Goal: Task Accomplishment & Management: Complete application form

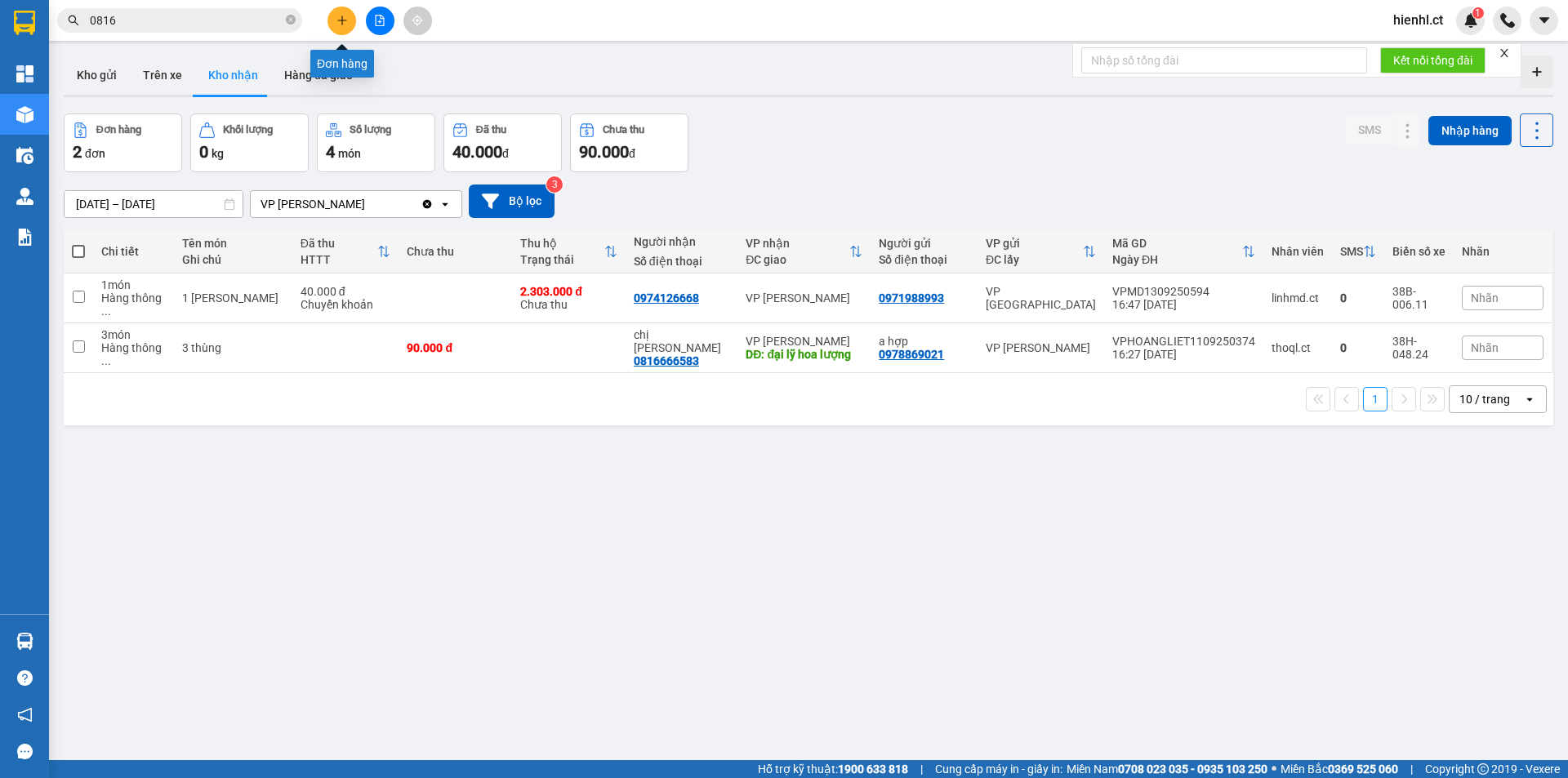
click at [339, 26] on button at bounding box center [342, 21] width 29 height 29
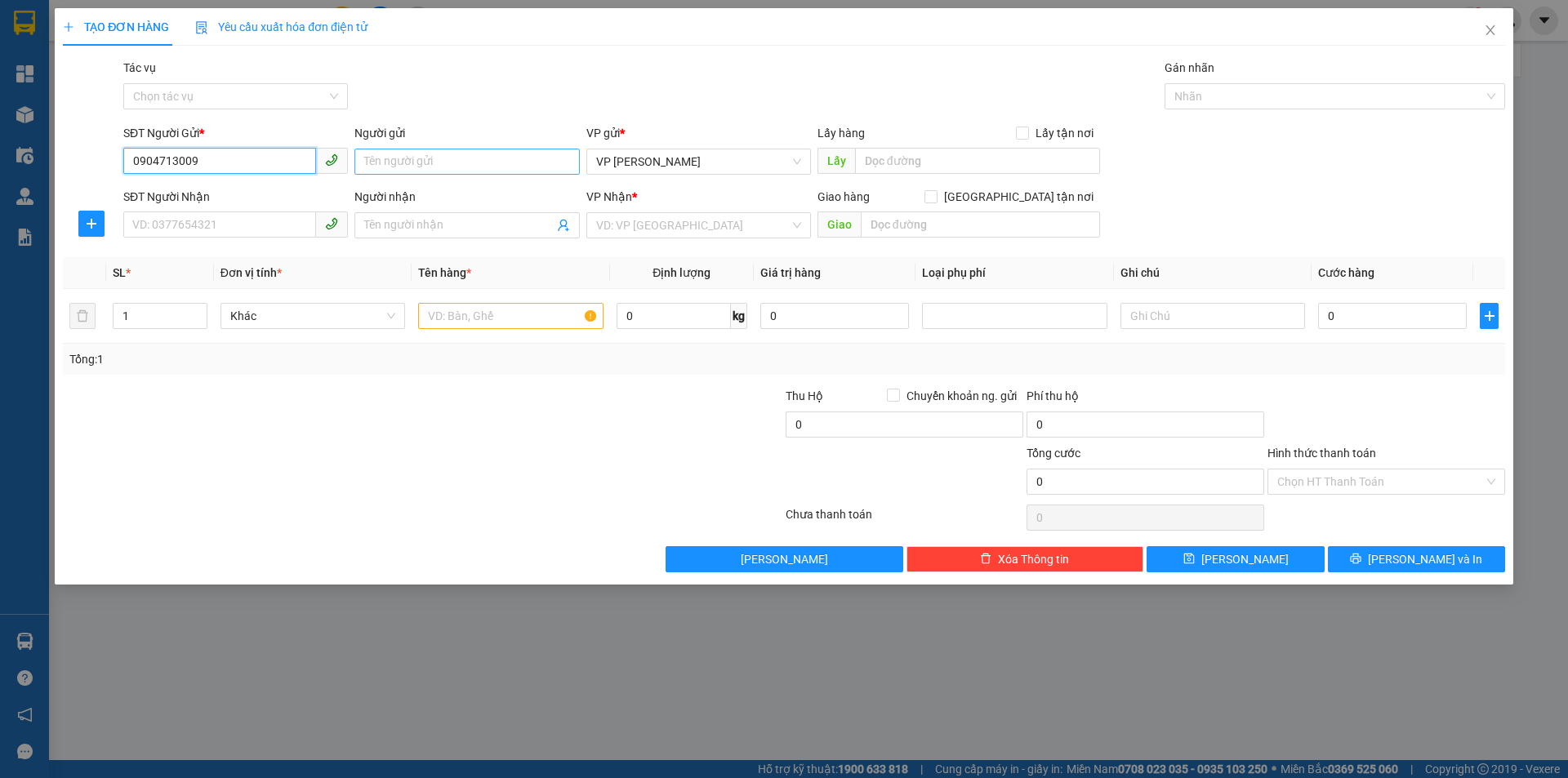
type input "0904713009"
click at [418, 160] on input "Người gửi" at bounding box center [466, 161] width 224 height 26
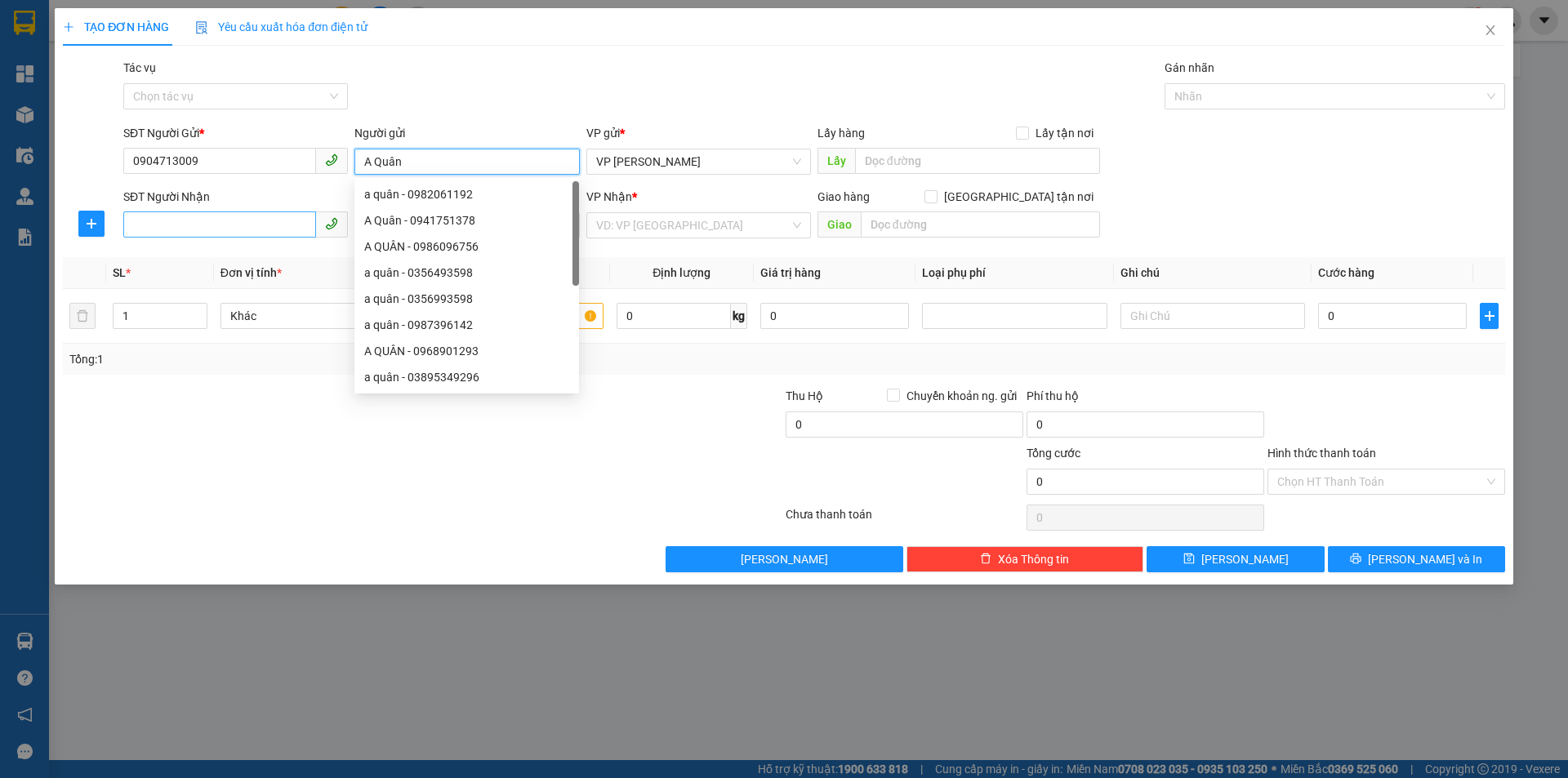
type input "A Quân"
click at [253, 235] on input "SĐT Người Nhận" at bounding box center [219, 224] width 192 height 26
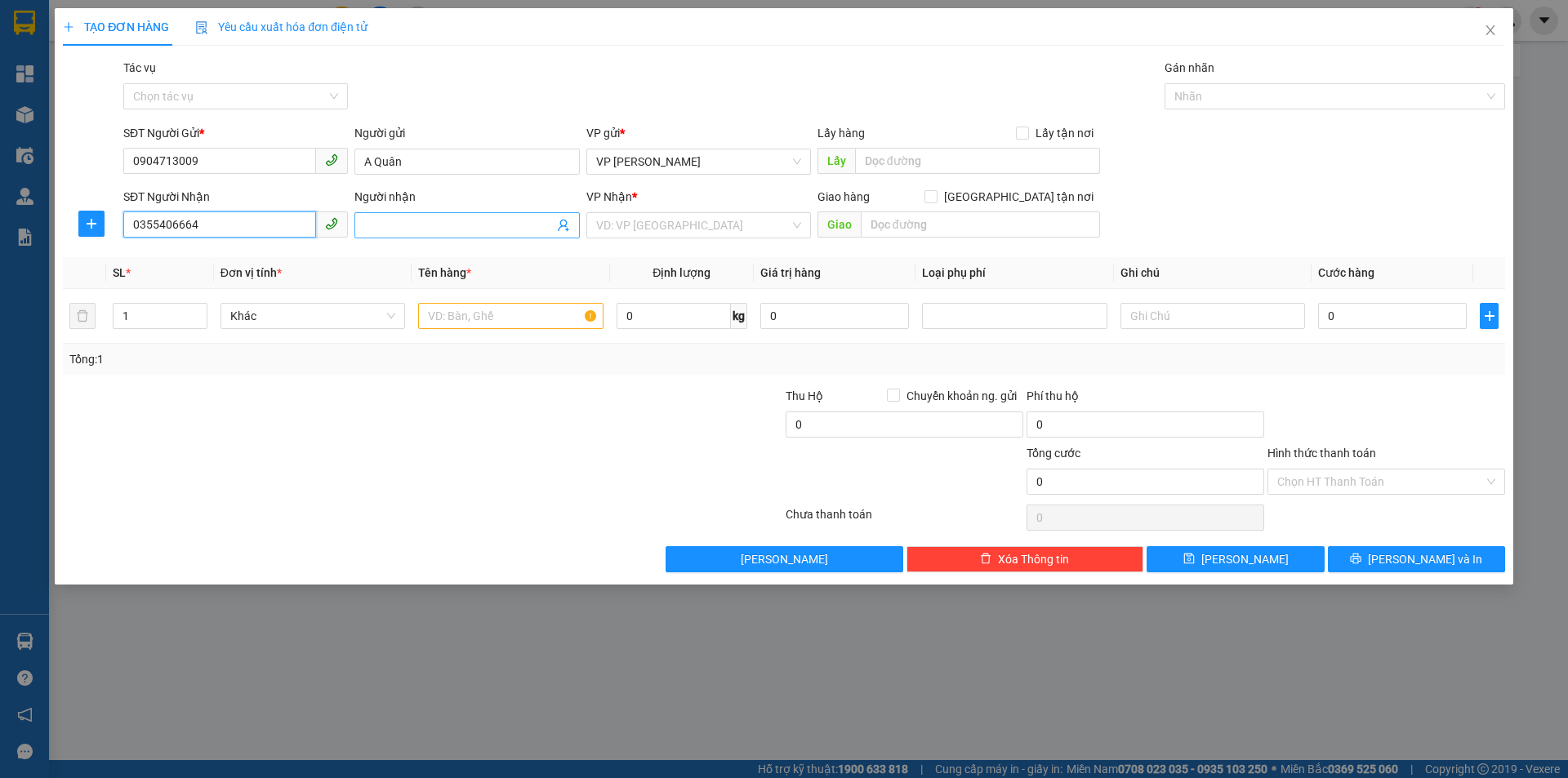
type input "0355406664"
click at [386, 221] on input "Người nhận" at bounding box center [459, 225] width 189 height 18
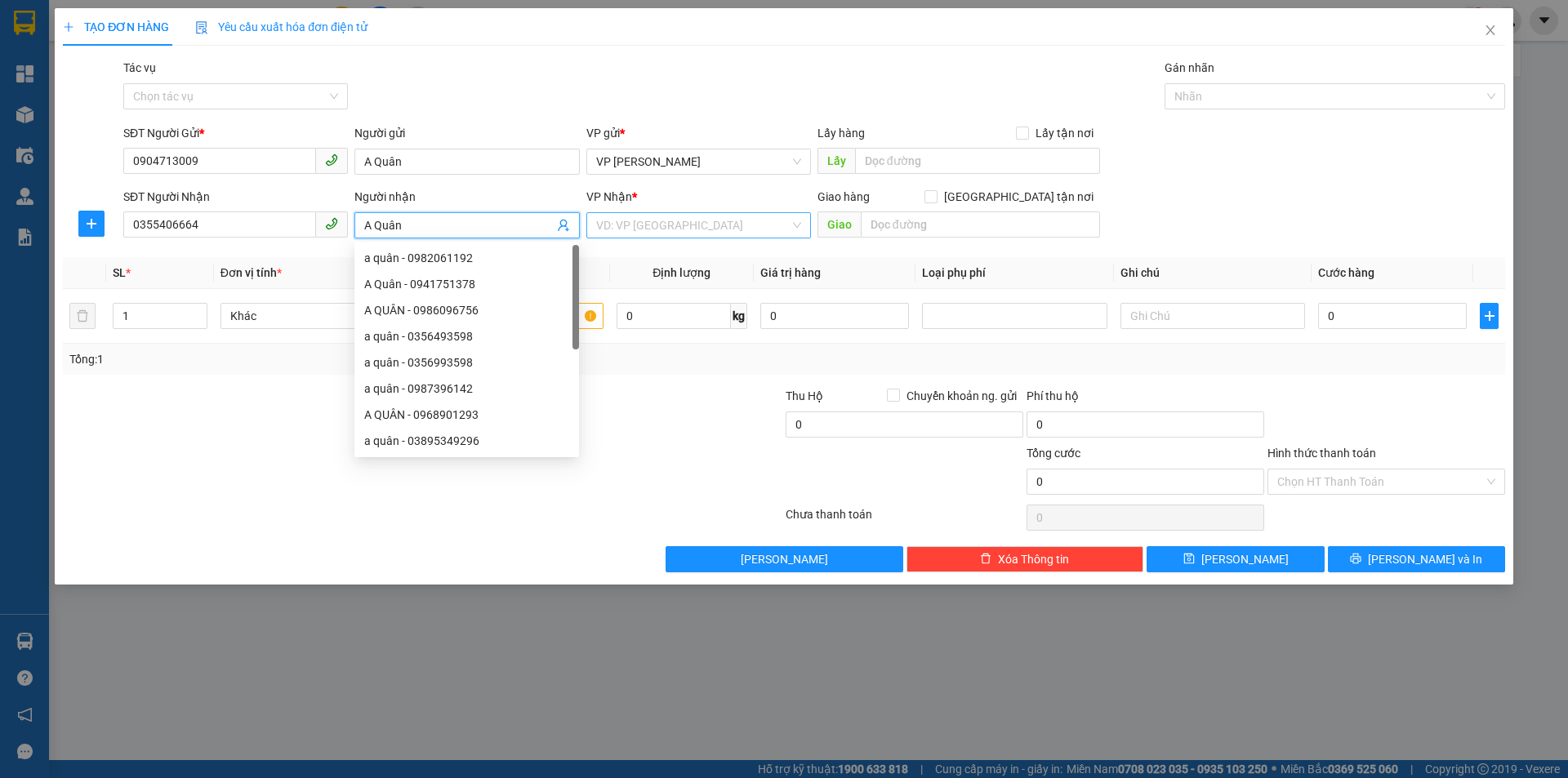
type input "A Quân"
click at [634, 229] on input "search" at bounding box center [693, 225] width 193 height 24
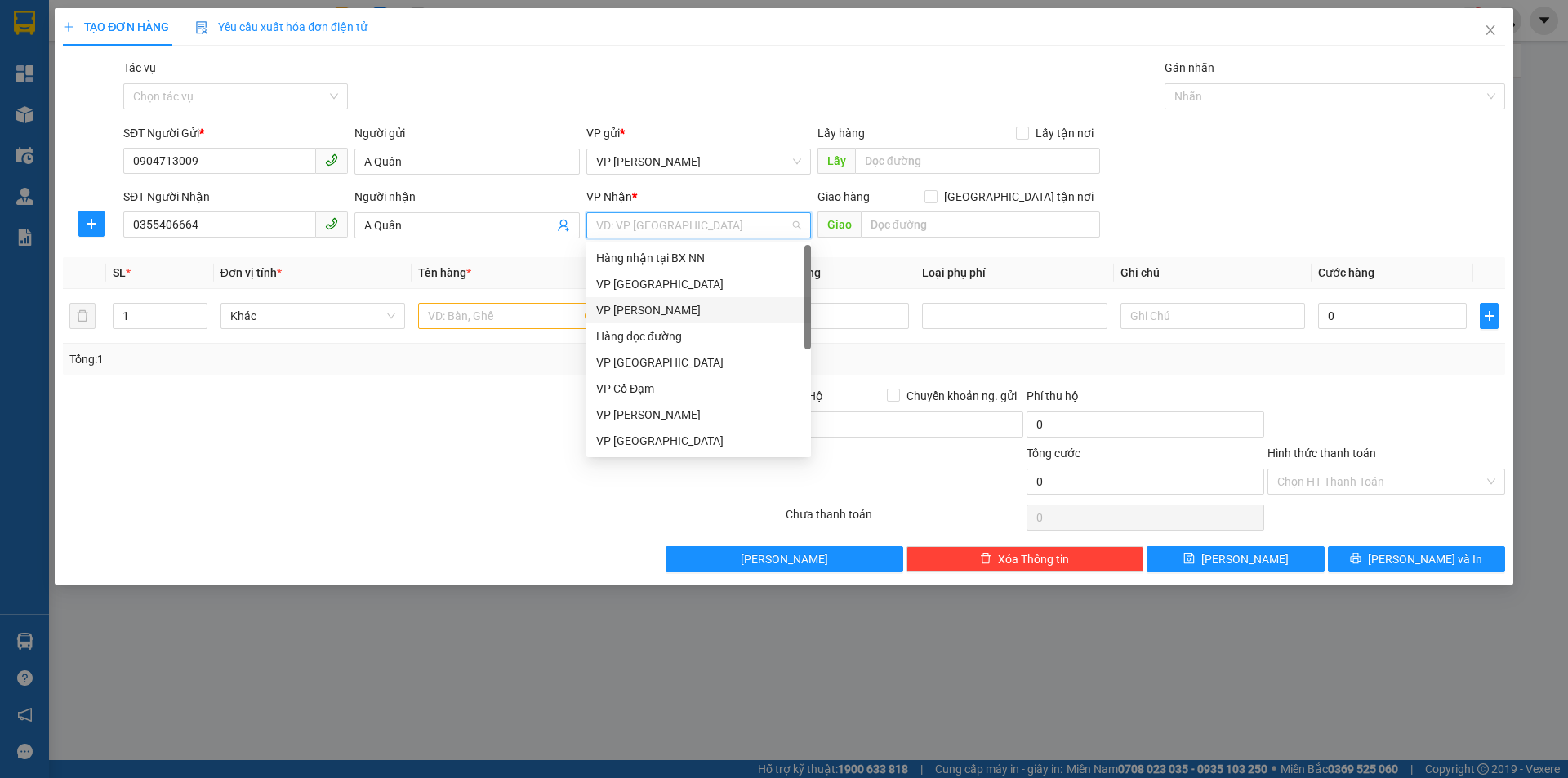
click at [655, 305] on div "VP [PERSON_NAME]" at bounding box center [699, 310] width 205 height 18
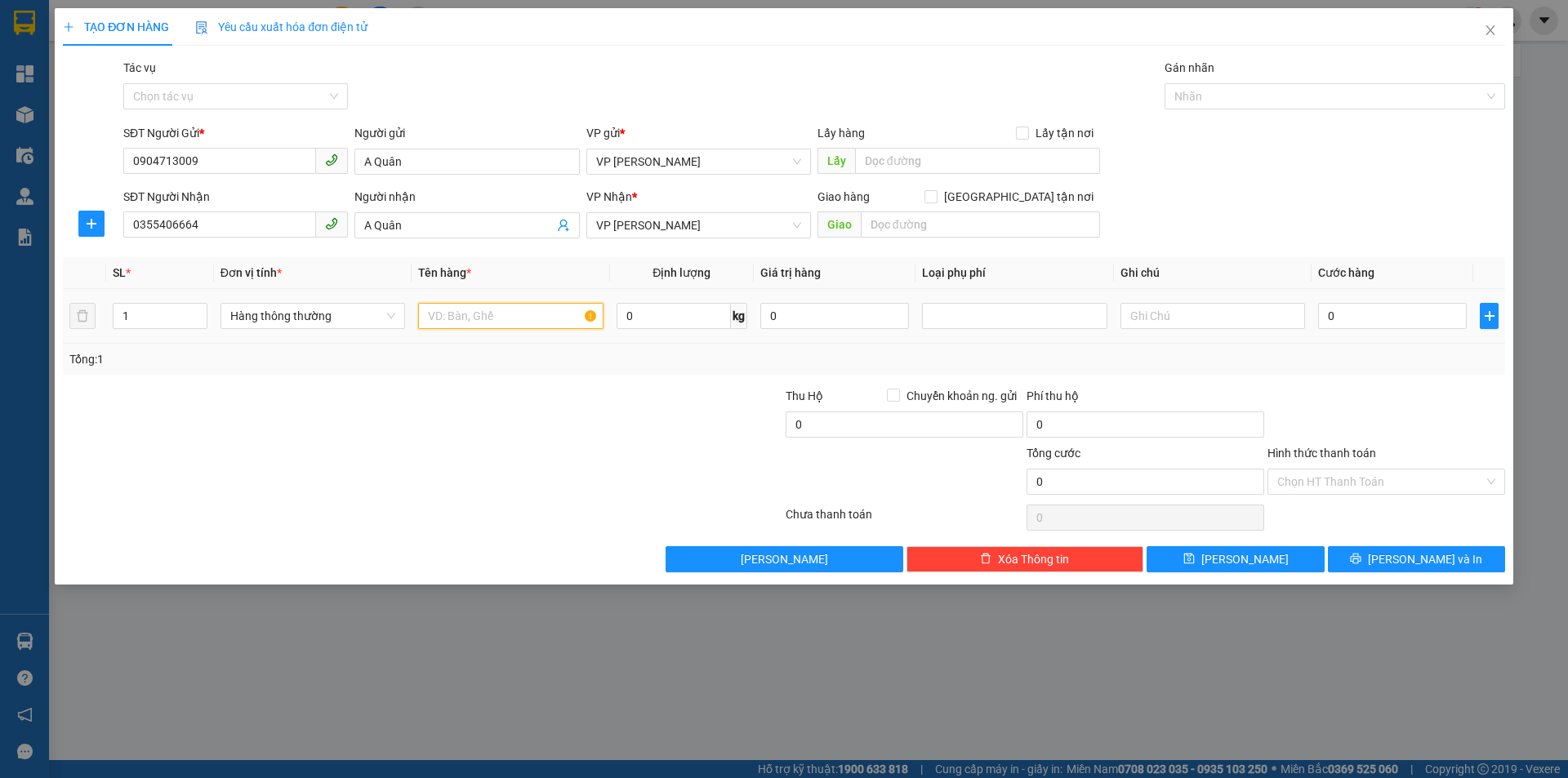
click at [493, 323] on input "text" at bounding box center [511, 316] width 185 height 26
type input "1 giấy"
click at [1348, 313] on input "0" at bounding box center [1392, 316] width 149 height 26
type input "5"
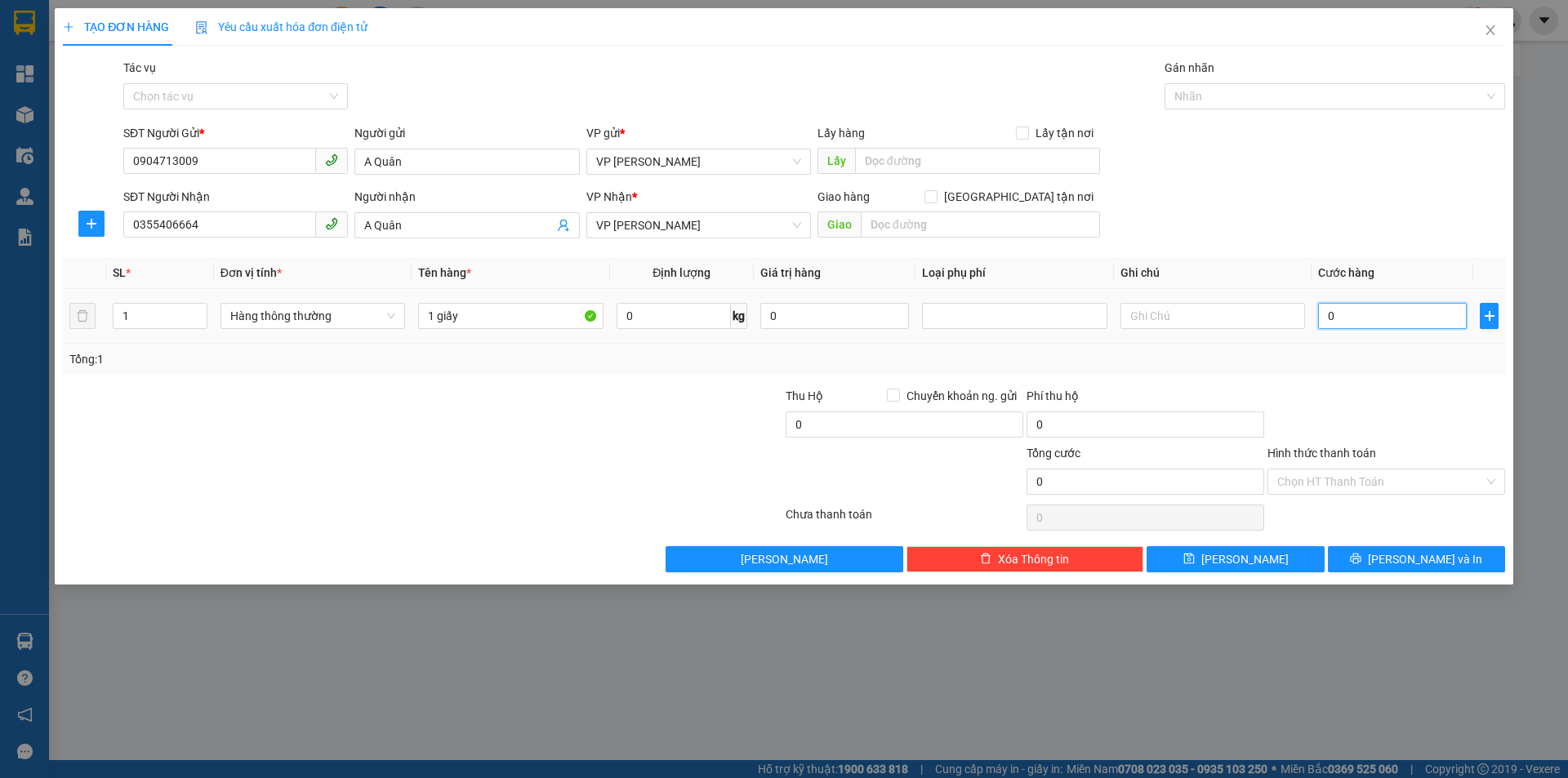
type input "5"
type input "50"
type input "500"
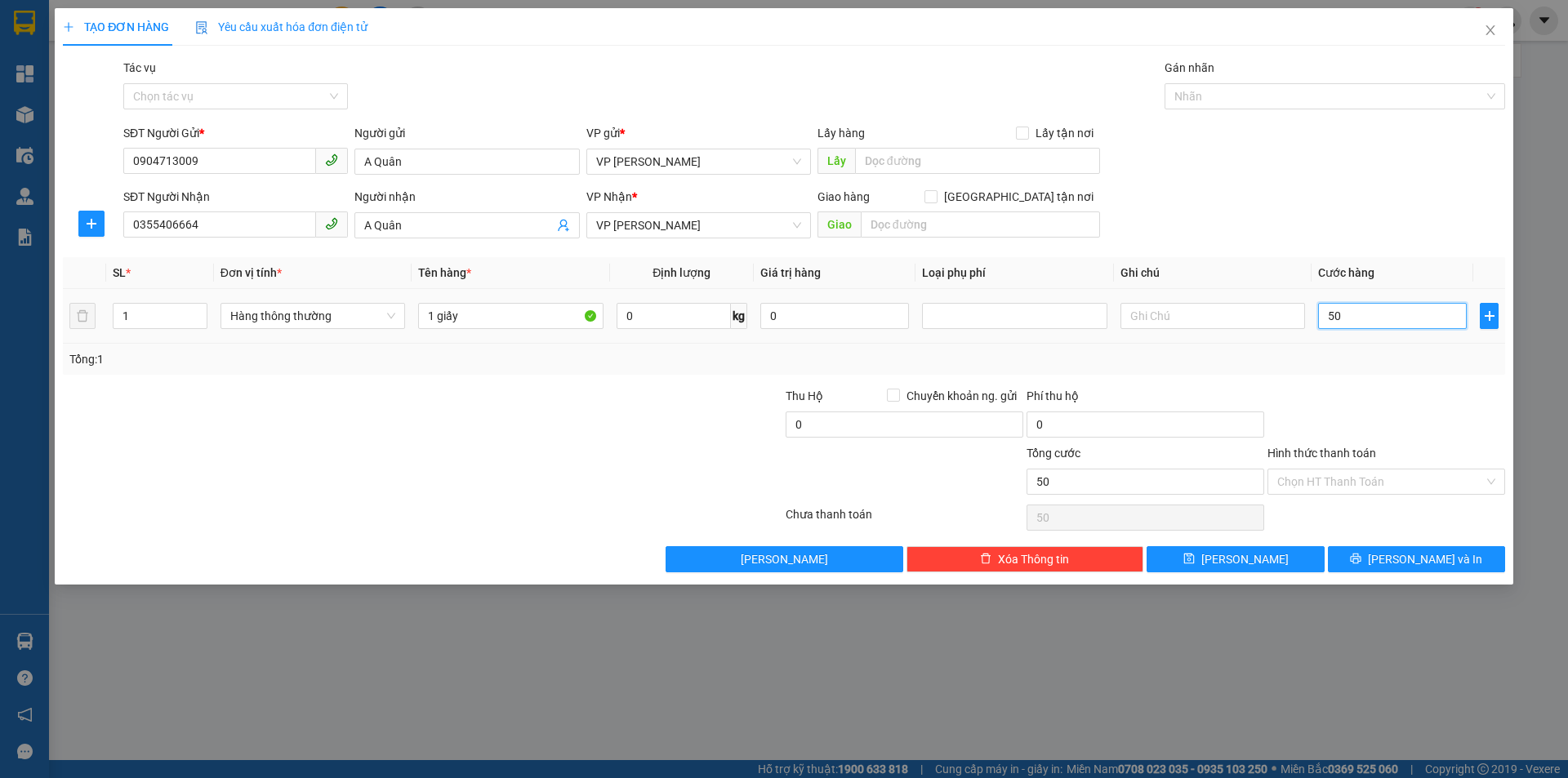
type input "500"
type input "5.000"
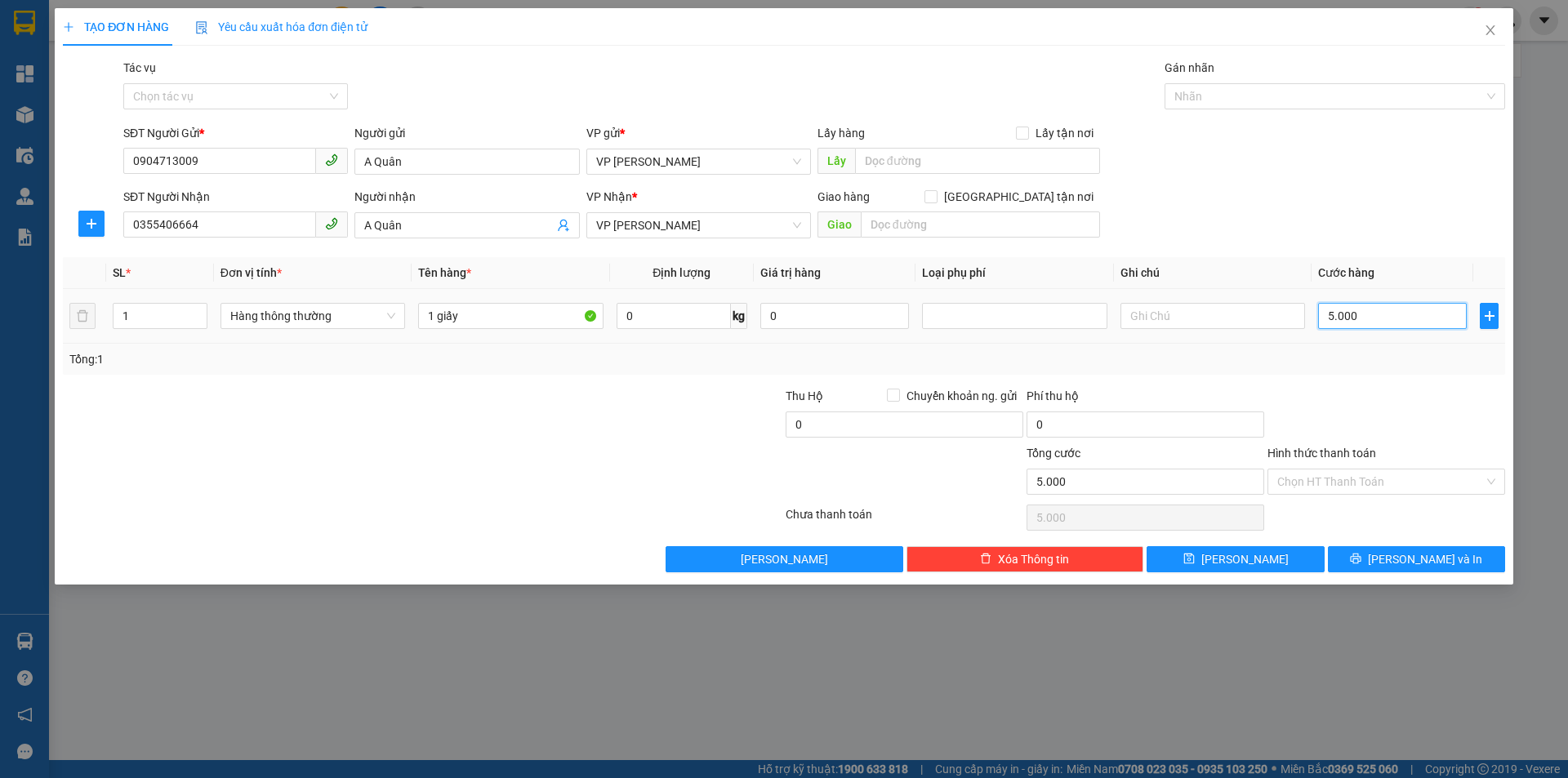
type input "50.000"
click at [1348, 481] on input "Hình thức thanh toán" at bounding box center [1381, 481] width 207 height 24
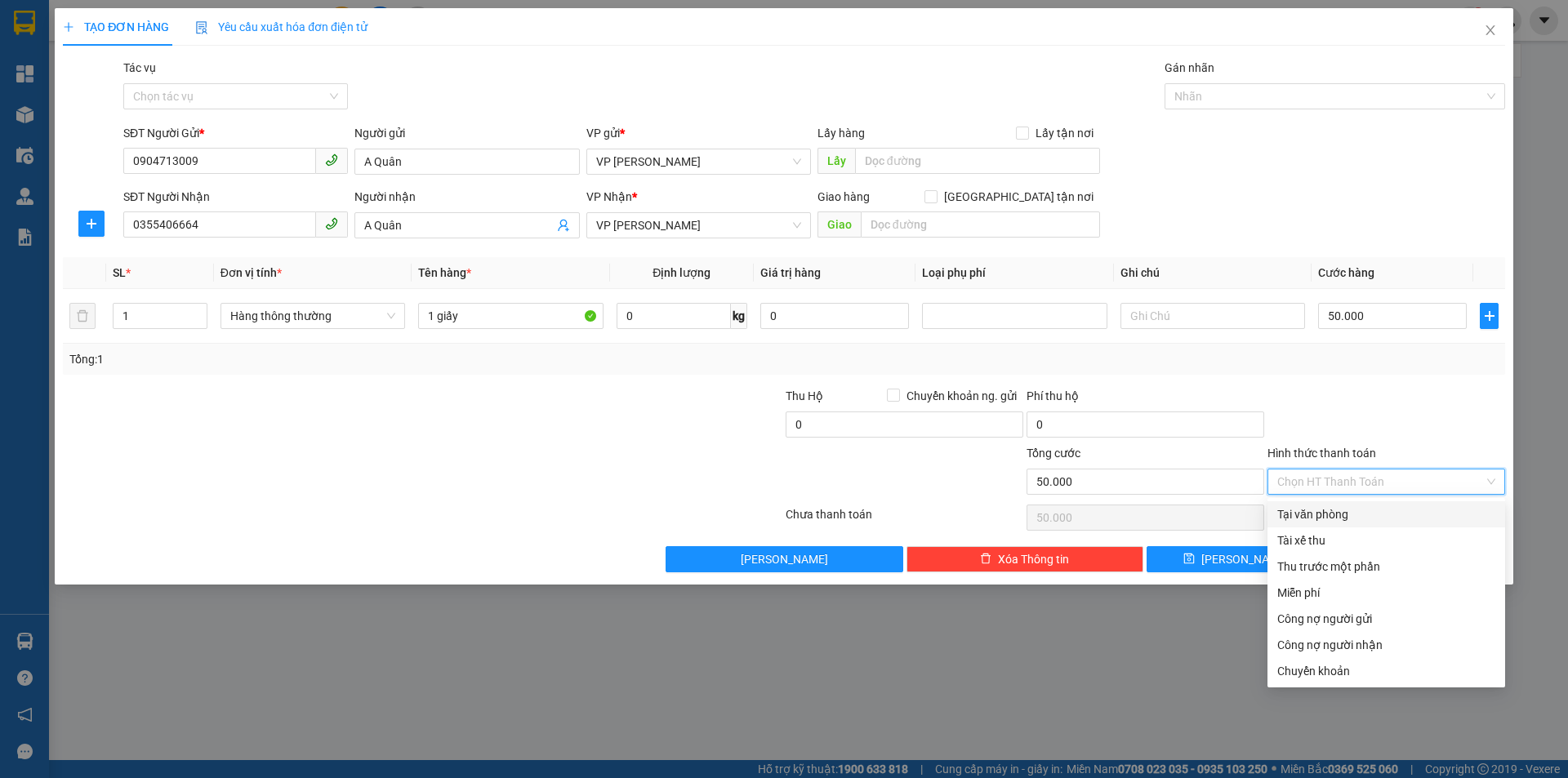
click at [1337, 518] on div "Tại văn phòng" at bounding box center [1386, 514] width 218 height 18
type input "0"
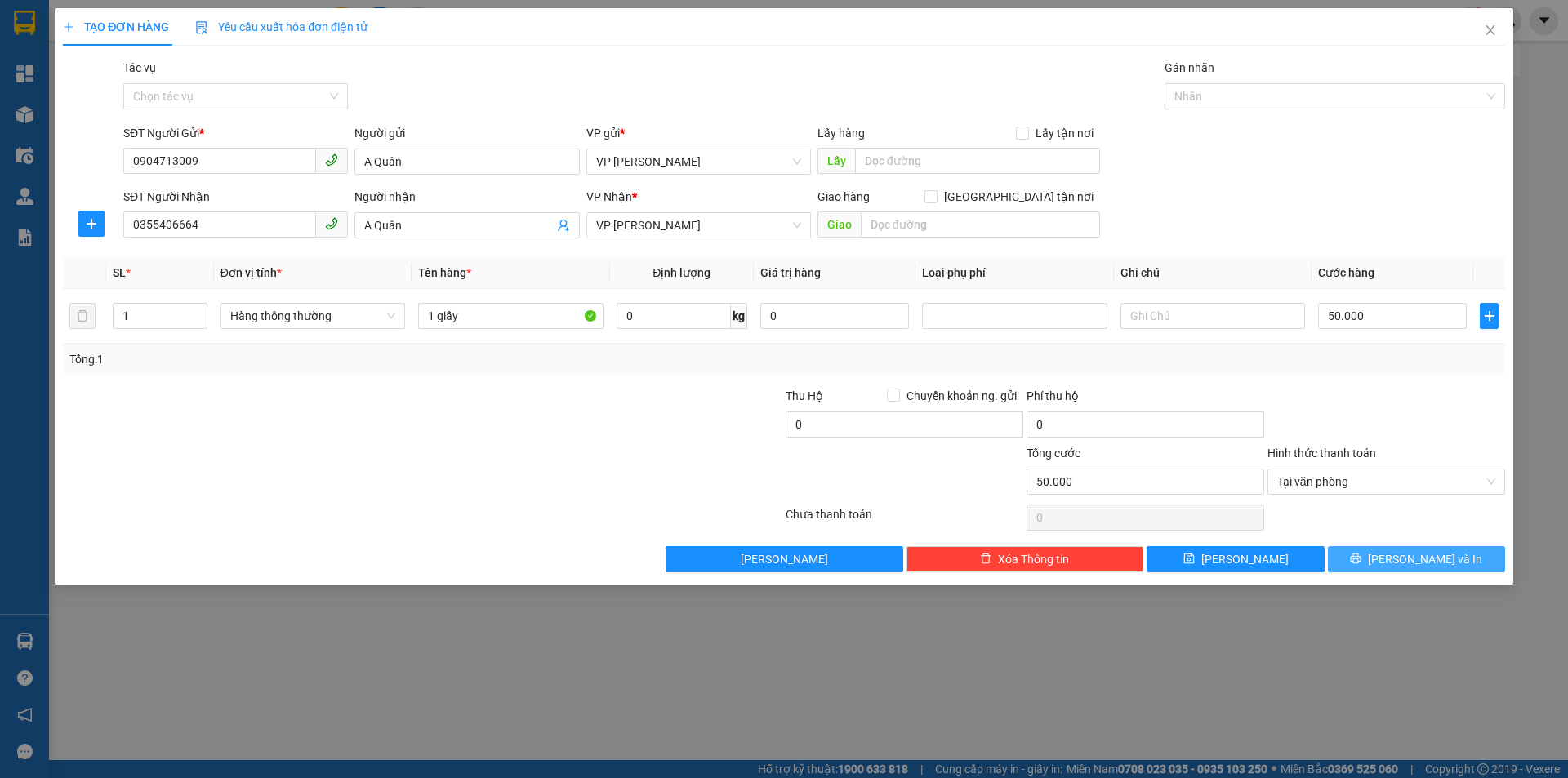
click at [1373, 560] on button "[PERSON_NAME] và In" at bounding box center [1416, 559] width 177 height 26
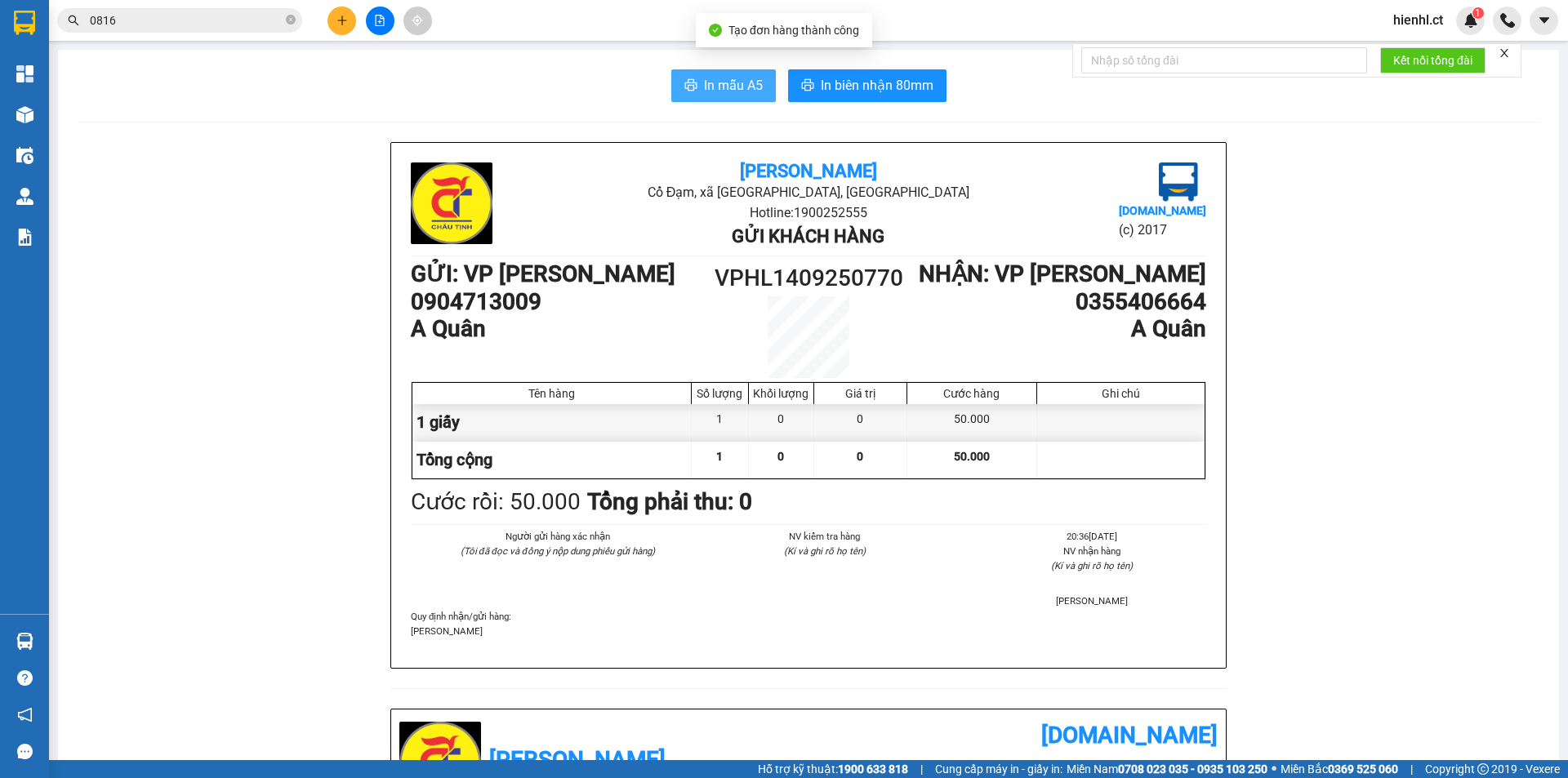
click at [686, 83] on icon "printer" at bounding box center [692, 85] width 13 height 13
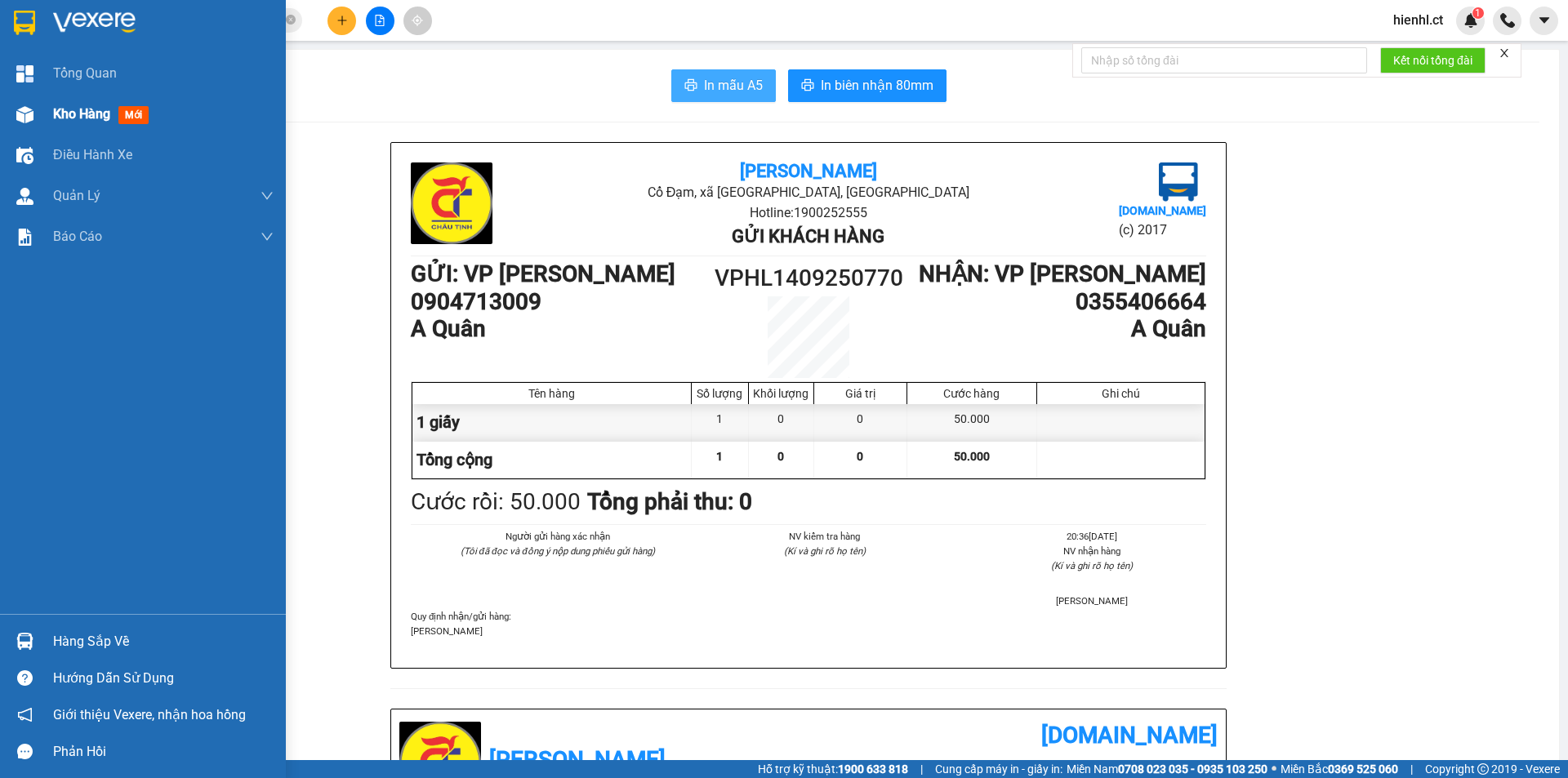
drag, startPoint x: 26, startPoint y: 109, endPoint x: 37, endPoint y: 108, distance: 11.0
click at [26, 109] on img at bounding box center [24, 114] width 17 height 17
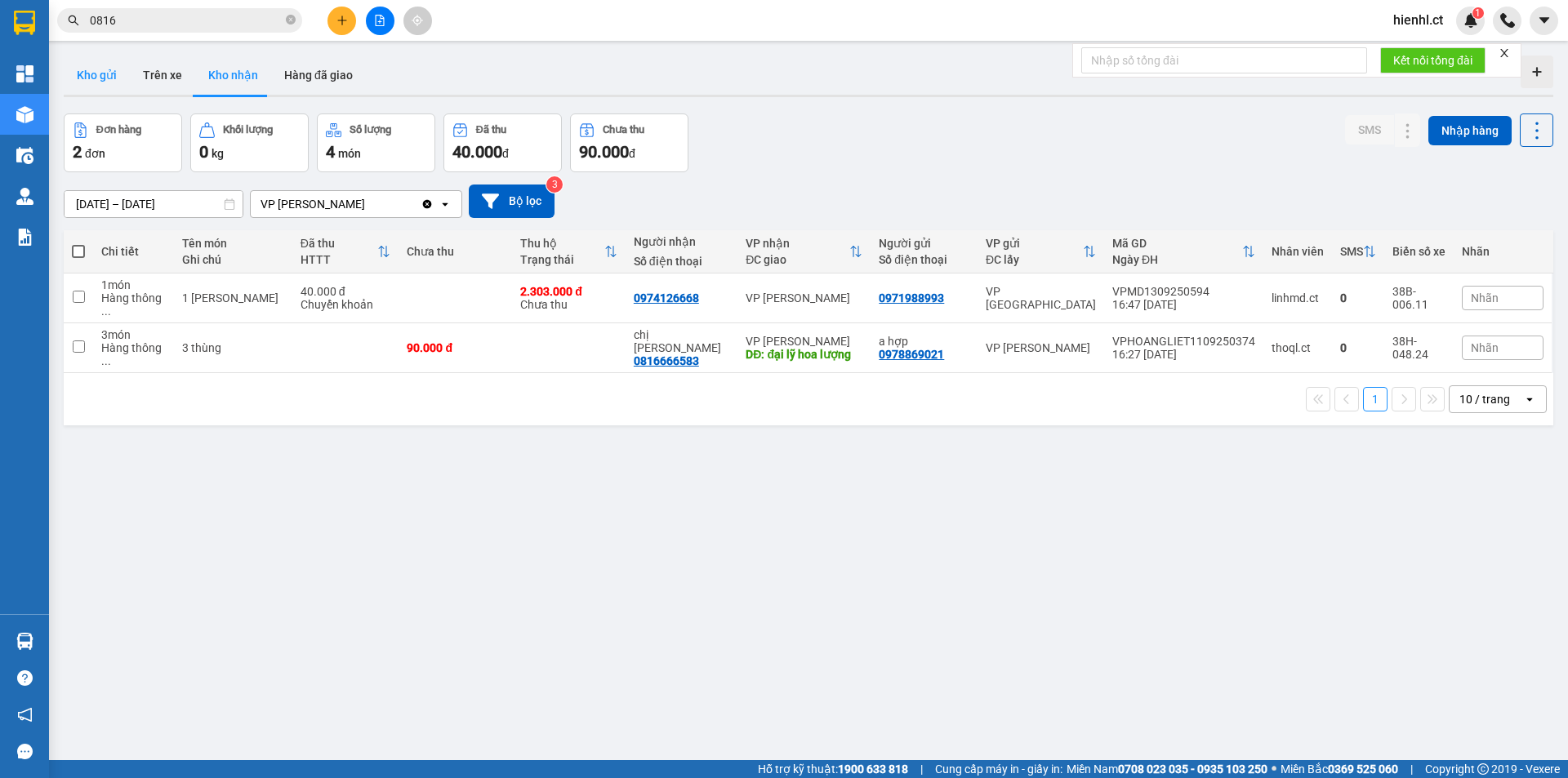
click at [101, 73] on button "Kho gửi" at bounding box center [97, 75] width 66 height 39
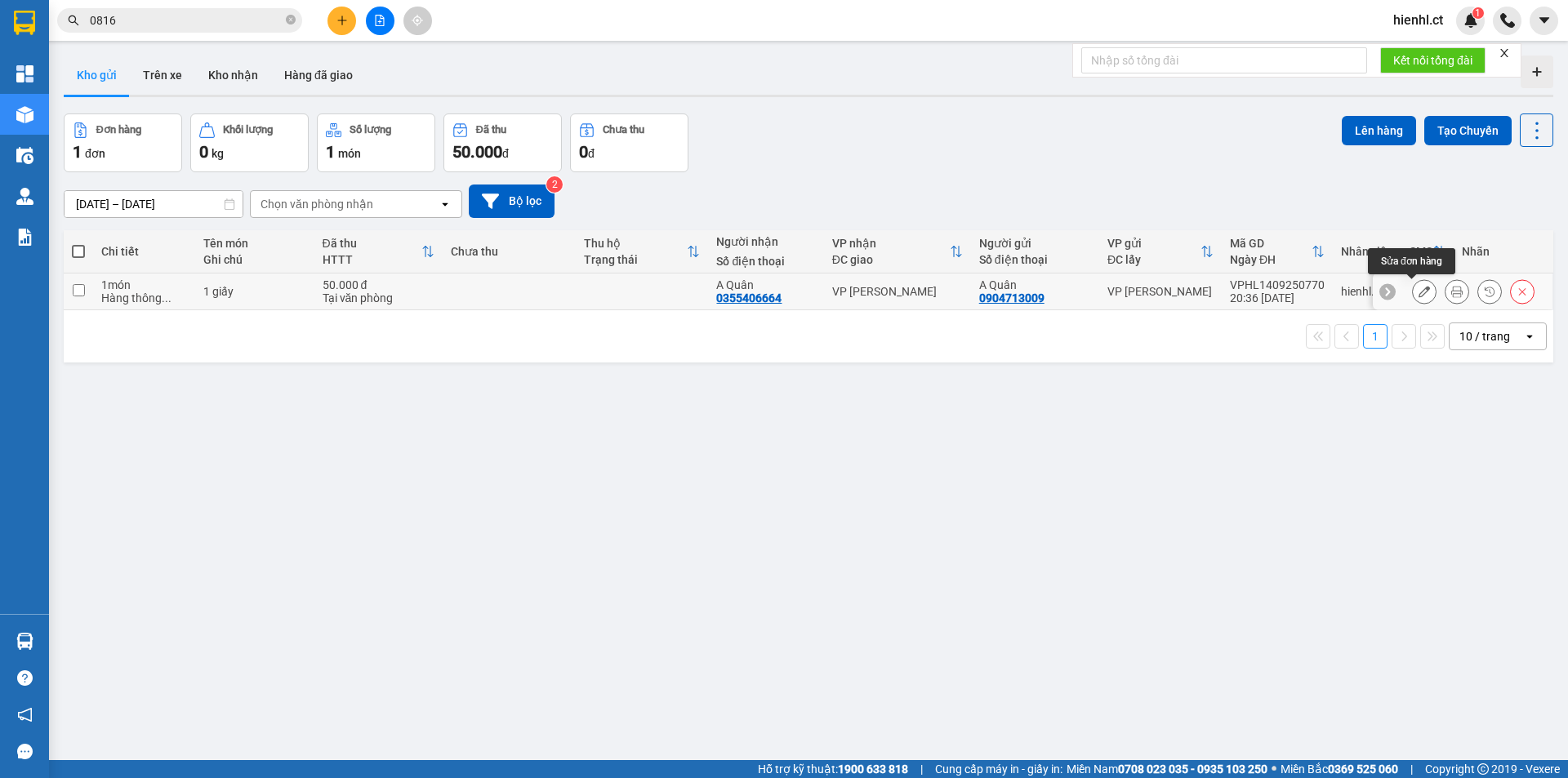
click at [1418, 291] on icon at bounding box center [1424, 292] width 12 height 12
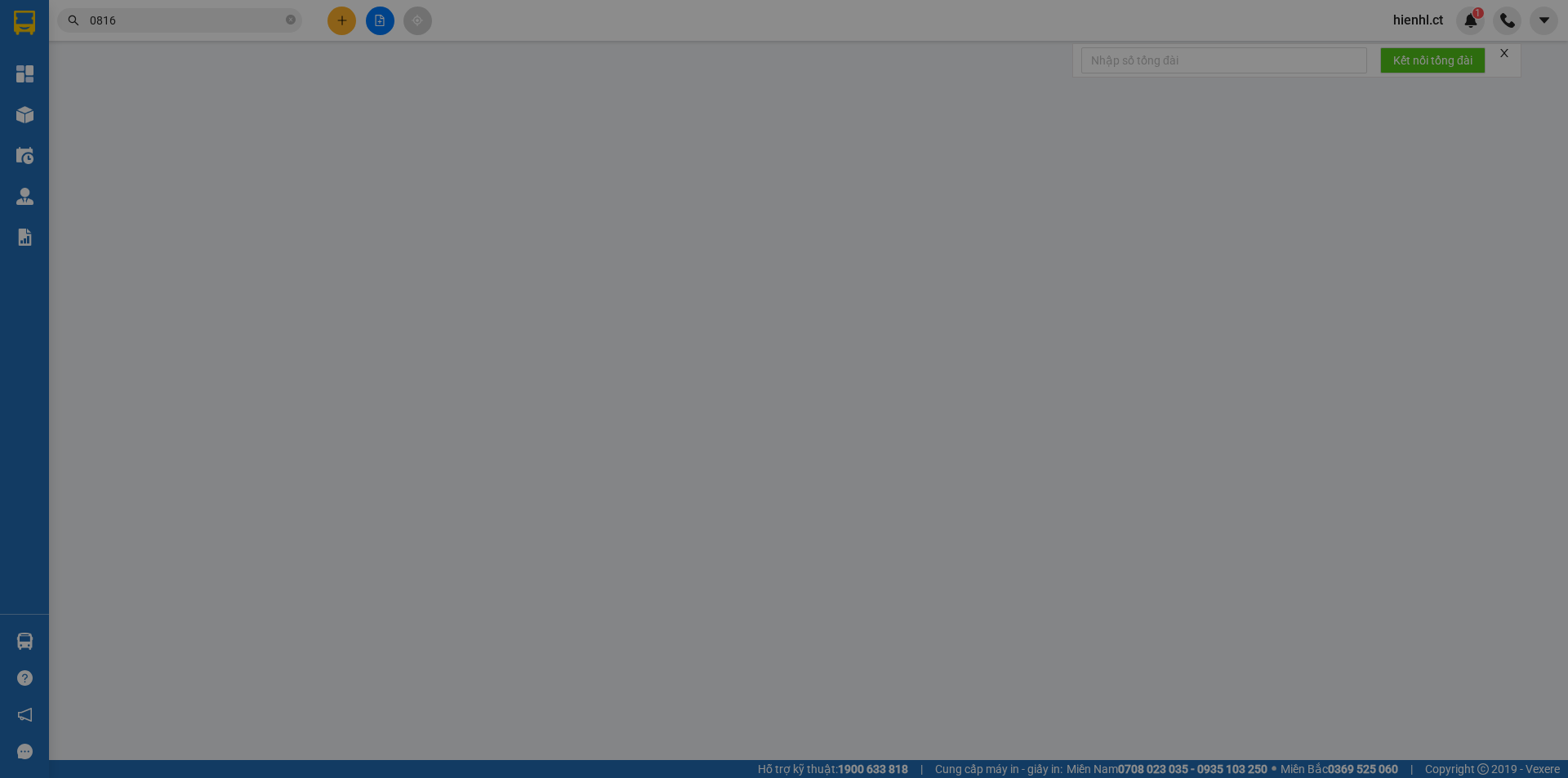
type input "0904713009"
type input "A Quân"
type input "0355406664"
type input "A Quân"
type input "50.000"
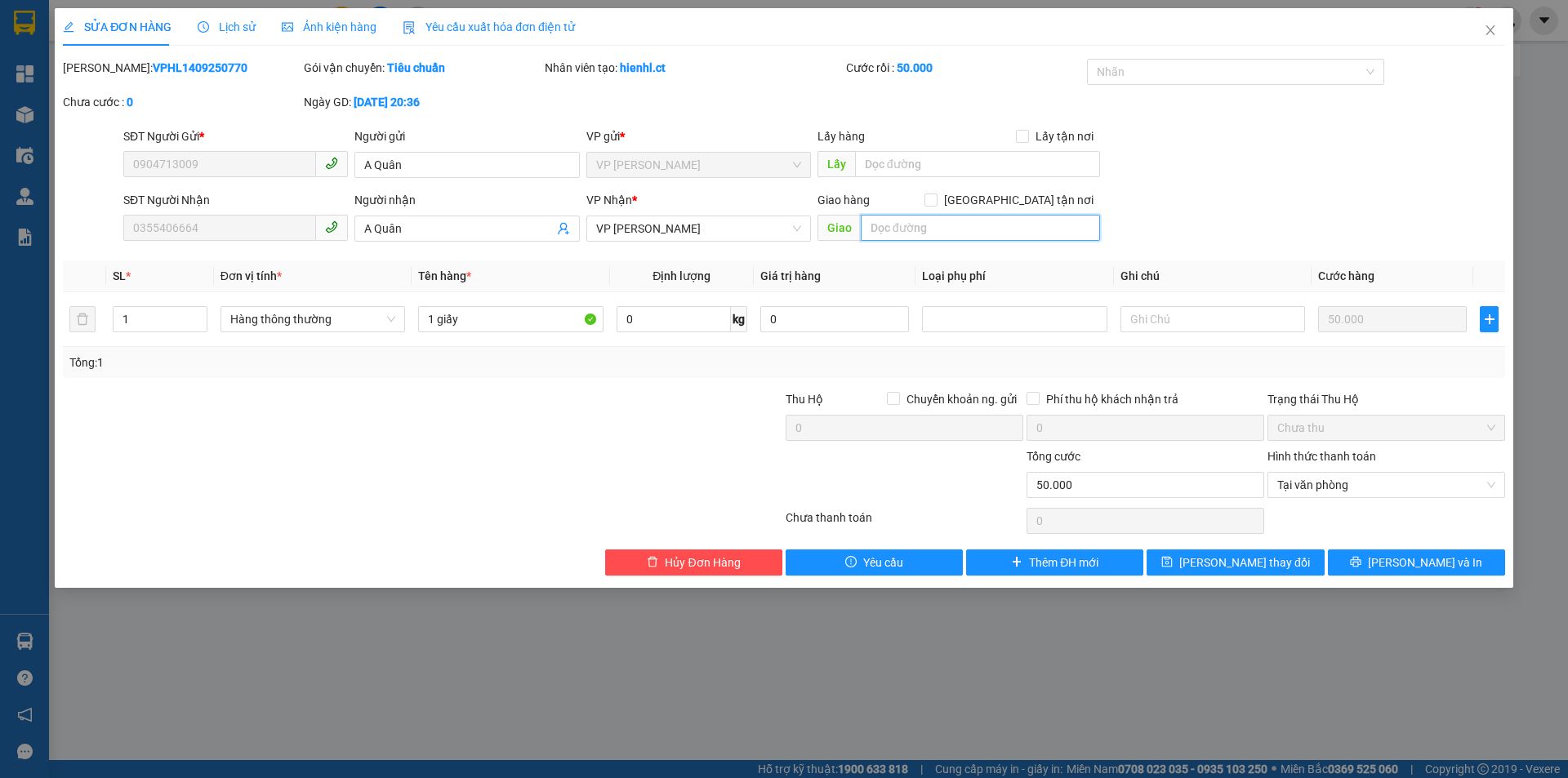
click at [907, 231] on input "text" at bounding box center [980, 228] width 239 height 26
type input "nhờ ship: Số 08,N04, ngõ 66a Triều Khúc, khu tái định cư,xã [GEOGRAPHIC_DATA], …"
click at [1373, 557] on button "[PERSON_NAME] và In" at bounding box center [1416, 562] width 177 height 26
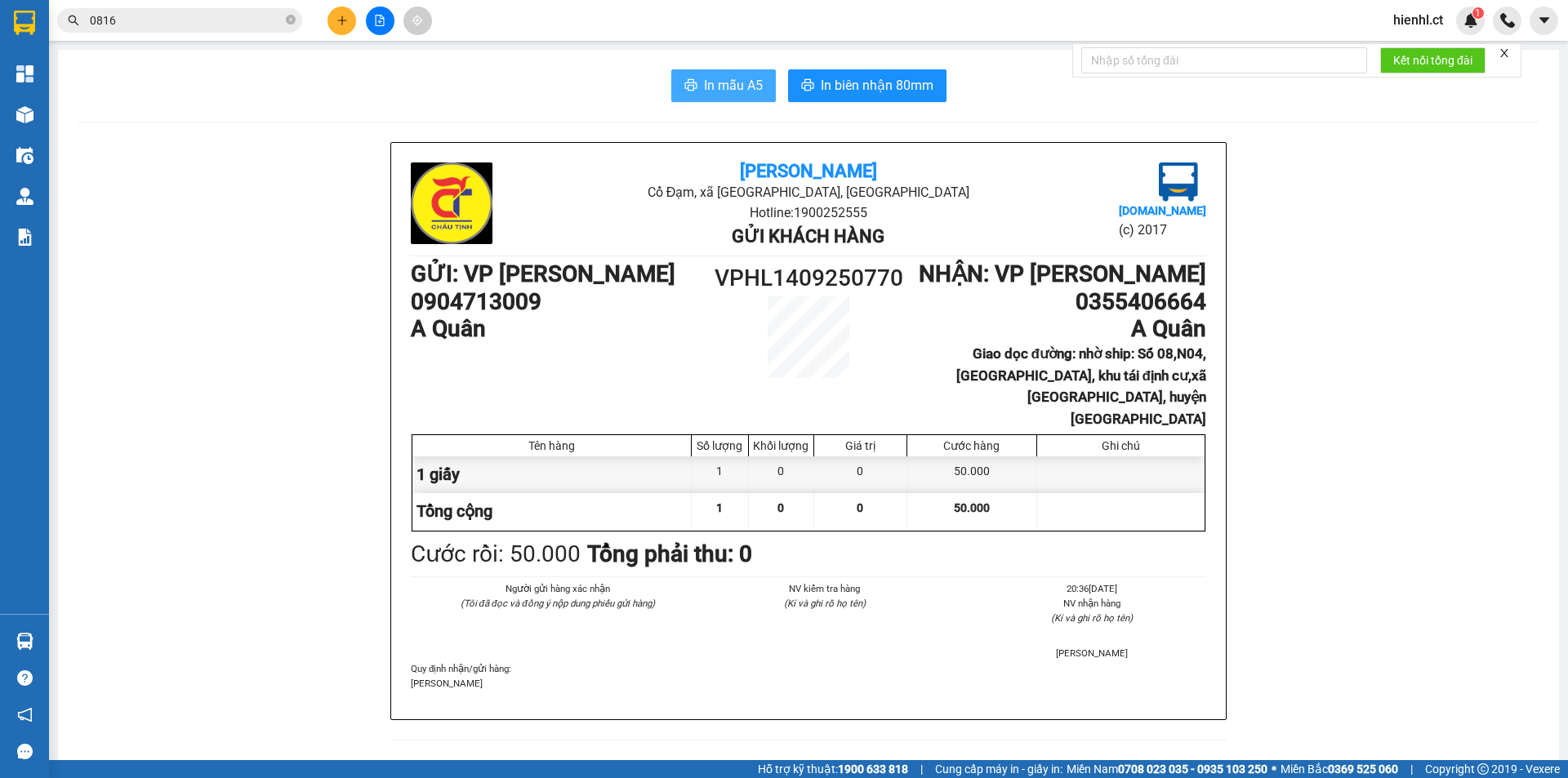
click at [718, 77] on span "In mẫu A5" at bounding box center [734, 85] width 59 height 20
click at [345, 21] on icon "plus" at bounding box center [342, 20] width 12 height 12
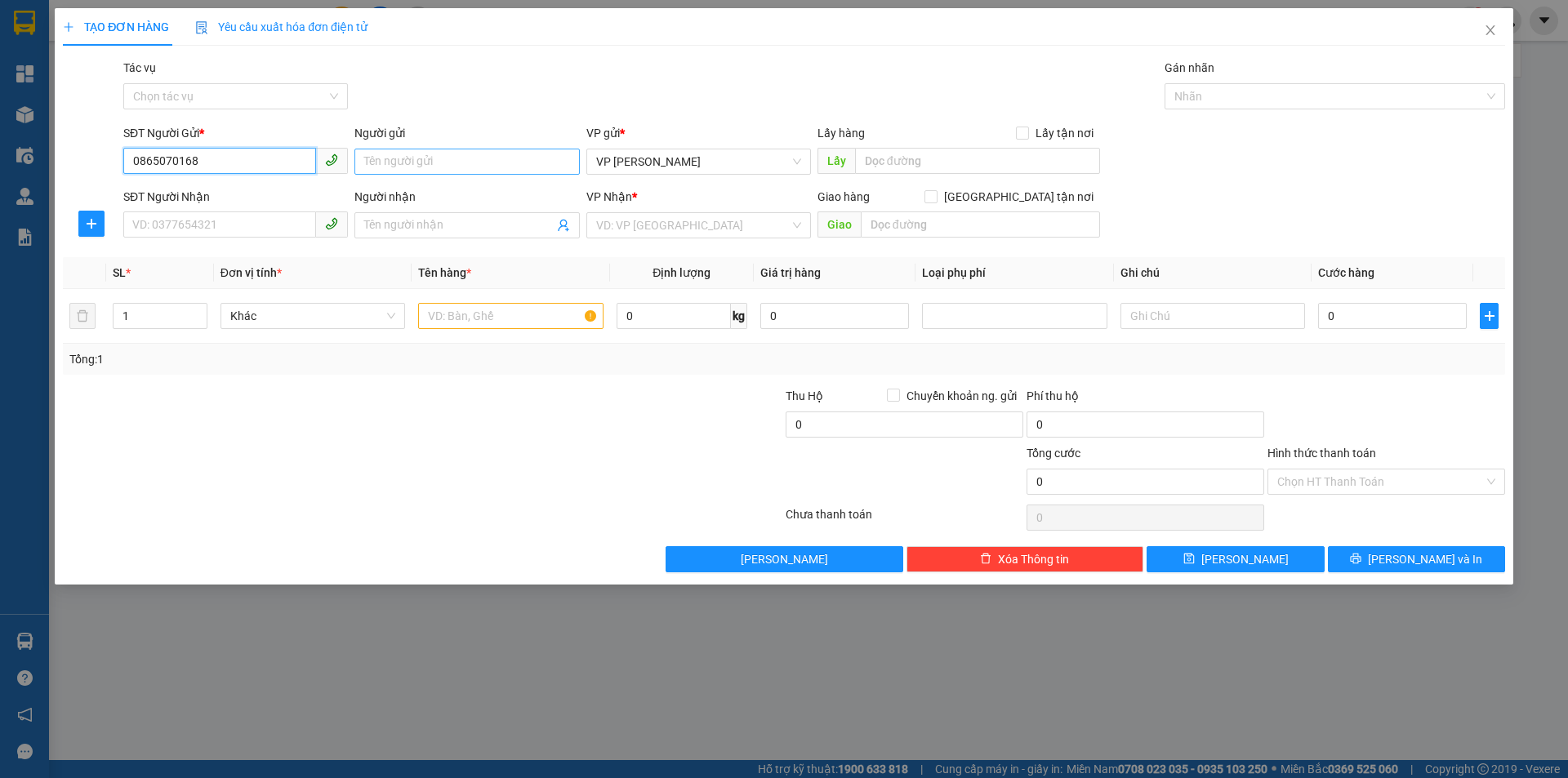
type input "0865070168"
click at [386, 166] on input "Người gửi" at bounding box center [466, 161] width 224 height 26
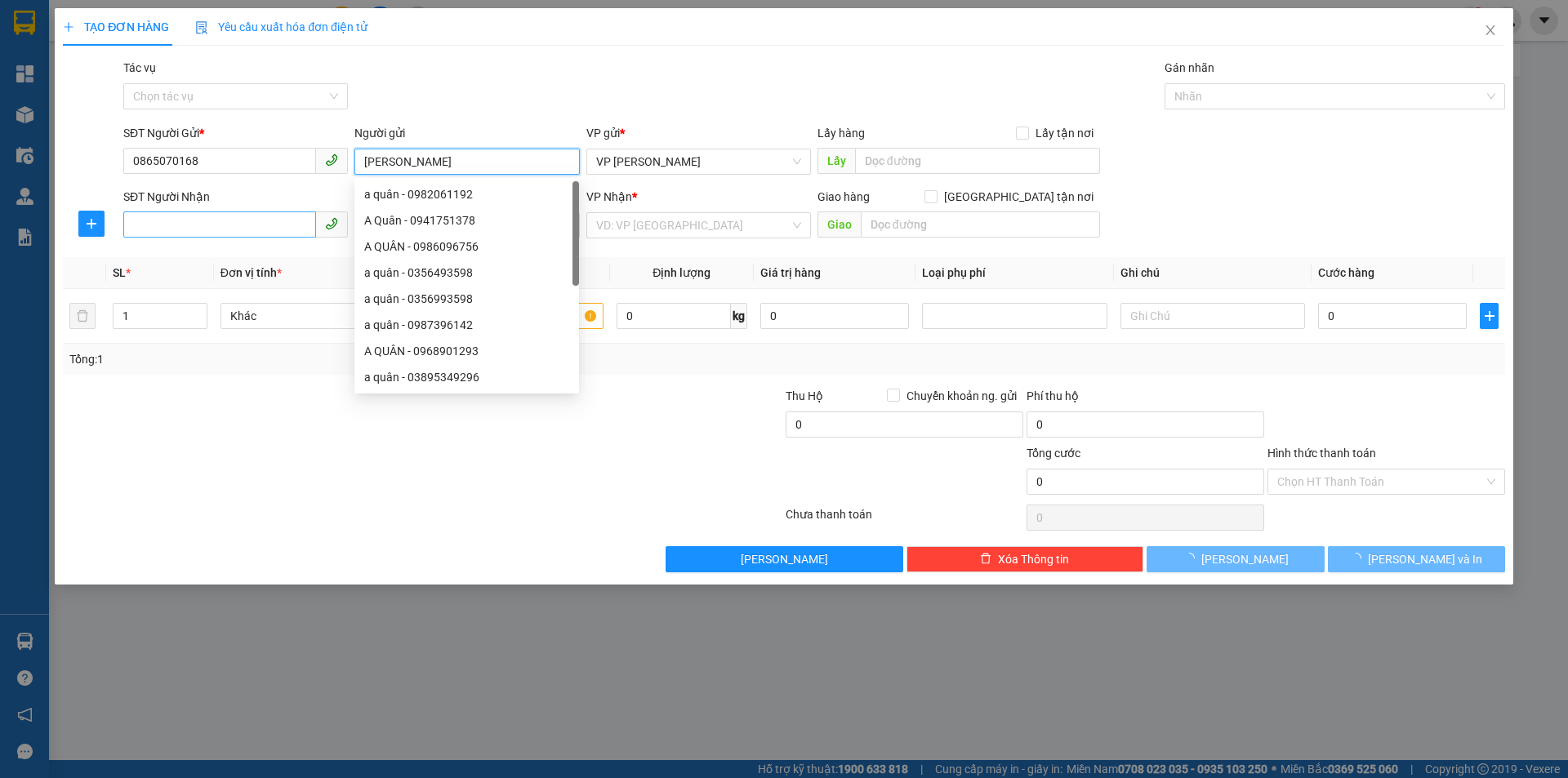
type input "[PERSON_NAME]"
click at [160, 227] on input "SĐT Người Nhận" at bounding box center [219, 224] width 192 height 26
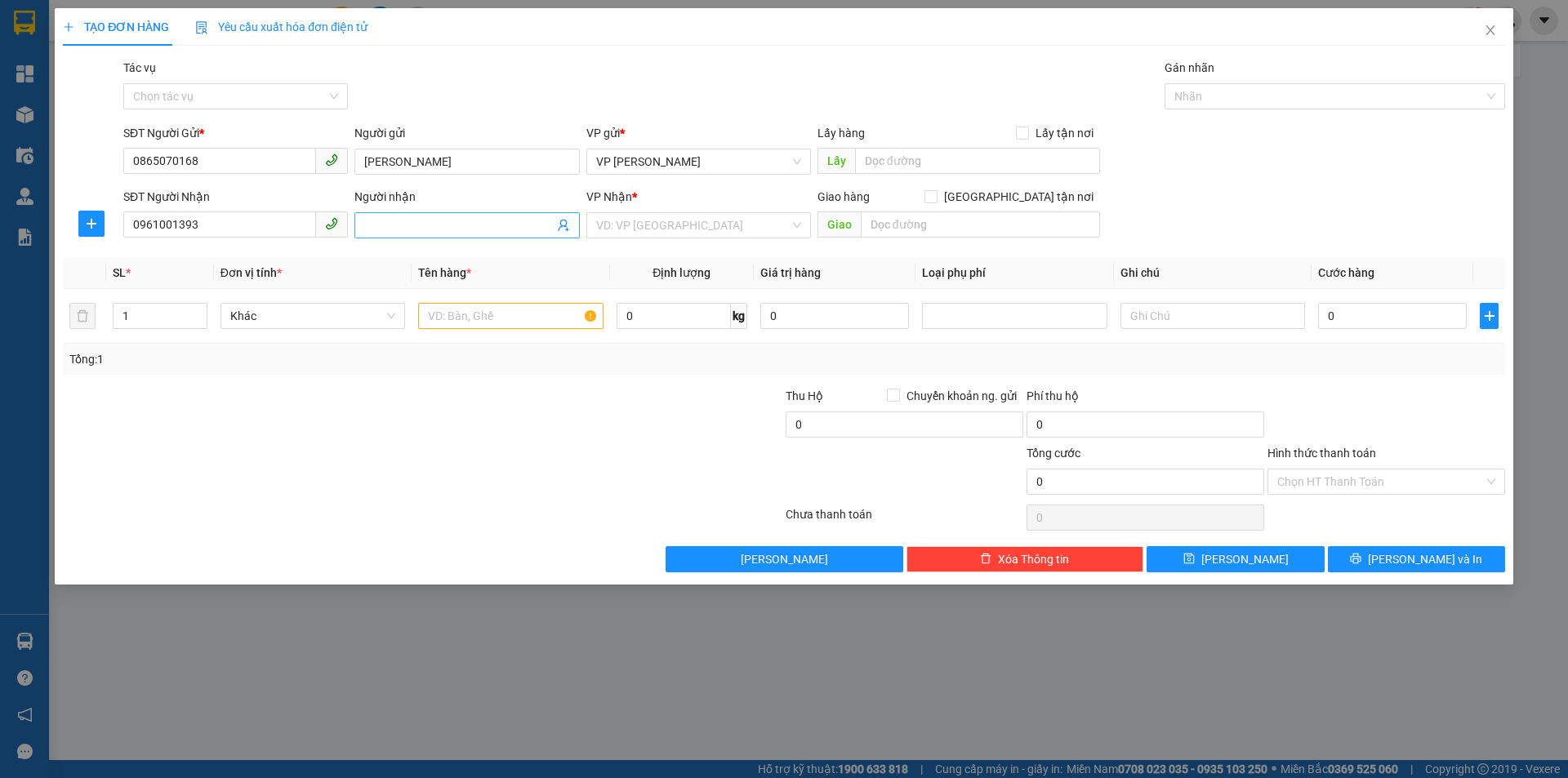
click at [395, 223] on input "Người nhận" at bounding box center [459, 225] width 189 height 18
click at [172, 218] on input "0961001393" at bounding box center [219, 224] width 192 height 26
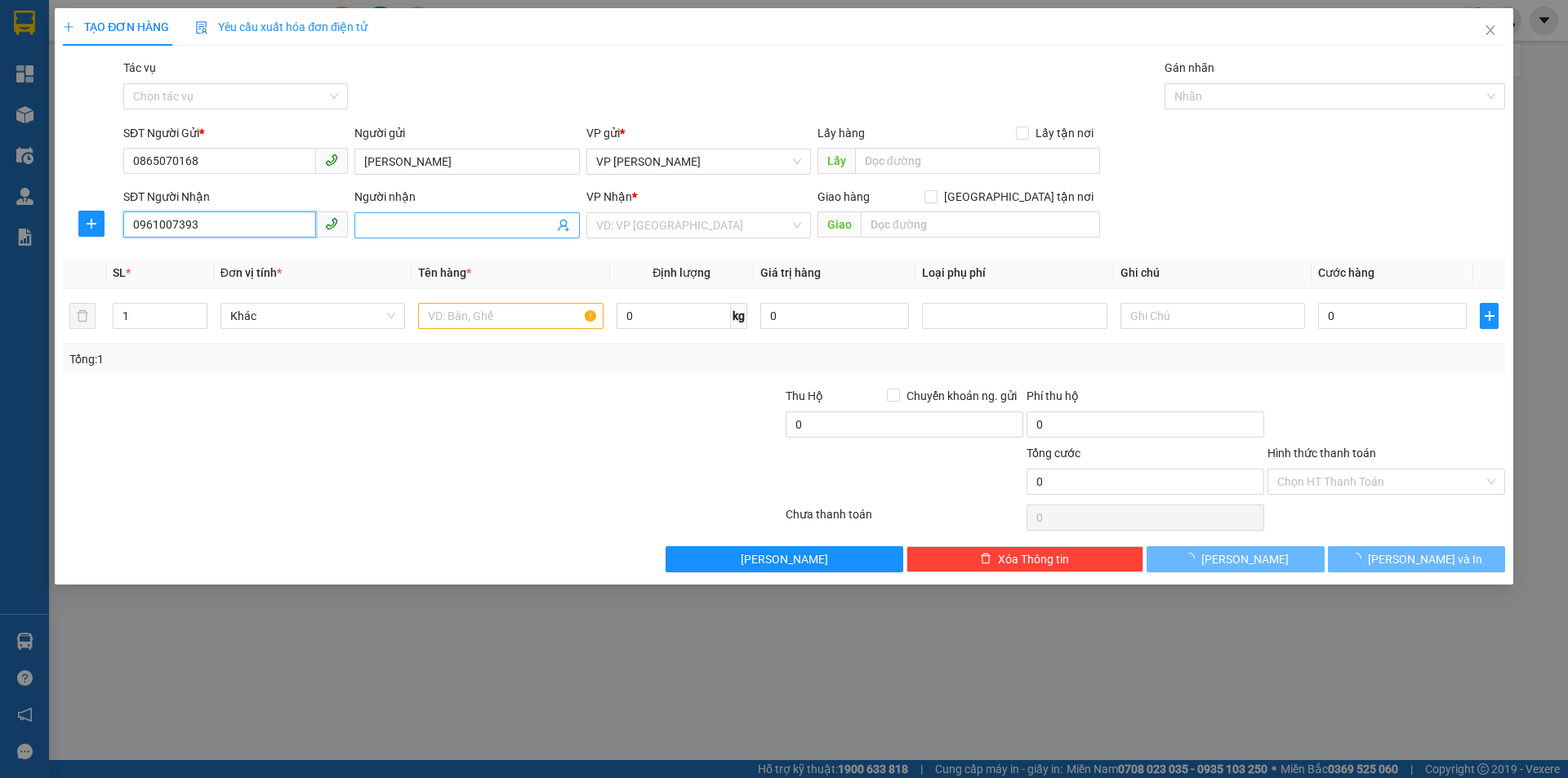
type input "0961007393"
click at [423, 227] on input "Người nhận" at bounding box center [459, 225] width 189 height 18
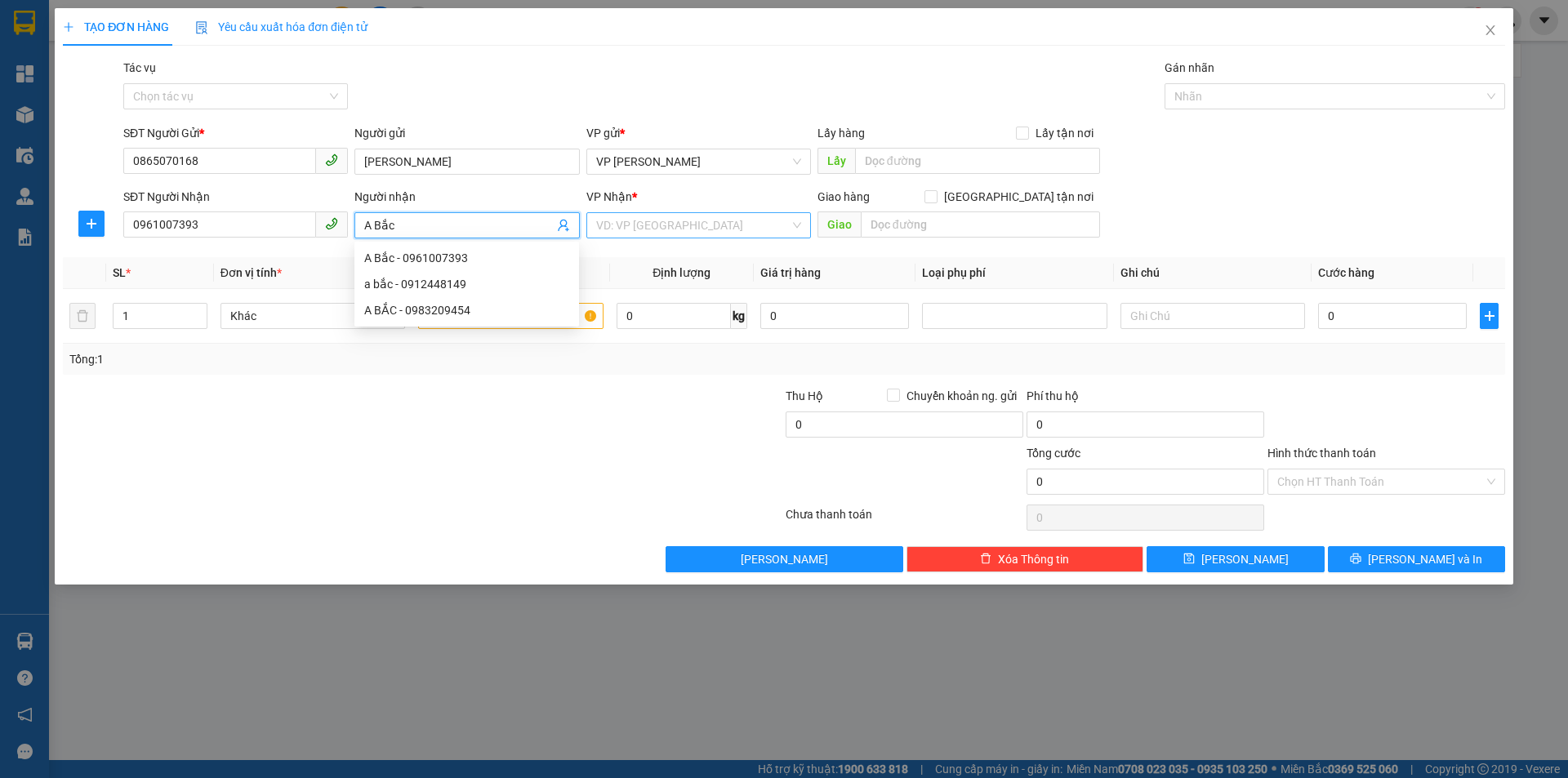
type input "A Bắc"
click at [651, 223] on input "search" at bounding box center [693, 225] width 193 height 24
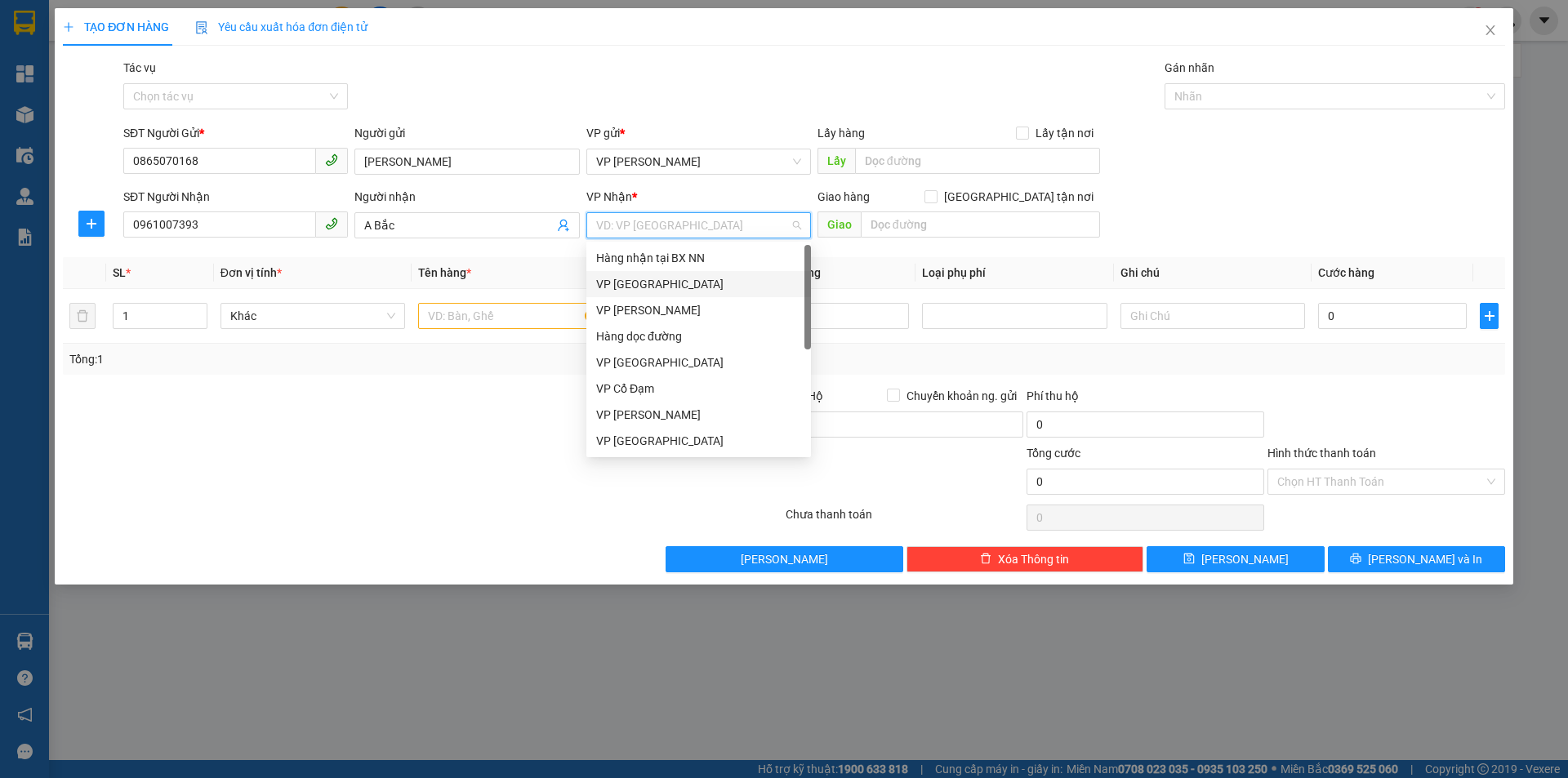
click at [655, 276] on div "VP [GEOGRAPHIC_DATA]" at bounding box center [698, 284] width 224 height 26
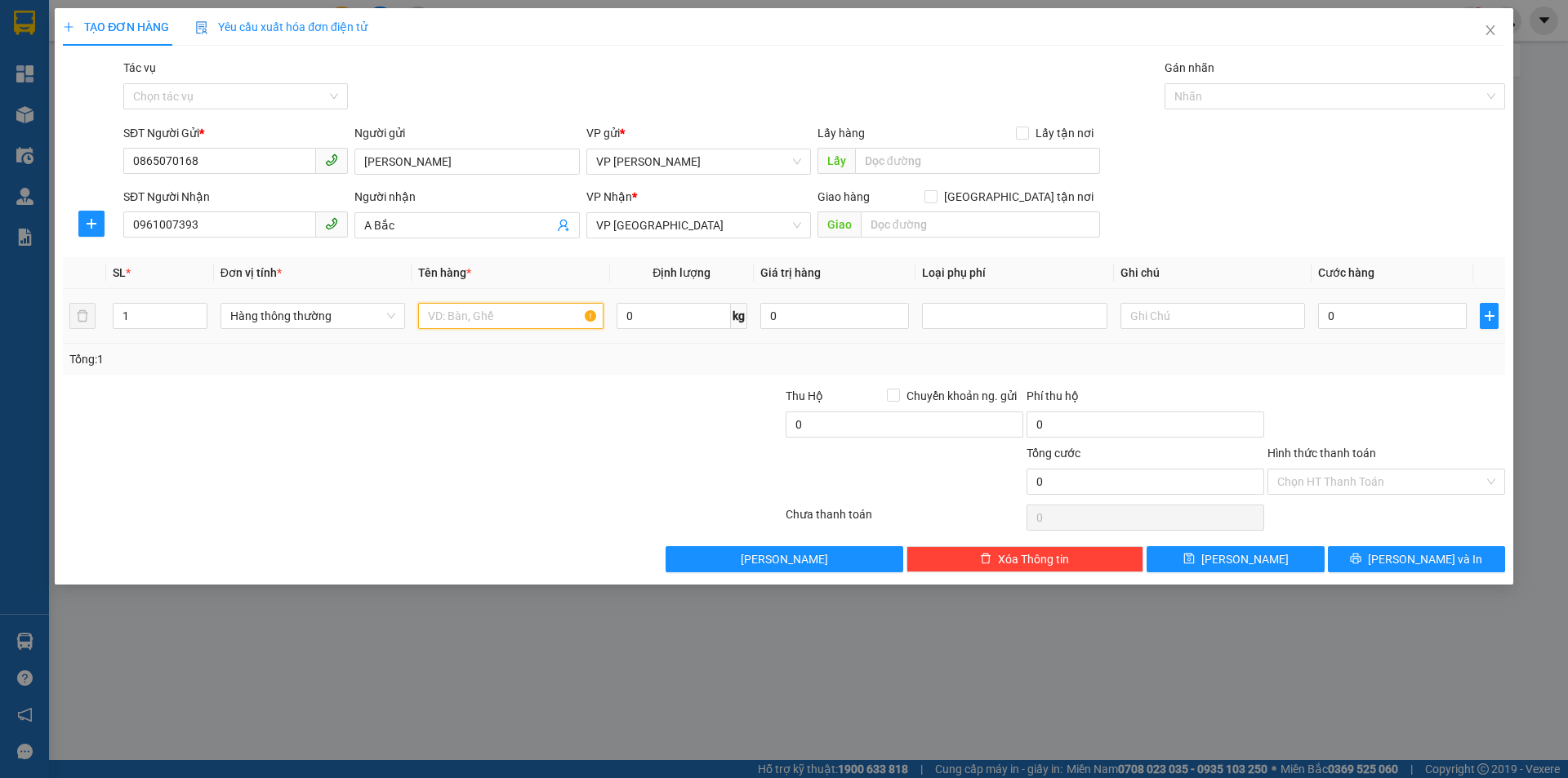
click at [495, 315] on input "text" at bounding box center [511, 316] width 185 height 26
click at [1334, 315] on input "0" at bounding box center [1392, 316] width 149 height 26
type input "4"
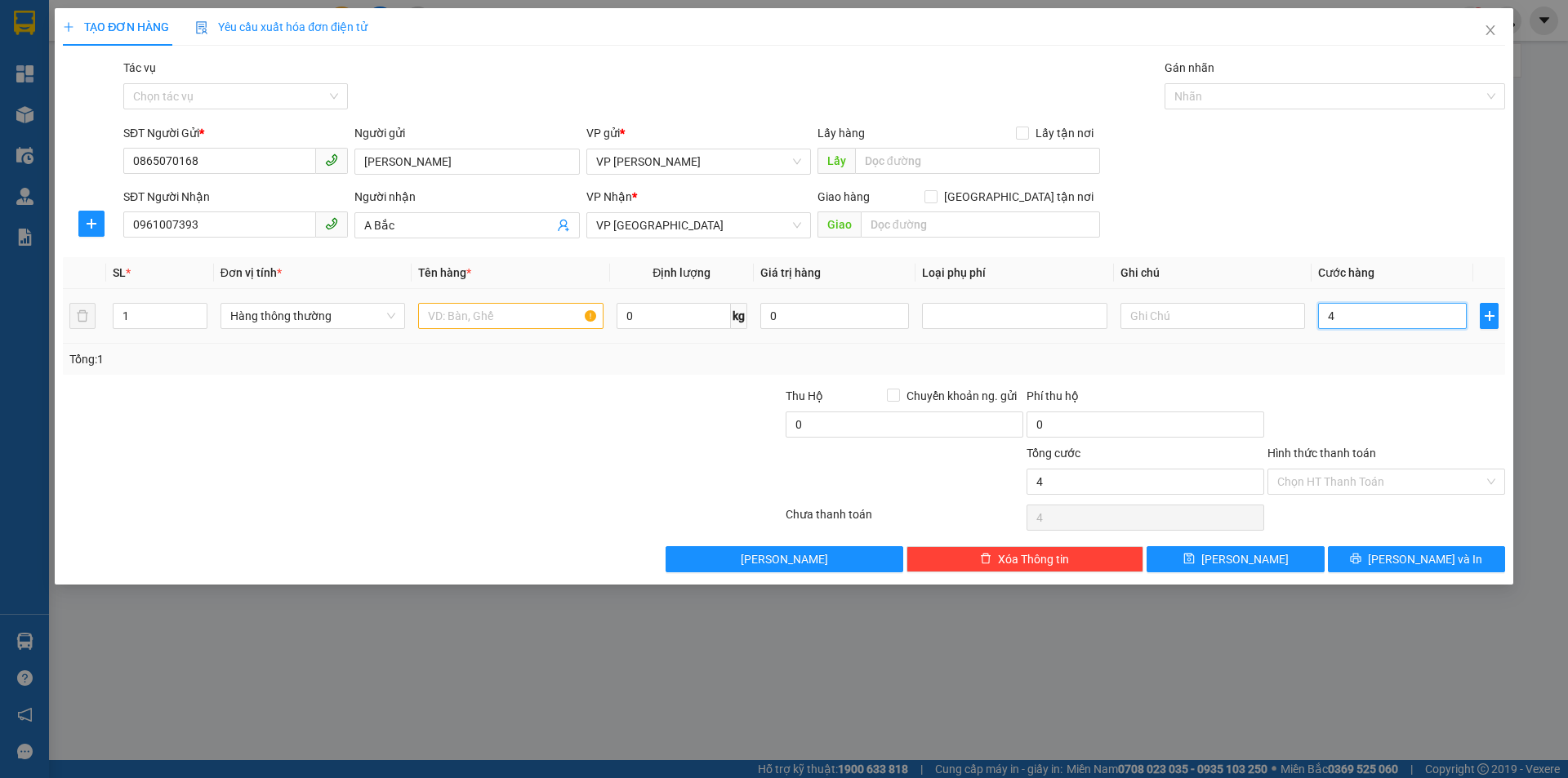
type input "40"
type input "400"
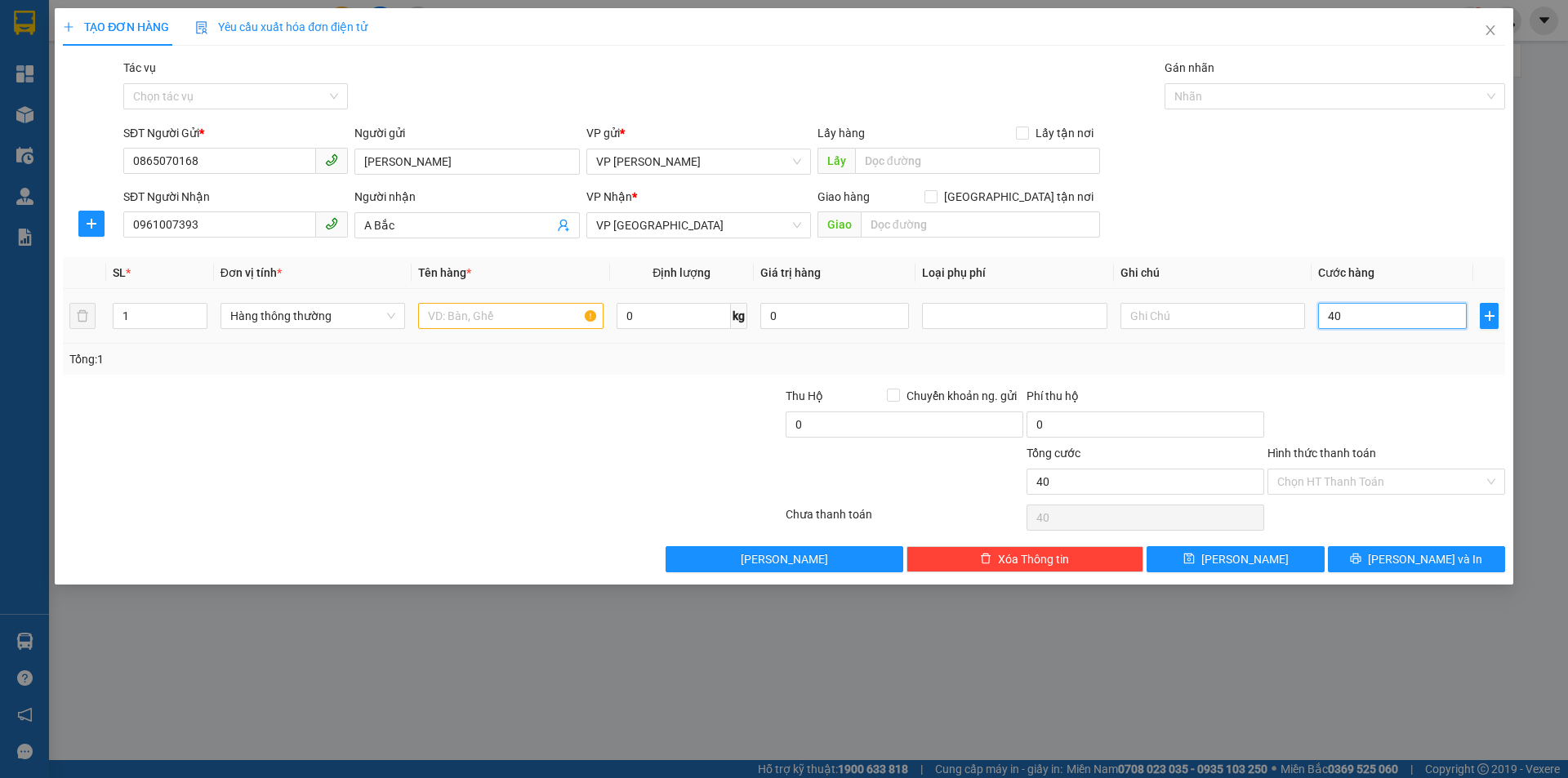
type input "400"
type input "4.000"
type input "40.000"
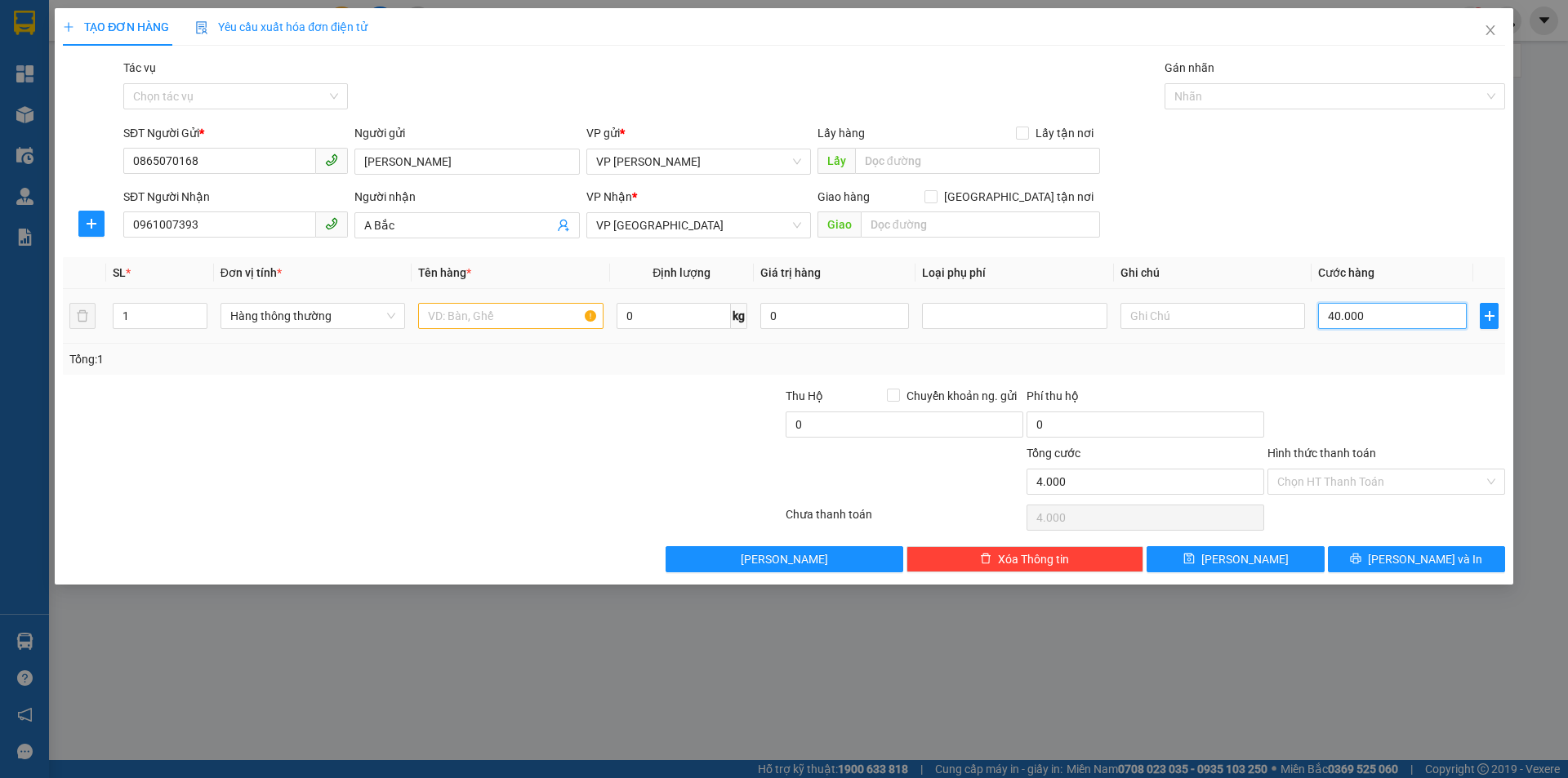
type input "40.000"
click at [514, 320] on input "text" at bounding box center [511, 316] width 185 height 26
type input "1 xốp thực phẩm"
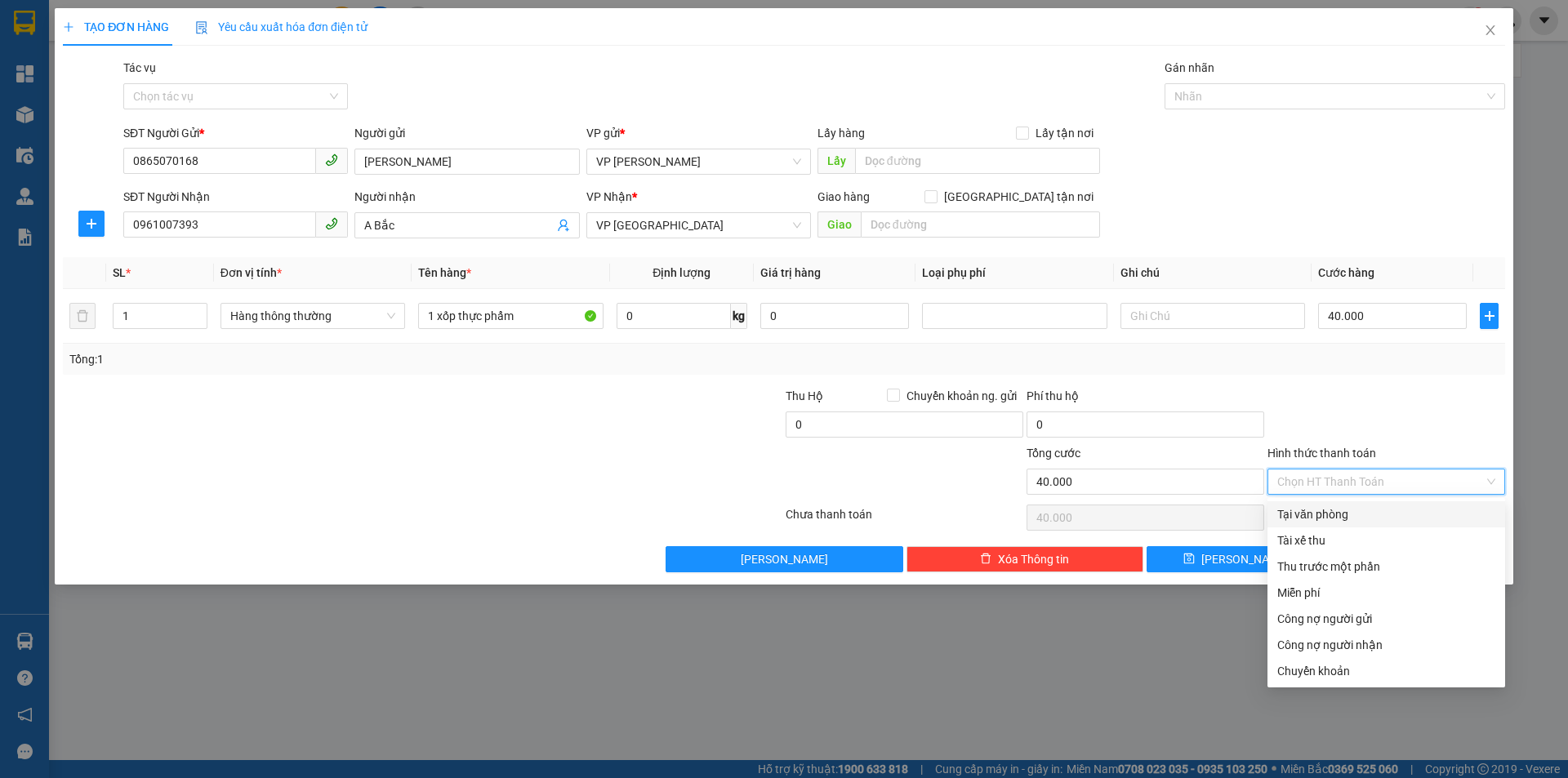
click at [1308, 481] on input "Hình thức thanh toán" at bounding box center [1381, 481] width 207 height 24
click at [1308, 515] on div "Tại văn phòng" at bounding box center [1386, 514] width 218 height 18
type input "0"
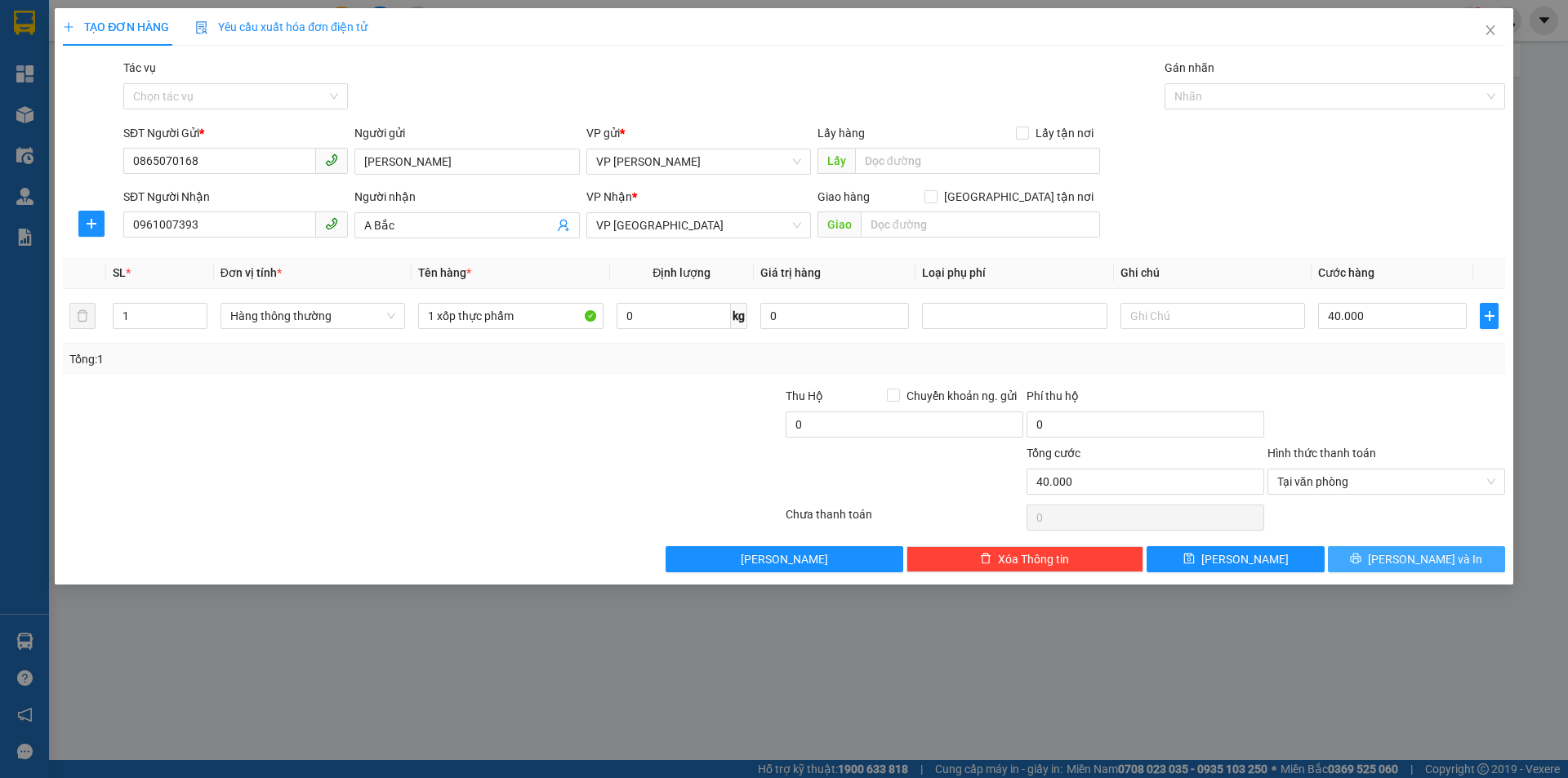
click at [1397, 564] on button "[PERSON_NAME] và In" at bounding box center [1416, 559] width 177 height 26
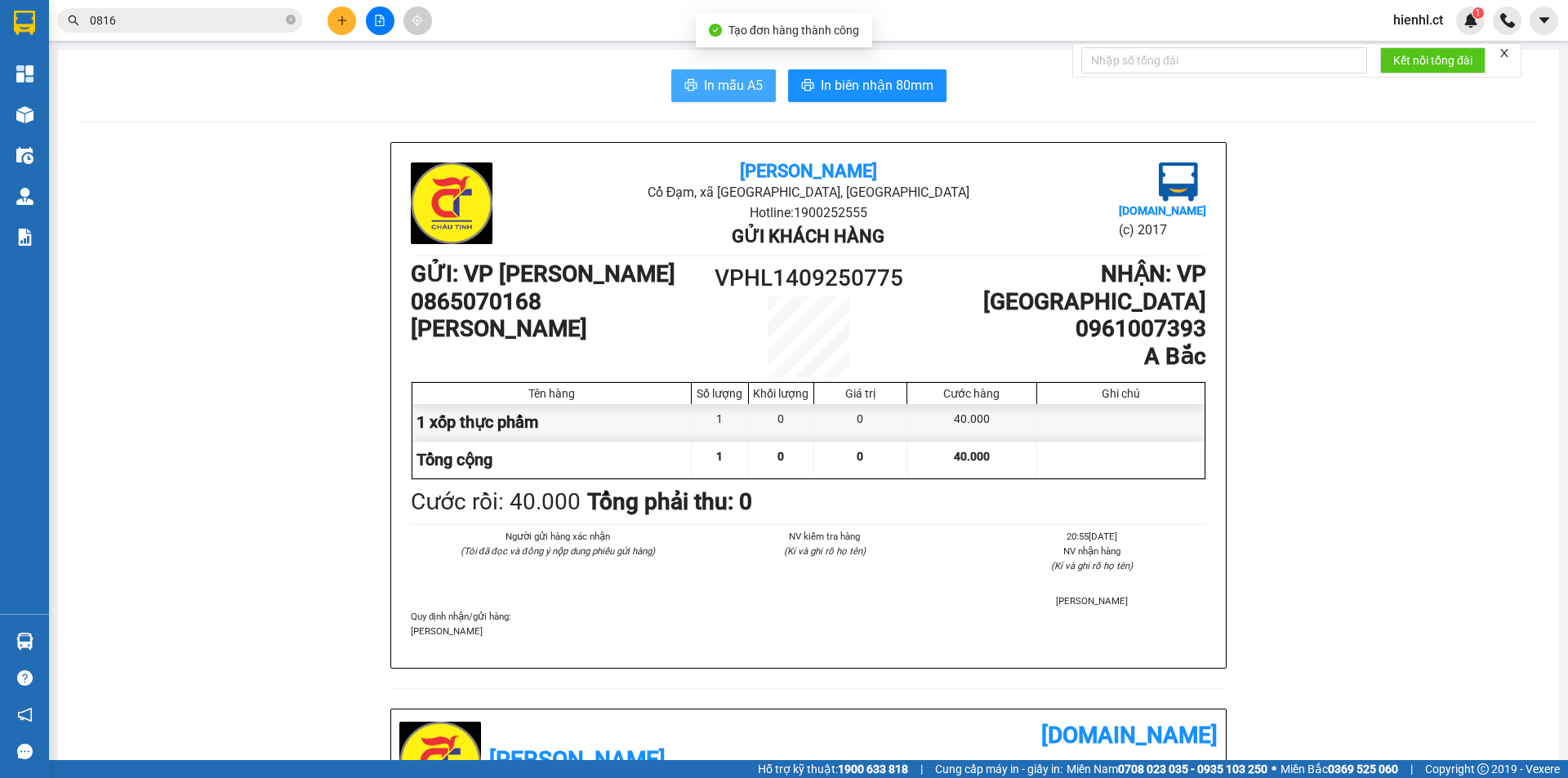
click at [714, 73] on button "In mẫu A5" at bounding box center [723, 86] width 104 height 33
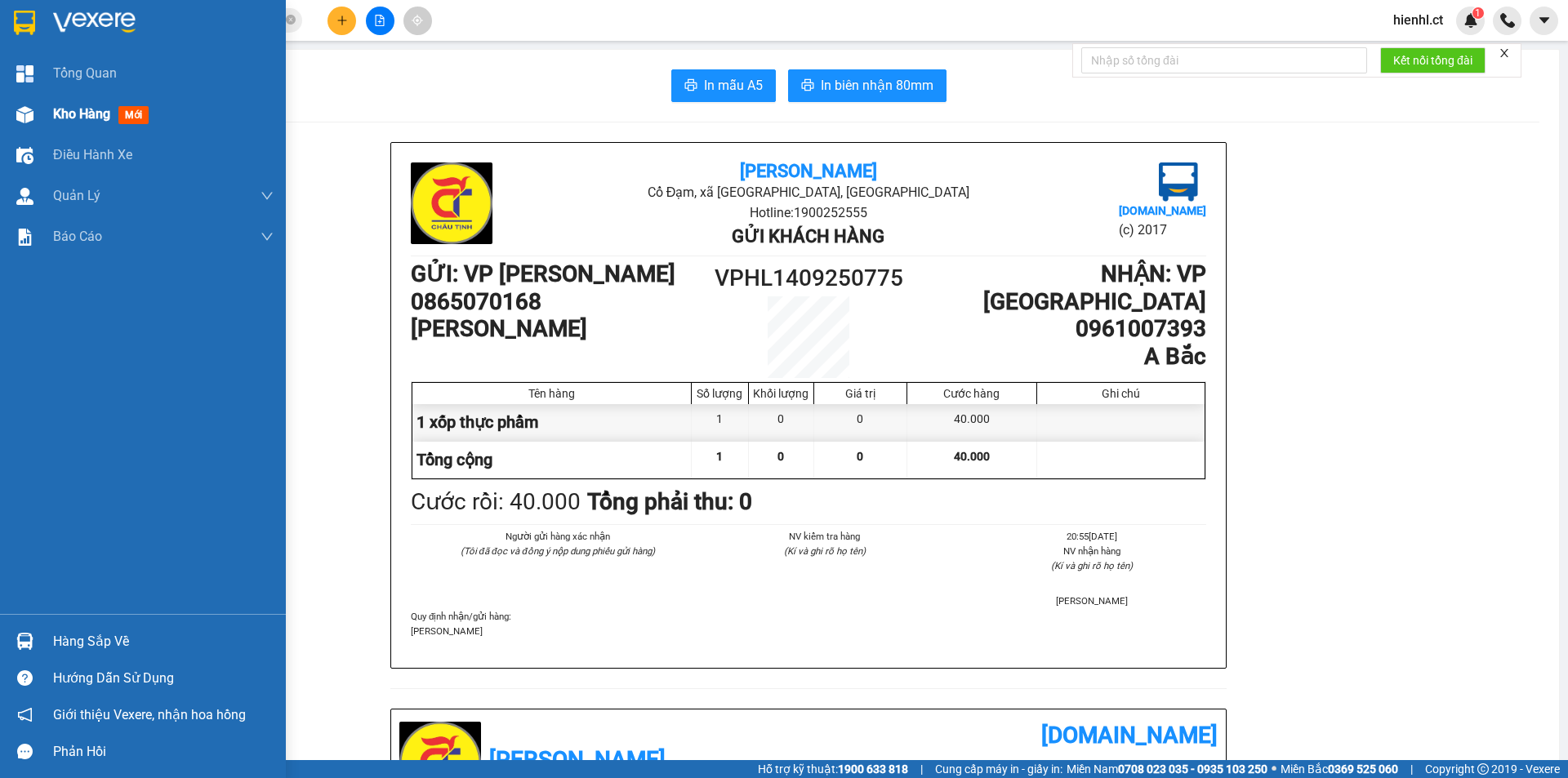
click at [24, 111] on img at bounding box center [24, 114] width 17 height 17
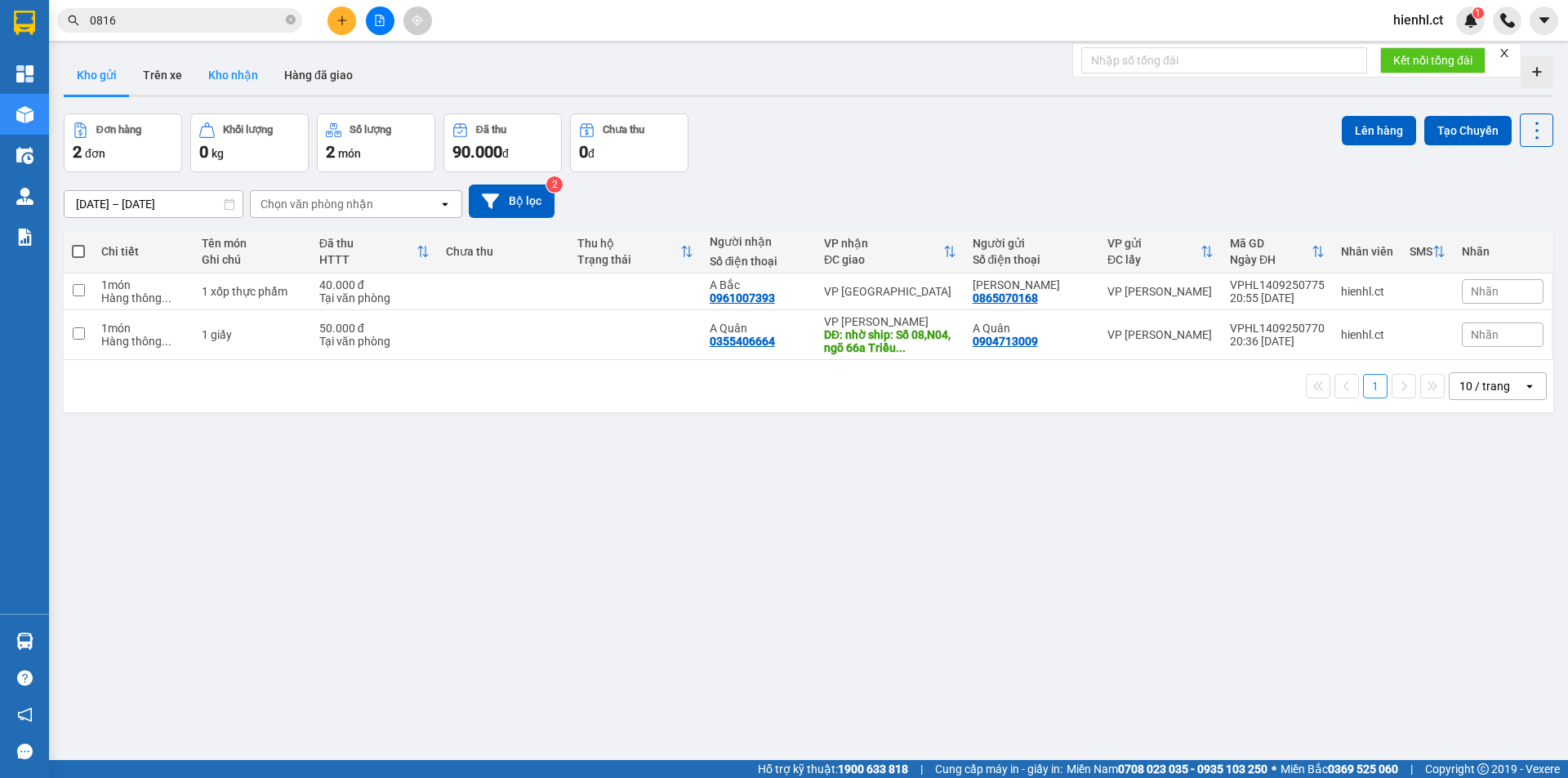
click at [221, 73] on button "Kho nhận" at bounding box center [233, 75] width 76 height 39
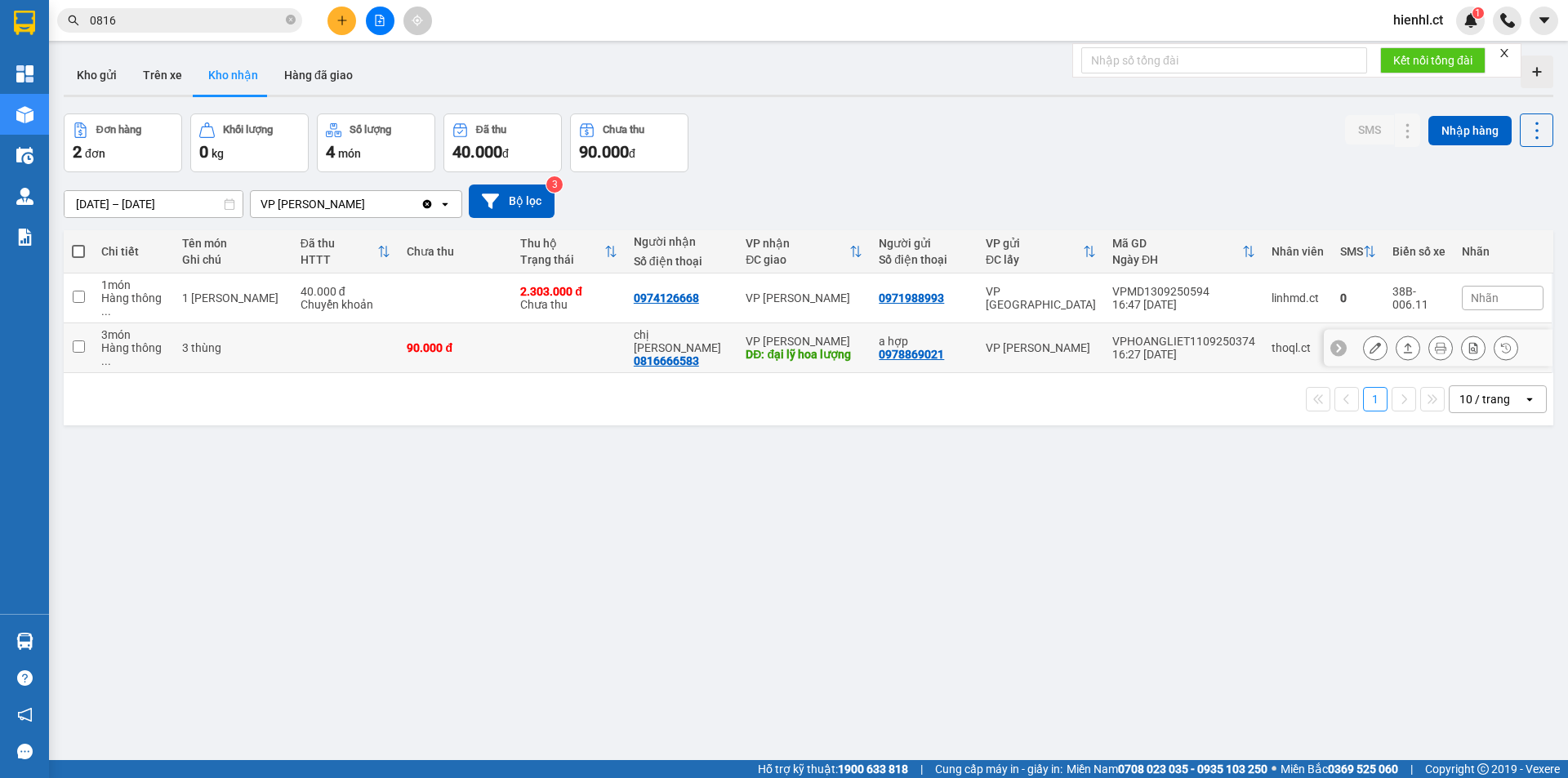
click at [79, 340] on input "checkbox" at bounding box center [79, 346] width 13 height 13
checkbox input "true"
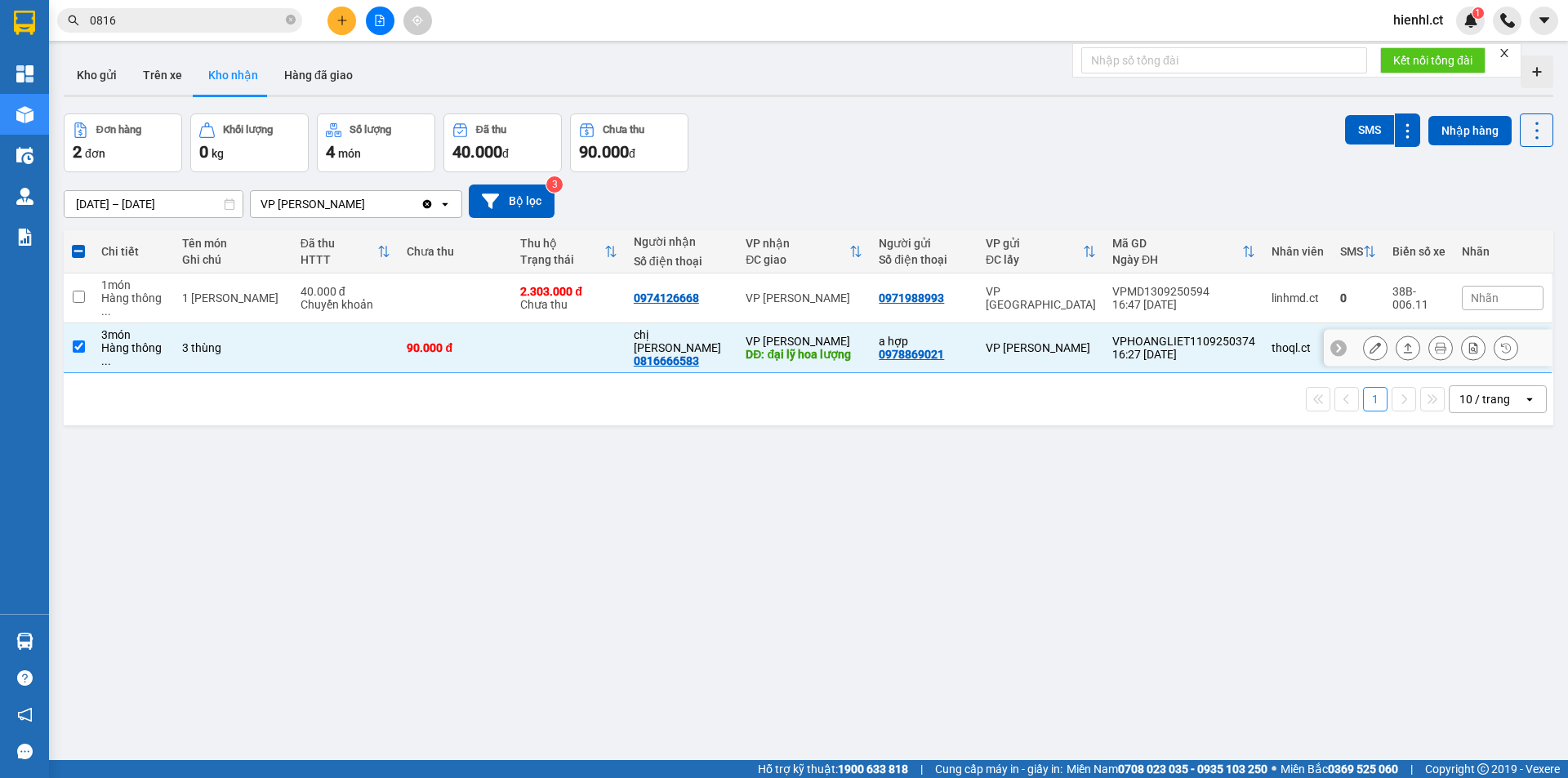
click at [1370, 342] on icon at bounding box center [1376, 348] width 12 height 12
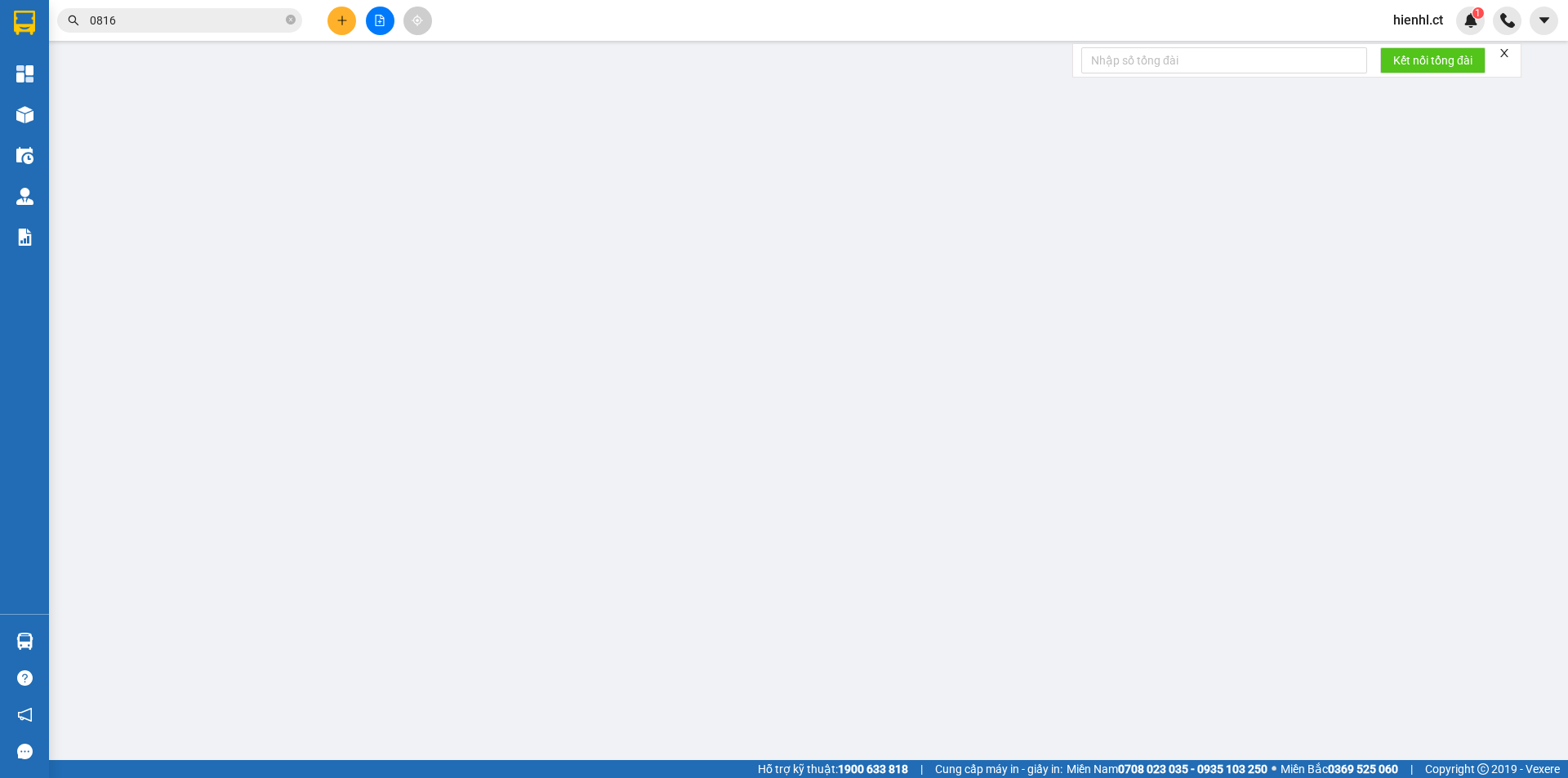
type input "0978869021"
type input "a hợp"
type input "0816666583"
type input "chị [PERSON_NAME]"
type input "đại lỹ hoa lượng"
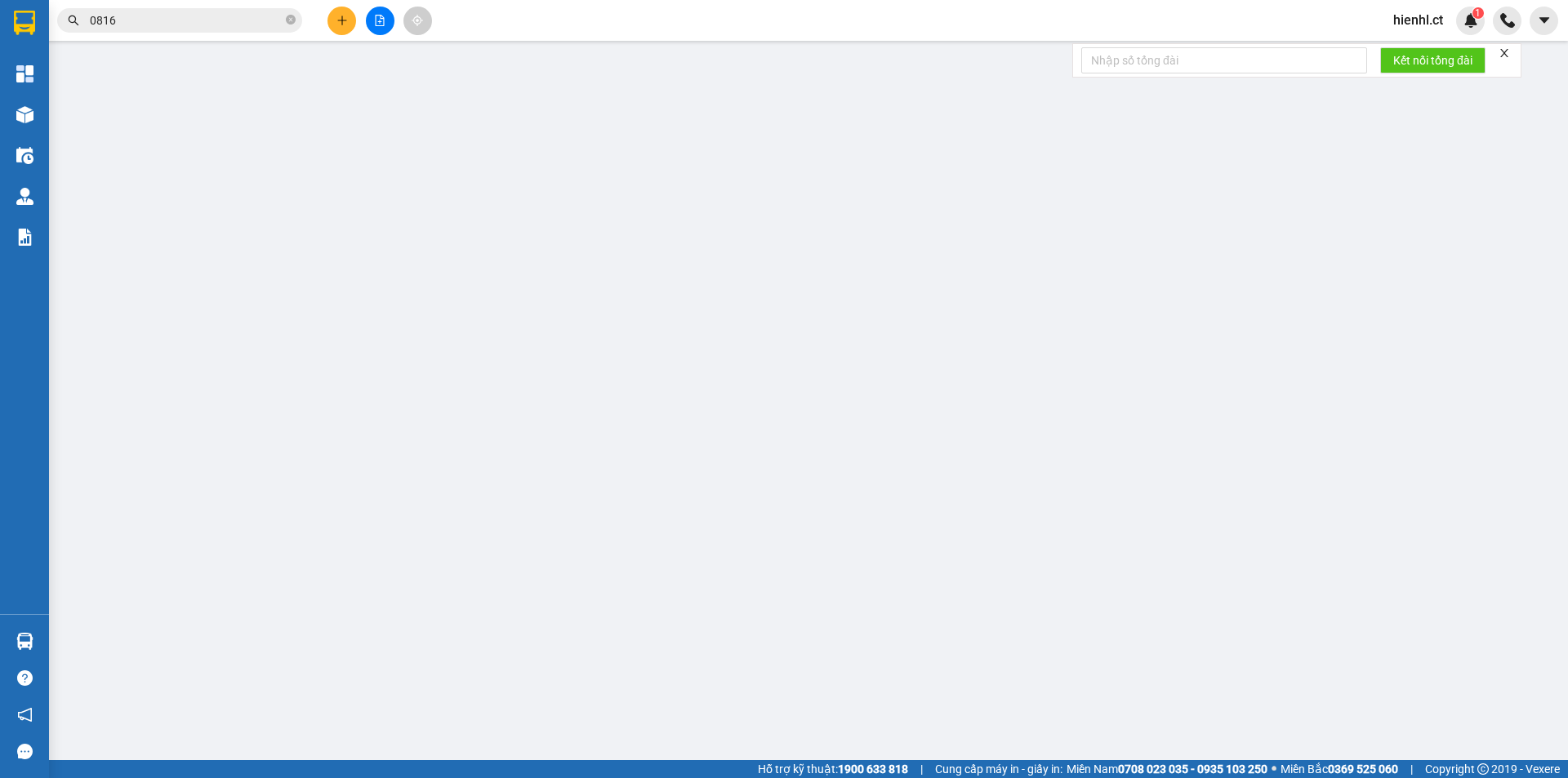
type input "90.000"
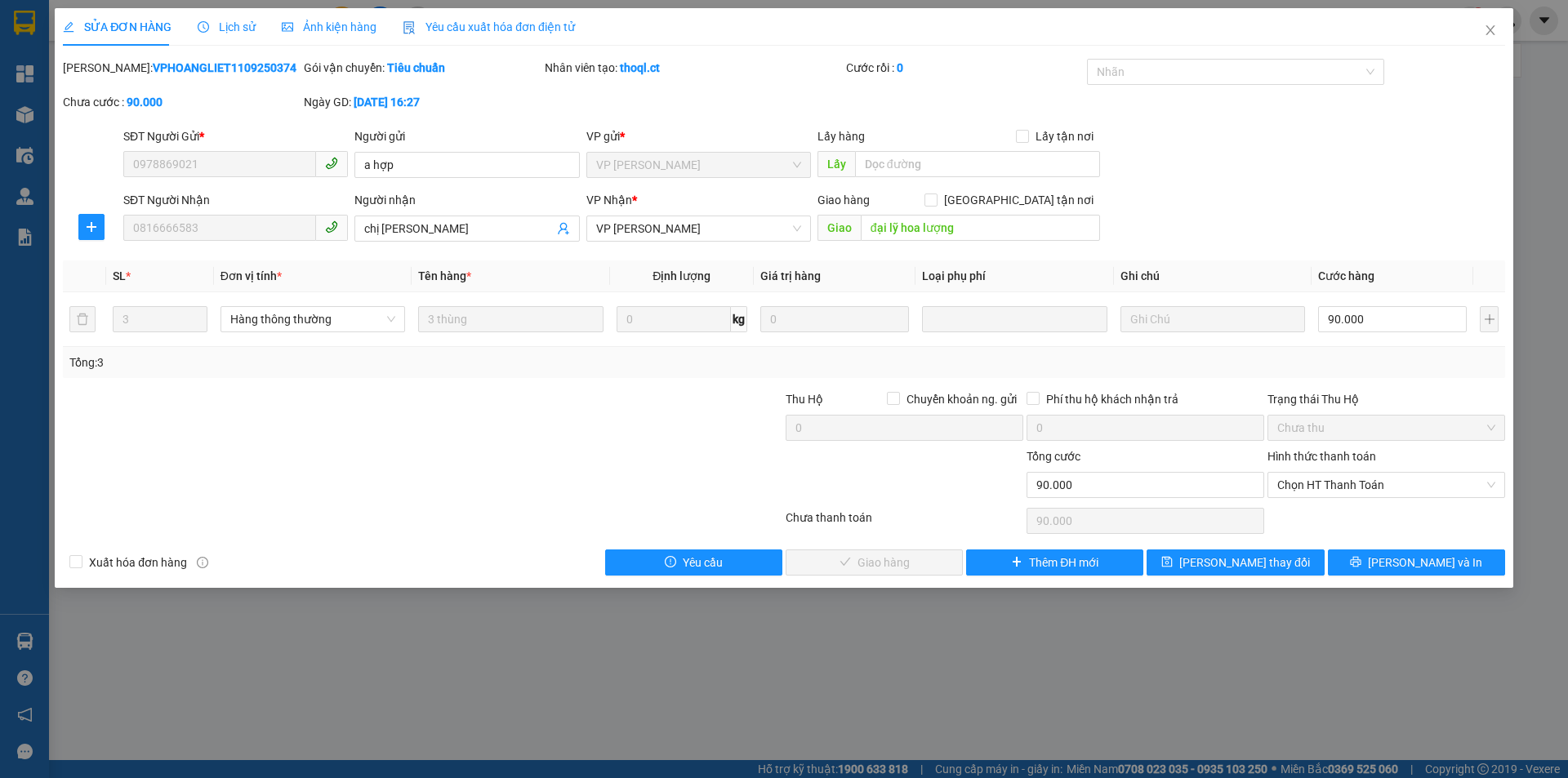
click at [224, 30] on span "Lịch sử" at bounding box center [226, 27] width 58 height 13
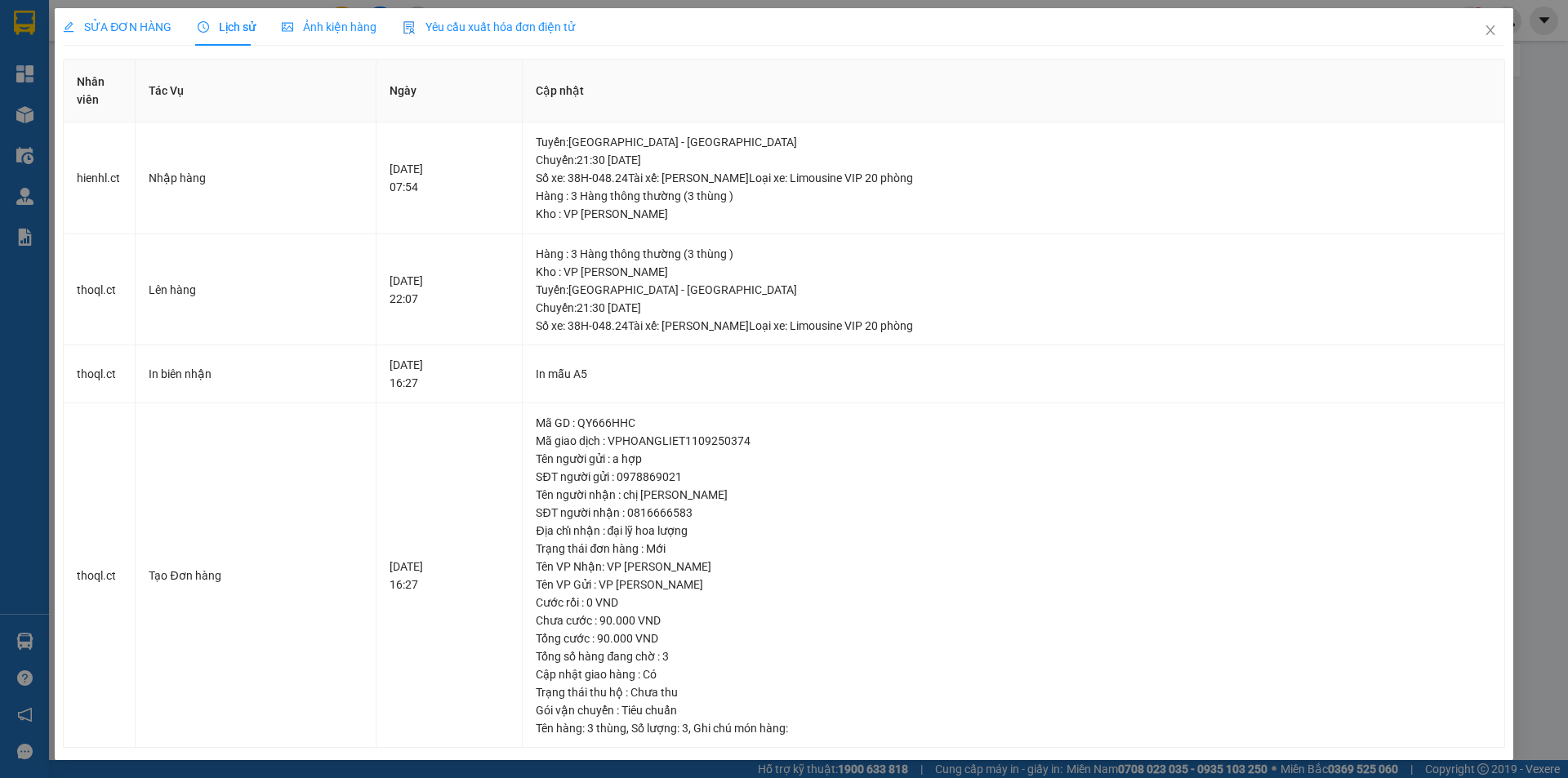
click at [108, 20] on span "SỬA ĐƠN HÀNG" at bounding box center [117, 27] width 108 height 13
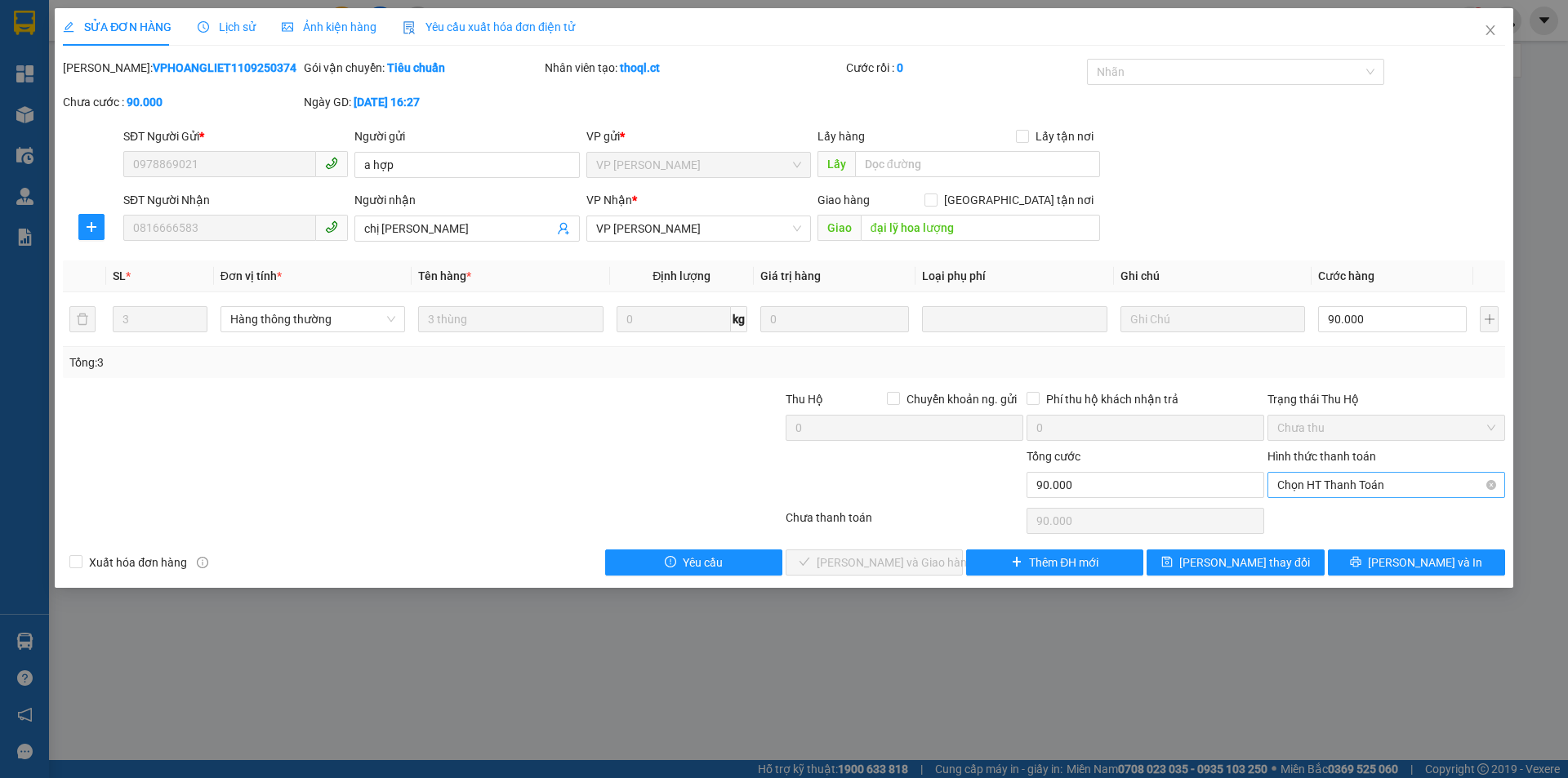
click at [1328, 479] on span "Chọn HT Thanh Toán" at bounding box center [1386, 485] width 218 height 24
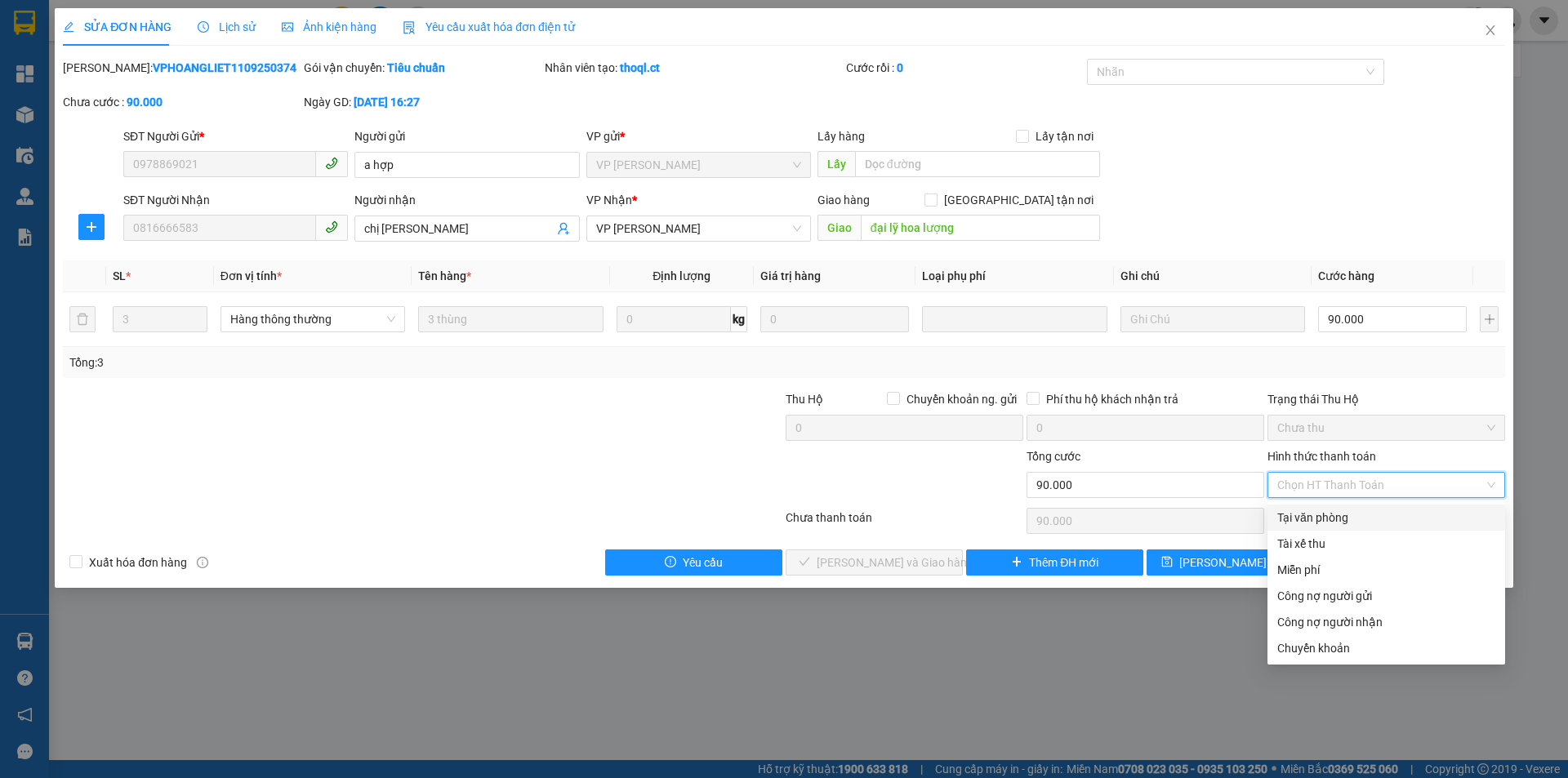
click at [1311, 520] on div "Tại văn phòng" at bounding box center [1386, 518] width 218 height 18
type input "0"
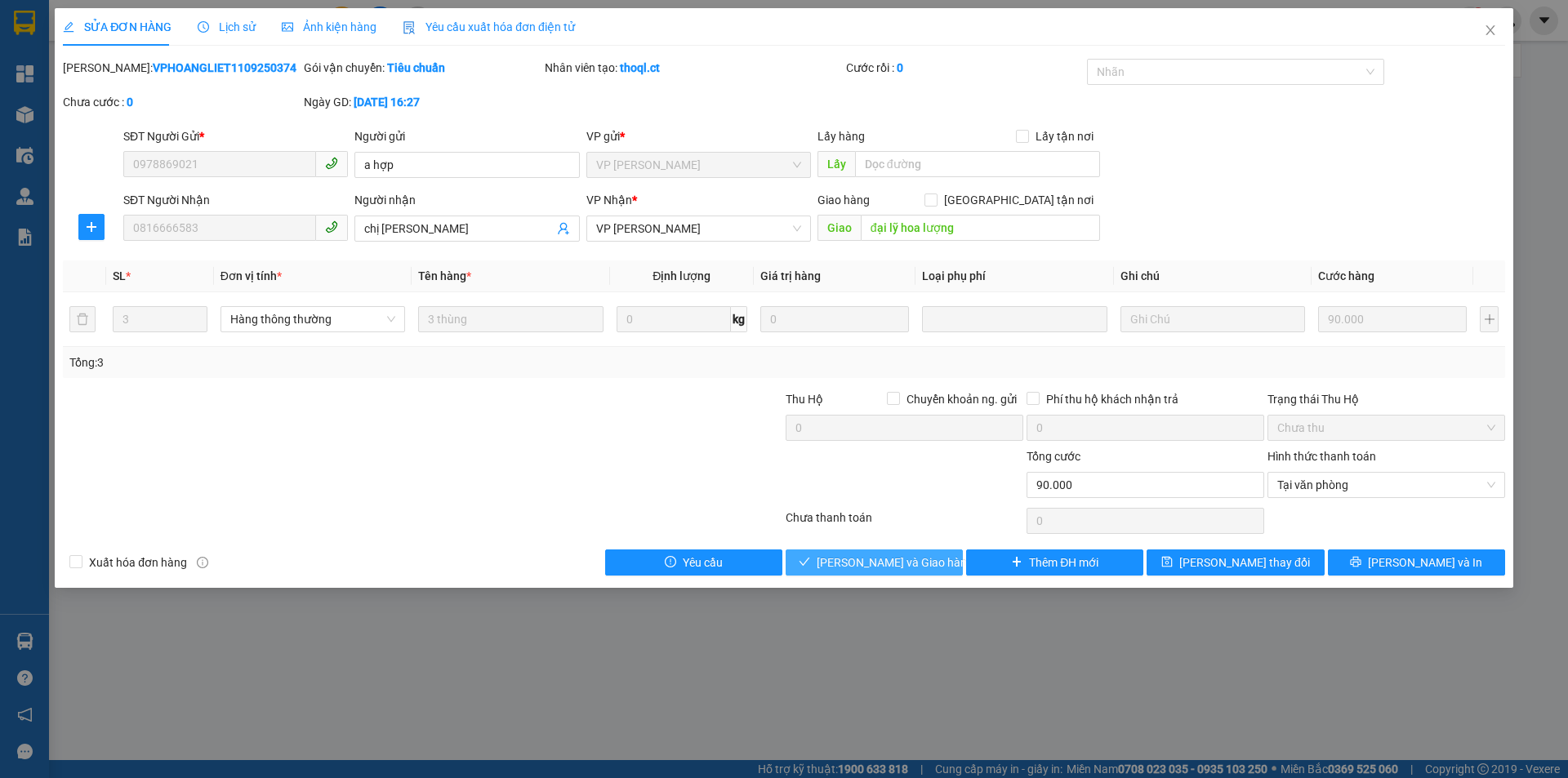
click at [892, 565] on span "[PERSON_NAME] và Giao hàng" at bounding box center [895, 562] width 157 height 18
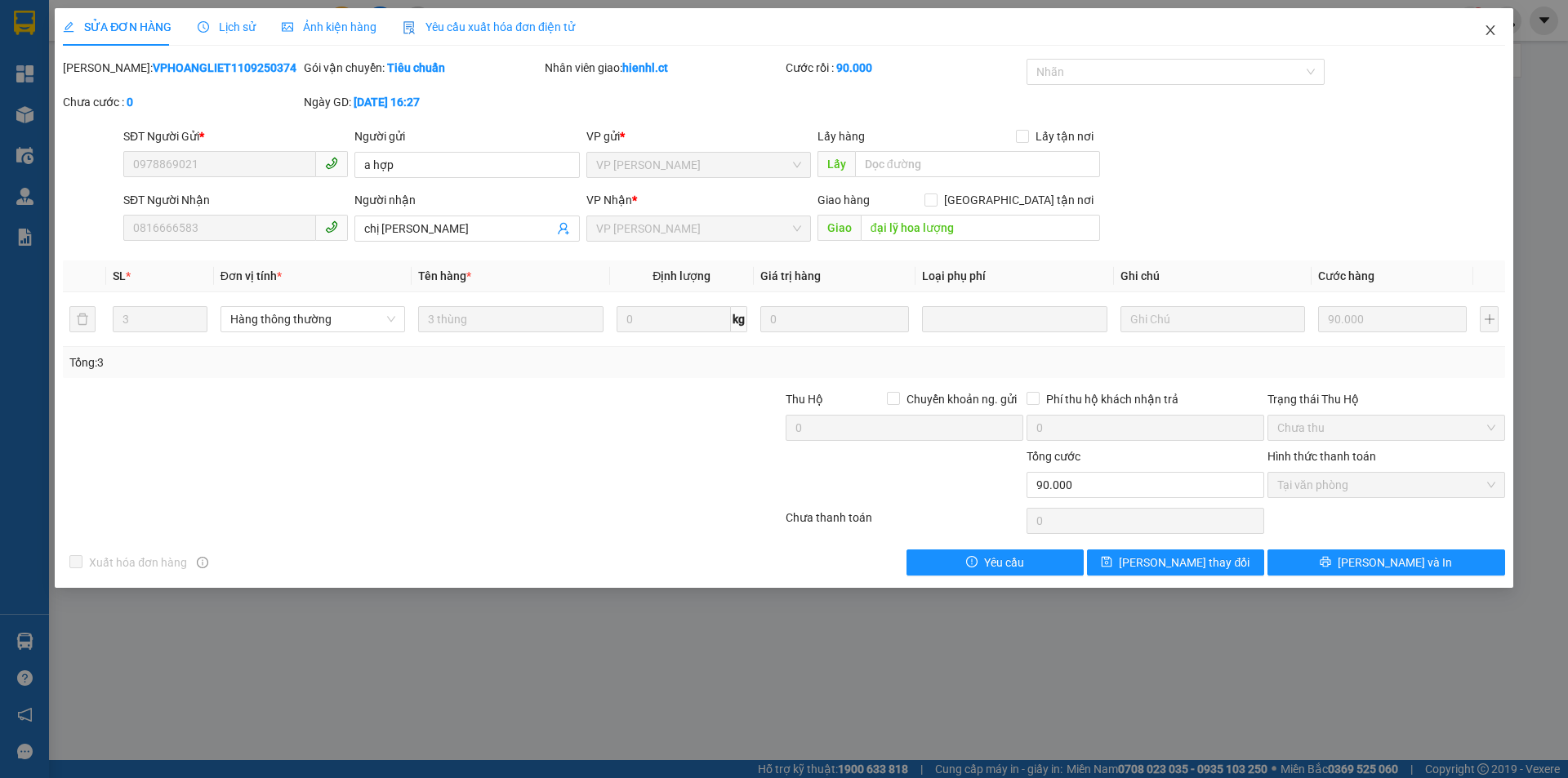
click at [1492, 28] on icon "close" at bounding box center [1491, 30] width 13 height 13
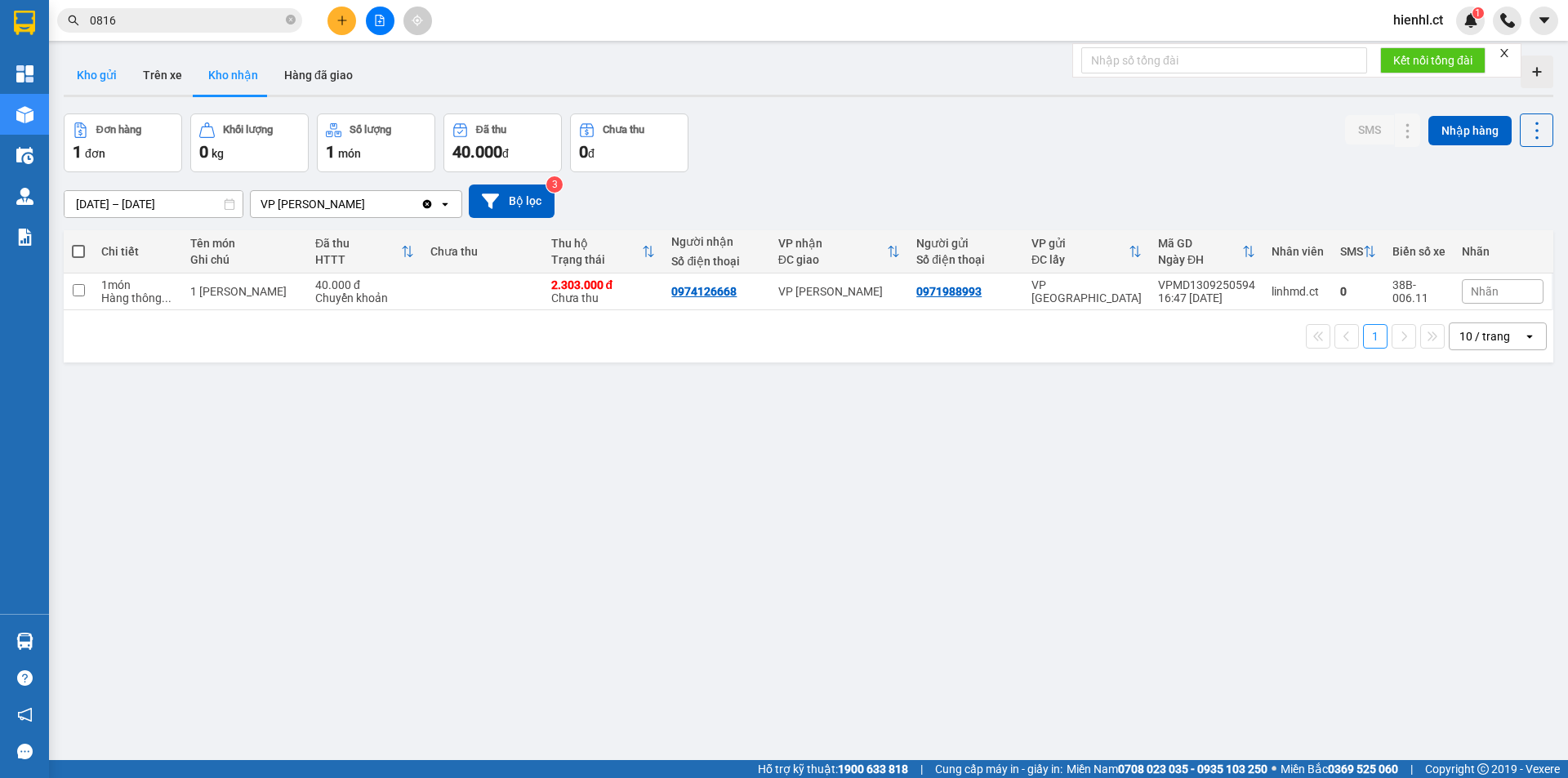
click at [102, 73] on button "Kho gửi" at bounding box center [97, 75] width 66 height 39
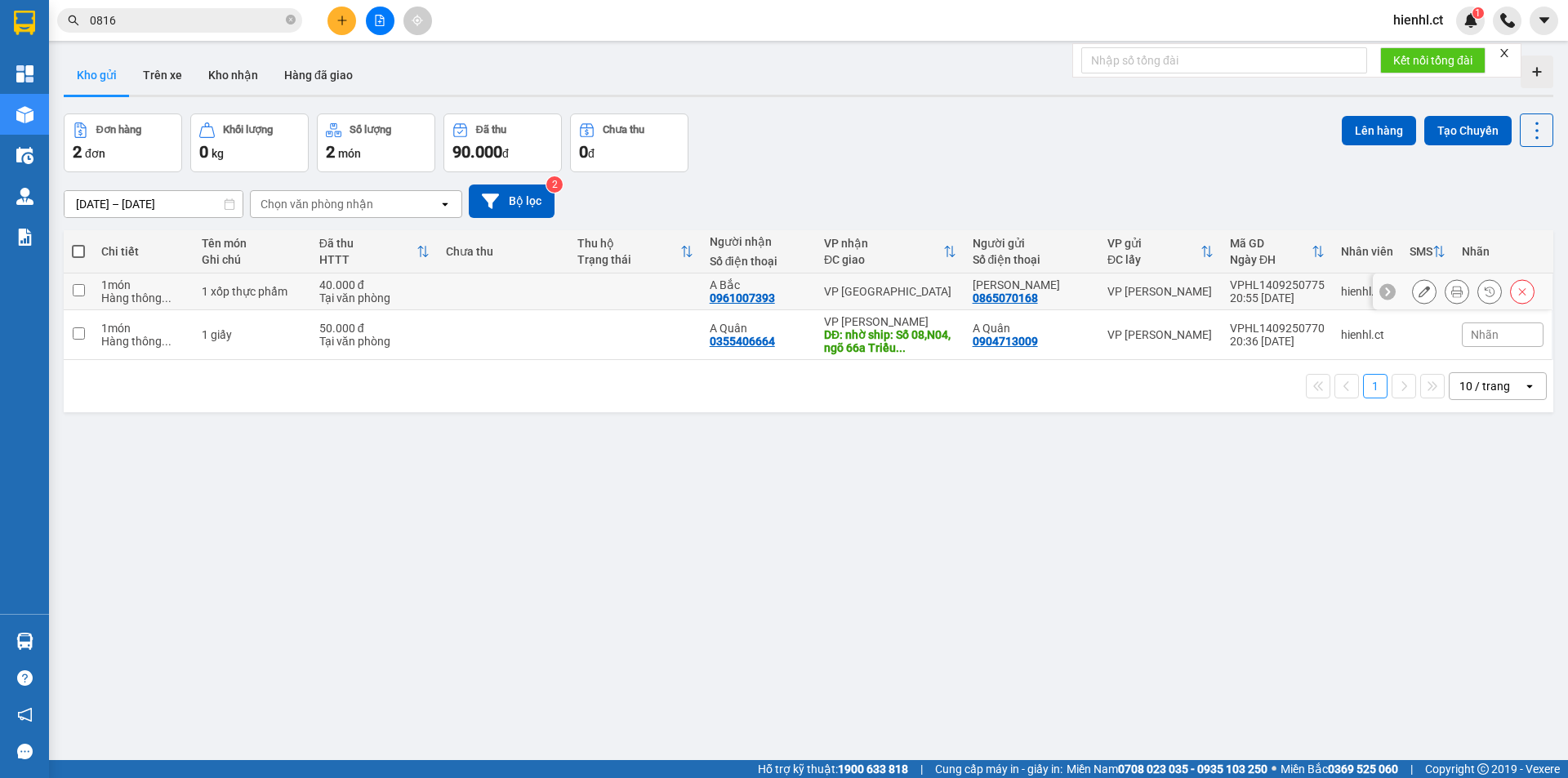
click at [83, 291] on input "checkbox" at bounding box center [79, 290] width 13 height 13
checkbox input "true"
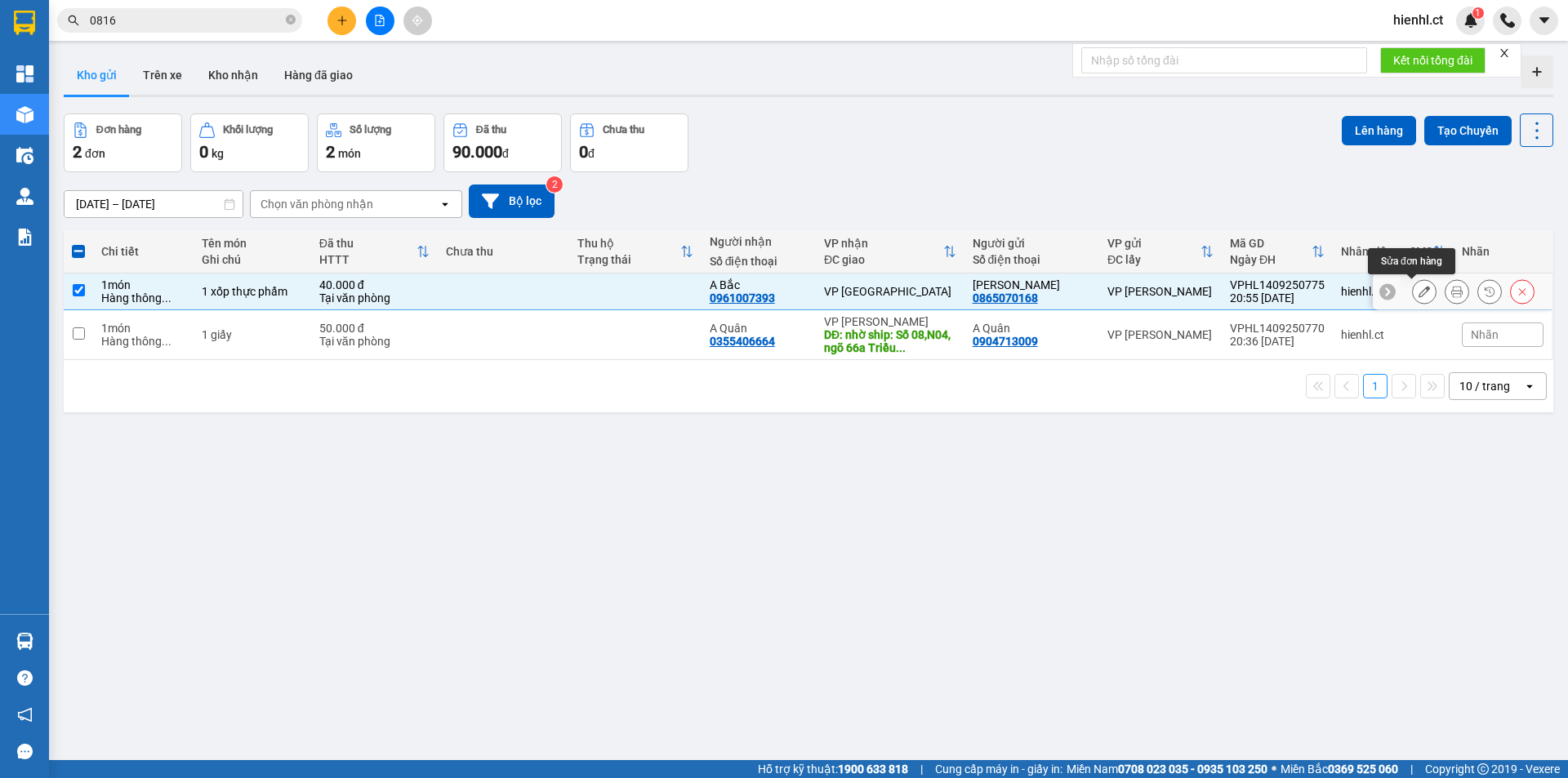
click at [1418, 292] on icon at bounding box center [1424, 292] width 12 height 12
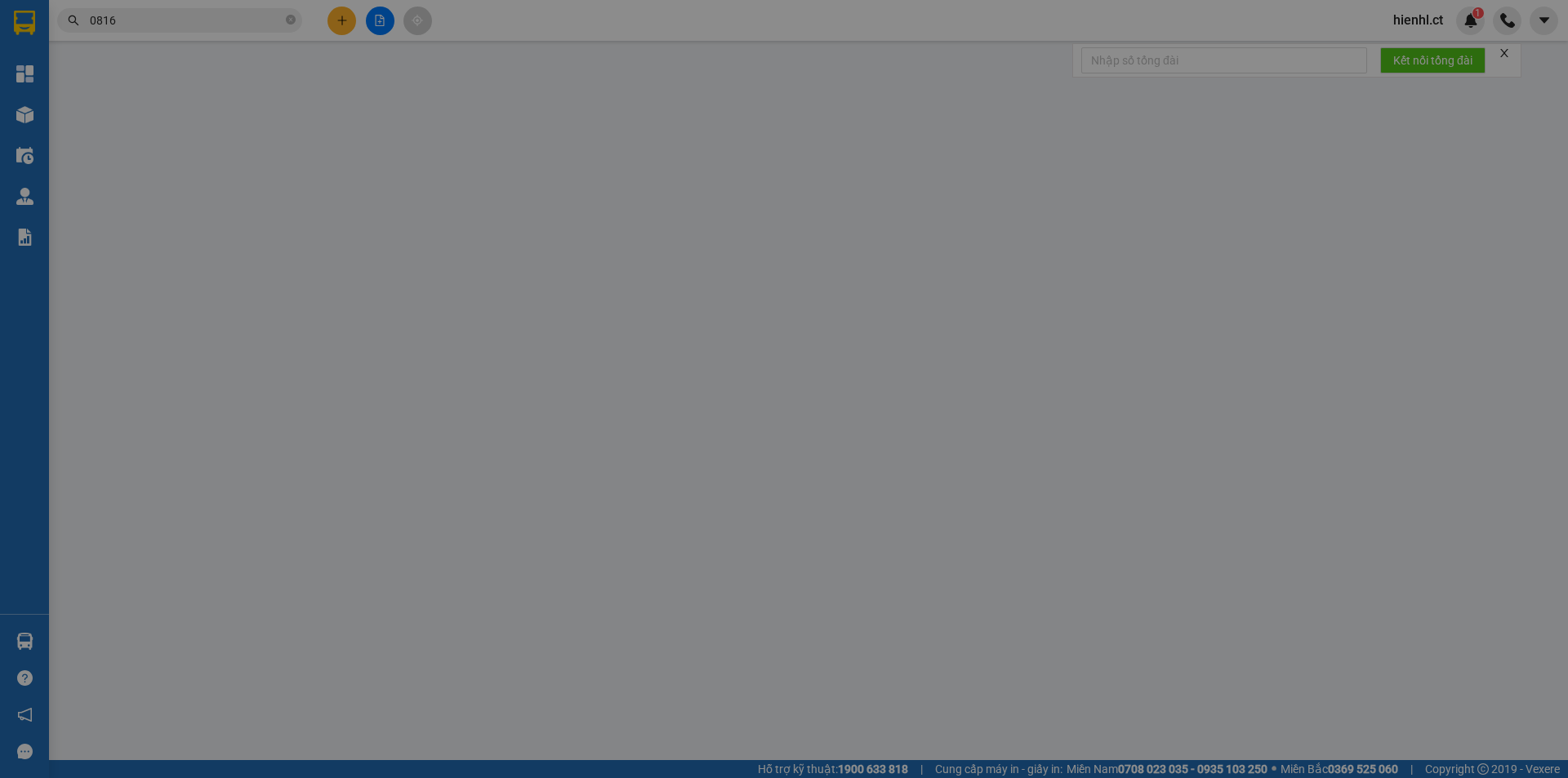
type input "0865070168"
type input "[PERSON_NAME]"
type input "0961007393"
type input "A Bắc"
type input "40.000"
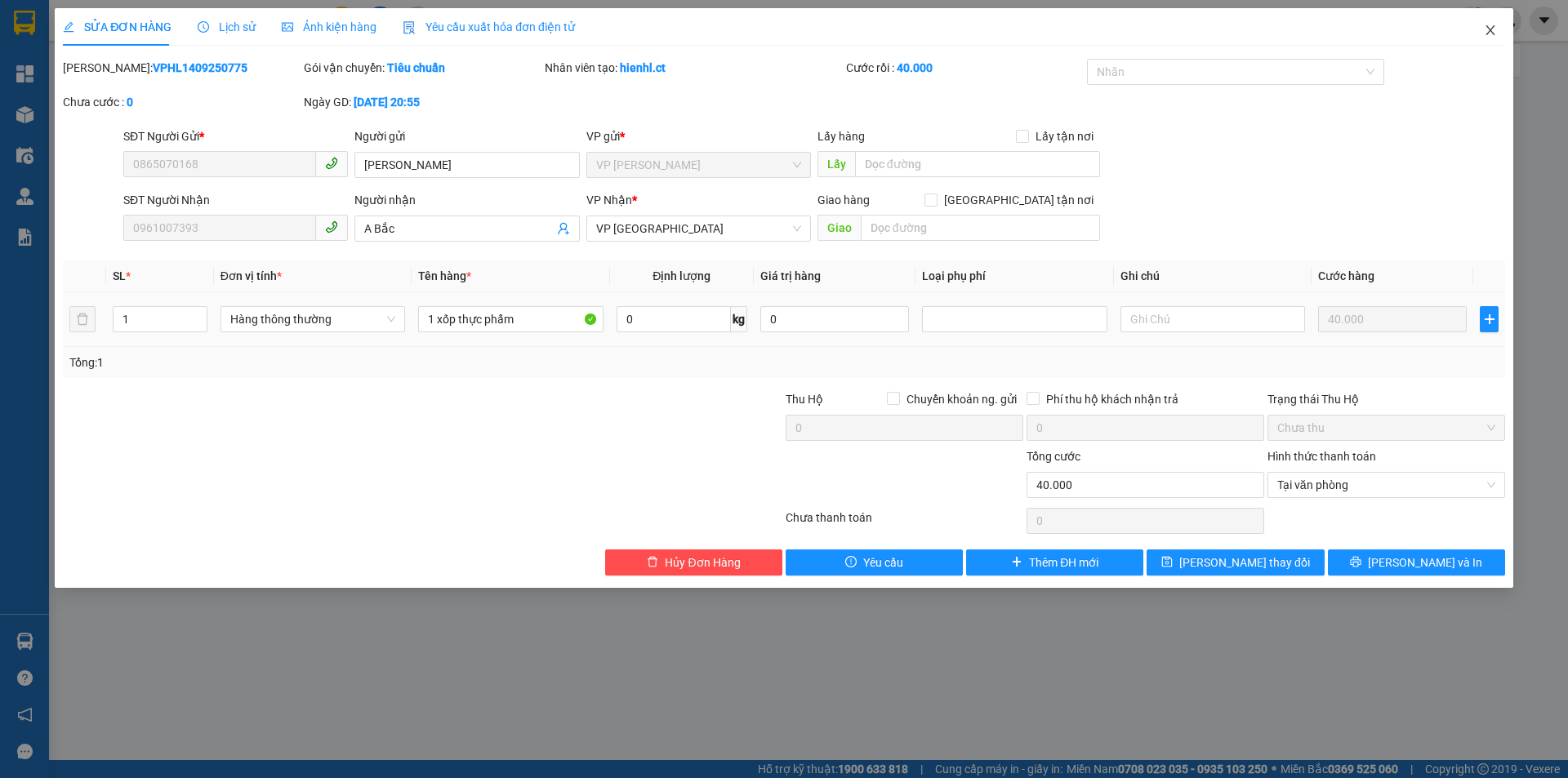
click at [1495, 32] on icon "close" at bounding box center [1491, 30] width 13 height 13
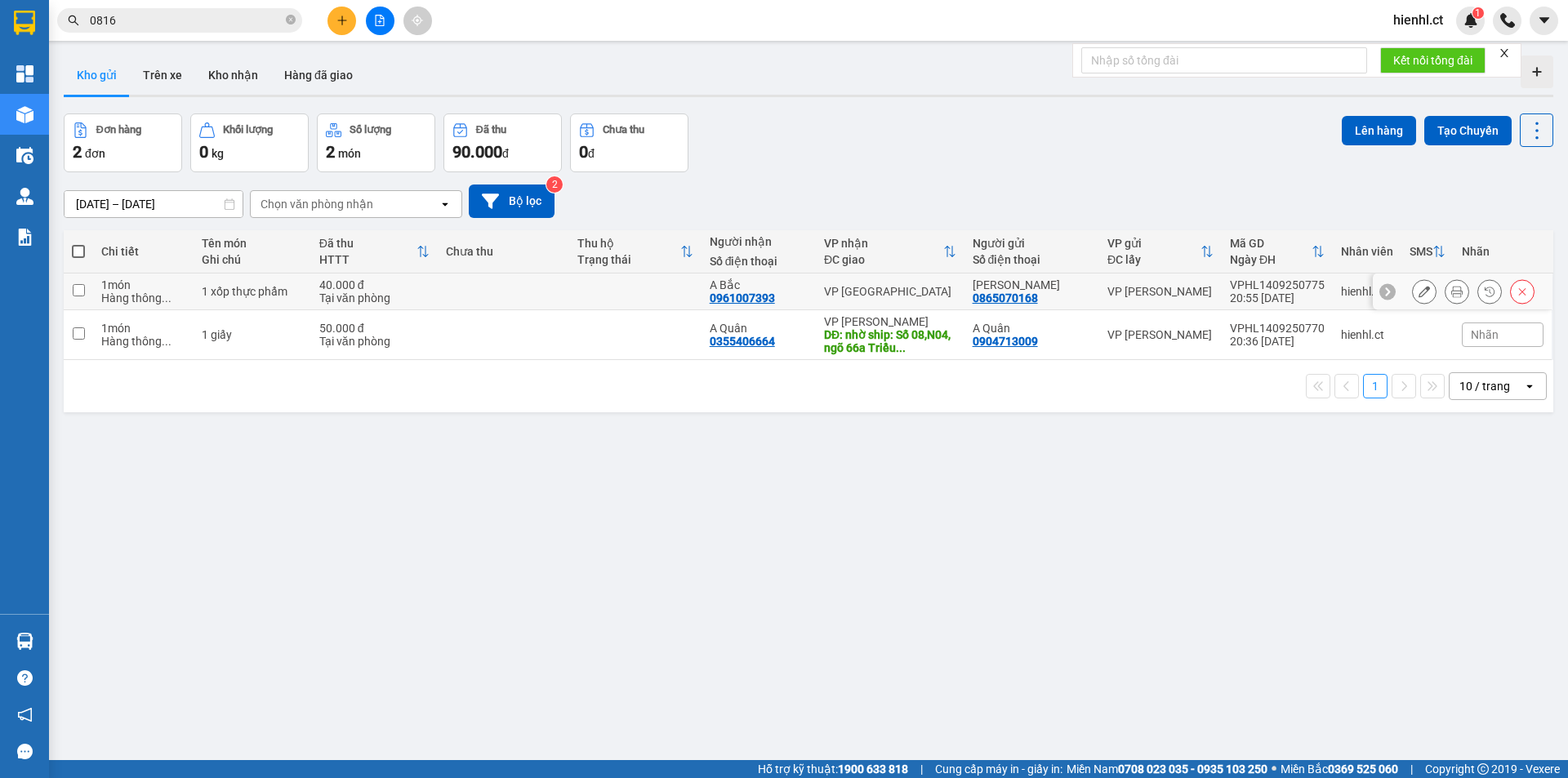
click at [77, 286] on input "checkbox" at bounding box center [79, 290] width 13 height 13
checkbox input "true"
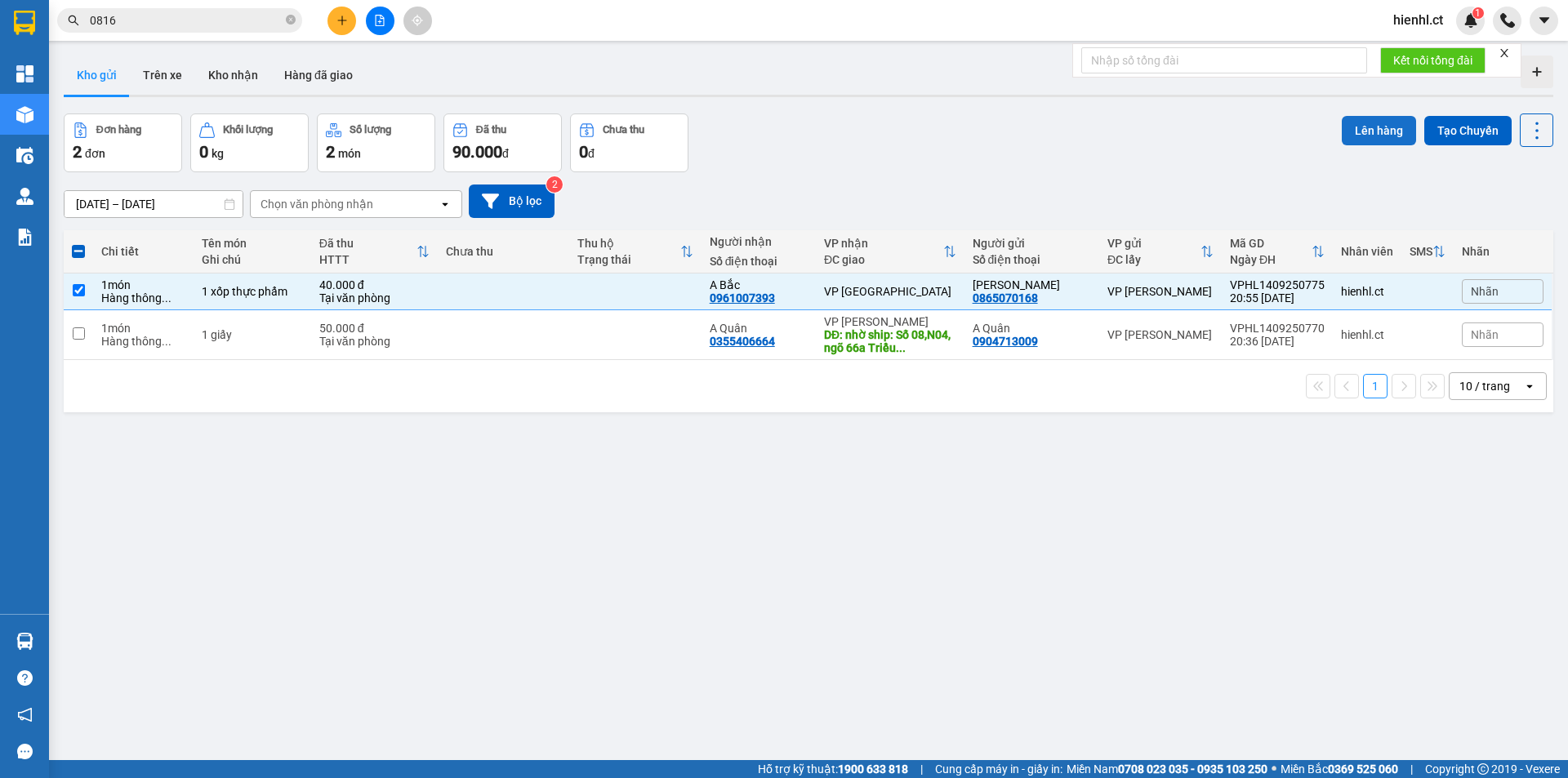
click at [1356, 129] on button "Lên hàng" at bounding box center [1379, 130] width 74 height 29
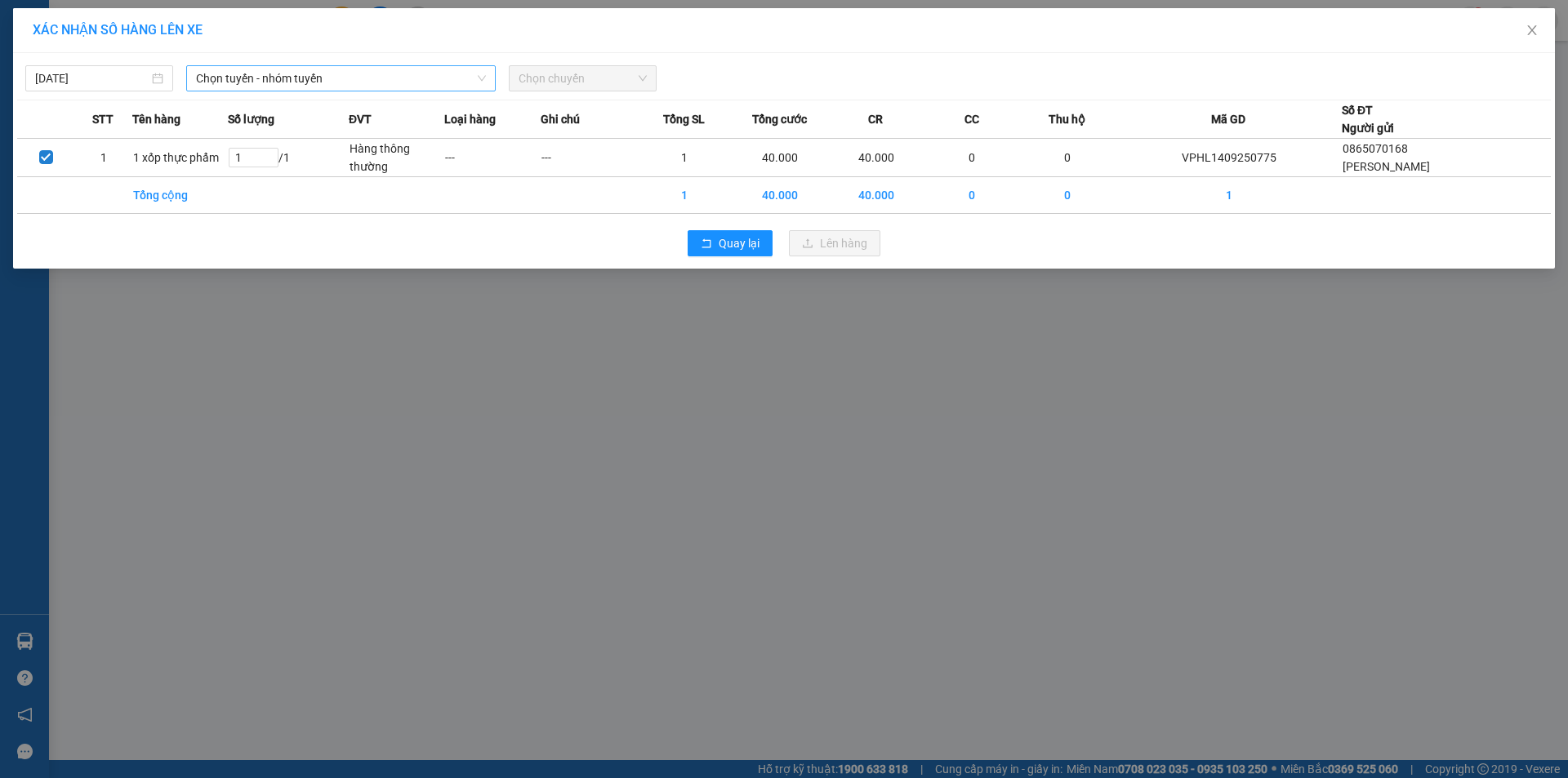
click at [286, 81] on span "Chọn tuyến - nhóm tuyến" at bounding box center [340, 78] width 290 height 24
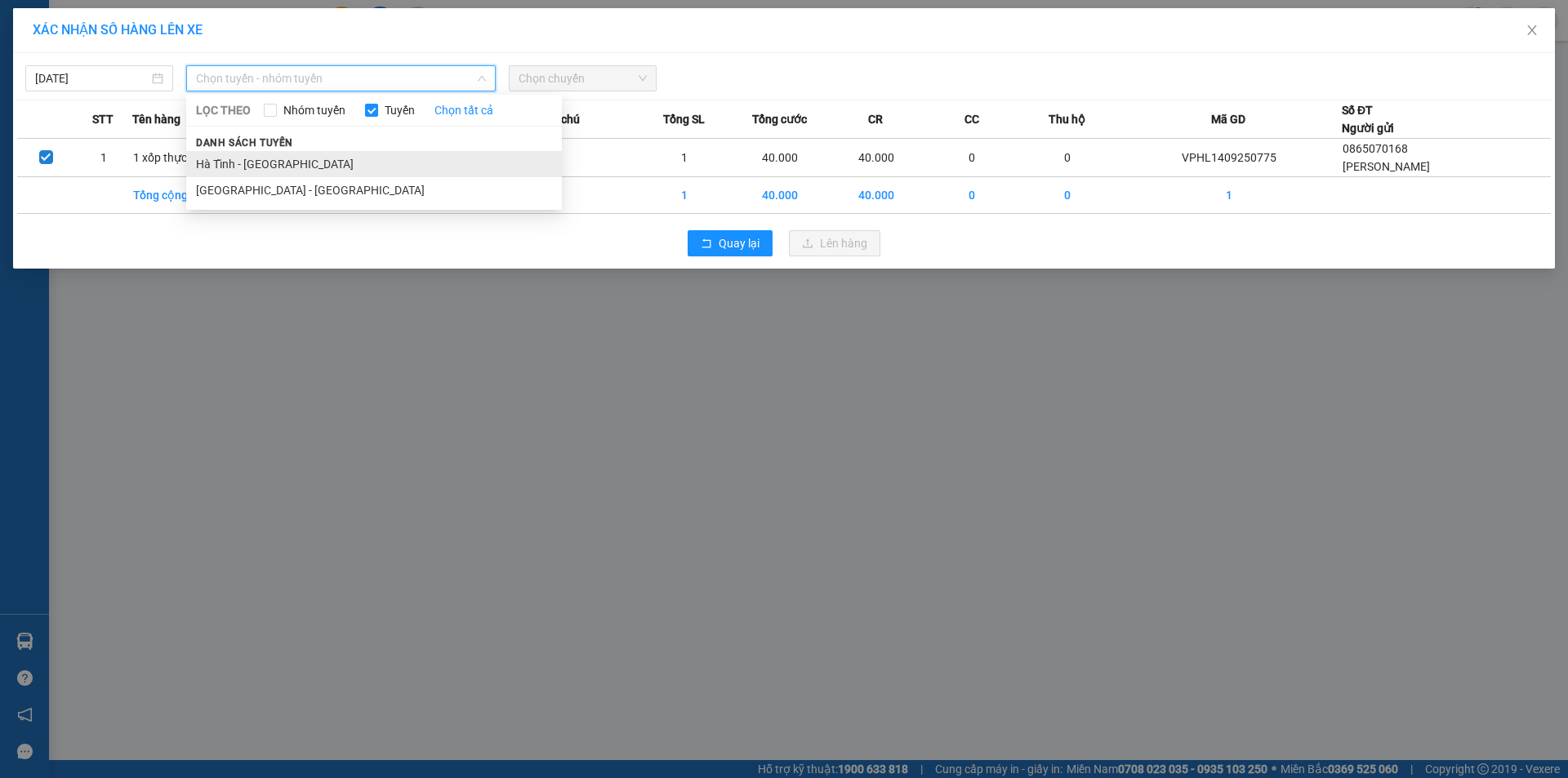
click at [262, 164] on li "Hà Tĩnh - [GEOGRAPHIC_DATA]" at bounding box center [374, 164] width 376 height 26
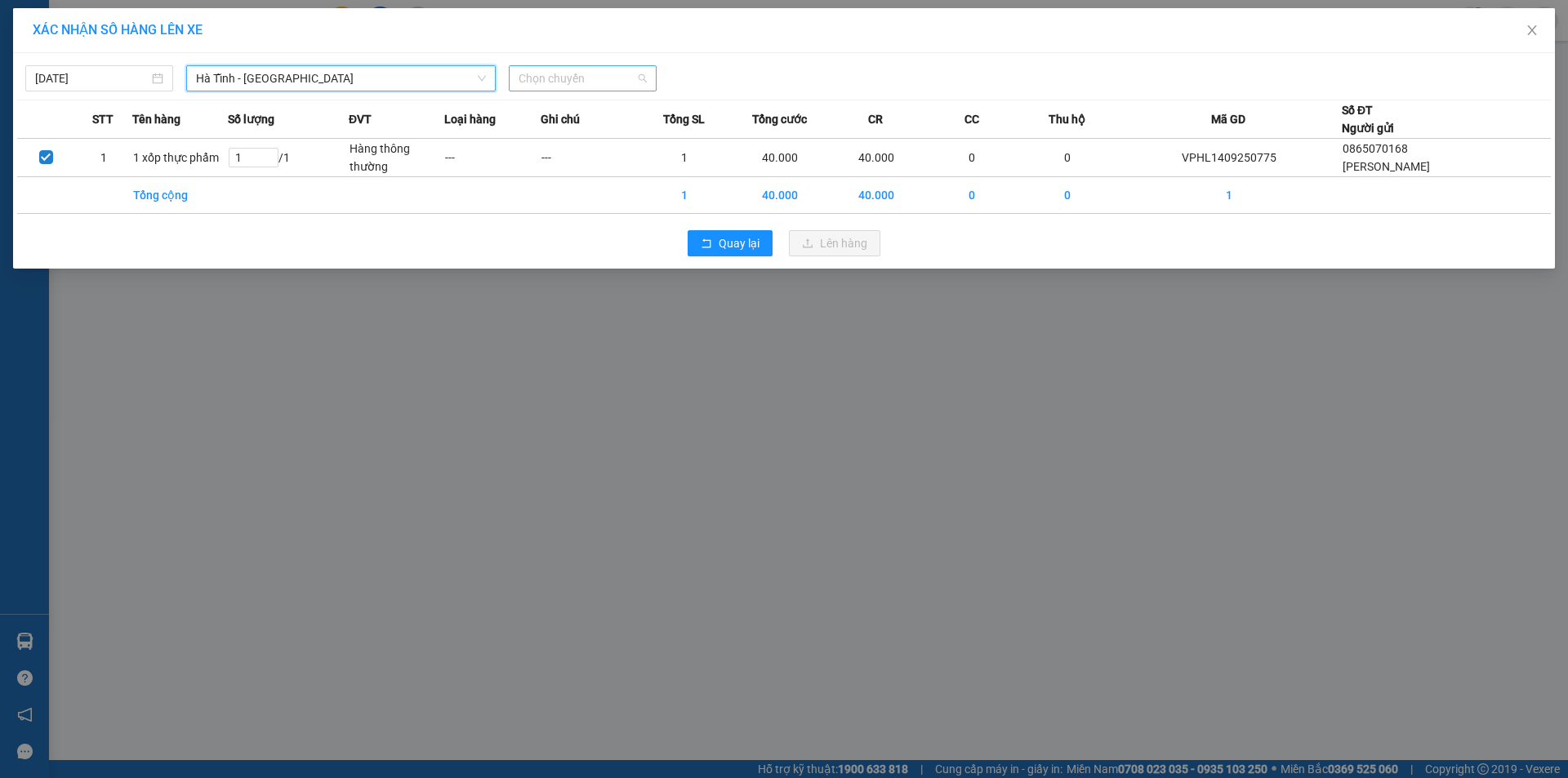
click at [560, 79] on span "Chọn chuyến" at bounding box center [582, 78] width 129 height 24
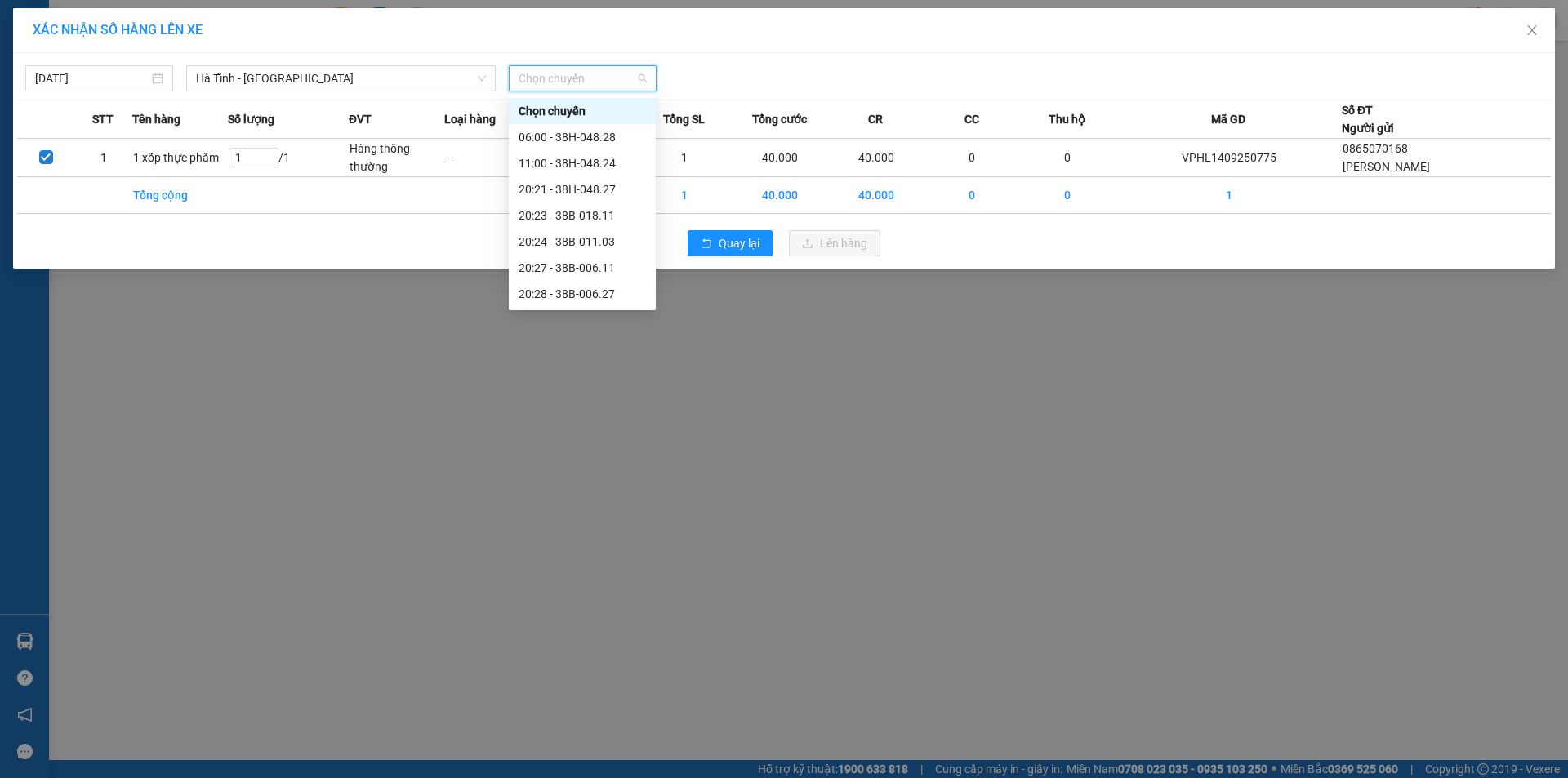
type input "3"
type input "611"
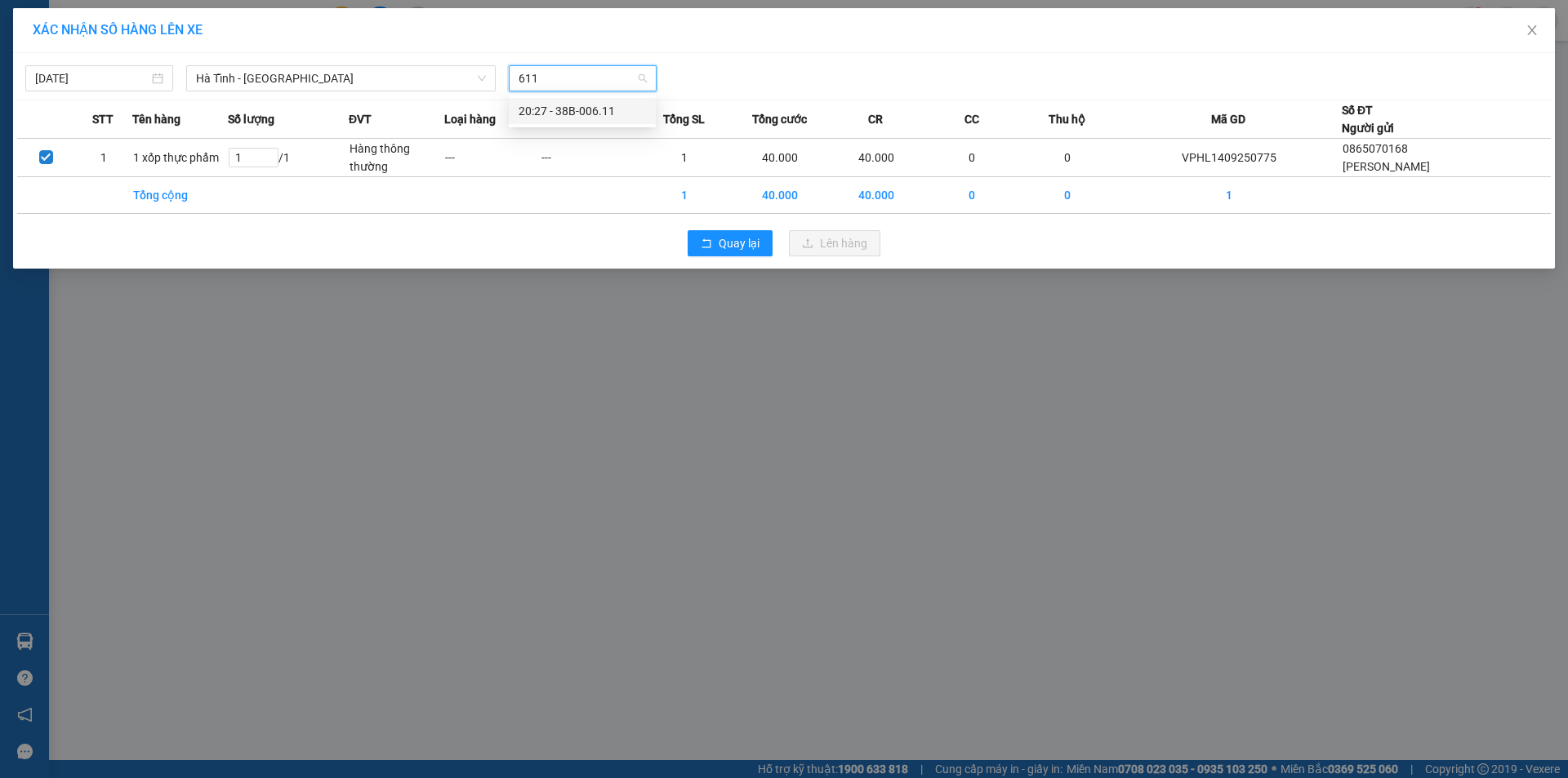
click at [600, 111] on div "20:27 - 38B-006.11" at bounding box center [582, 110] width 128 height 18
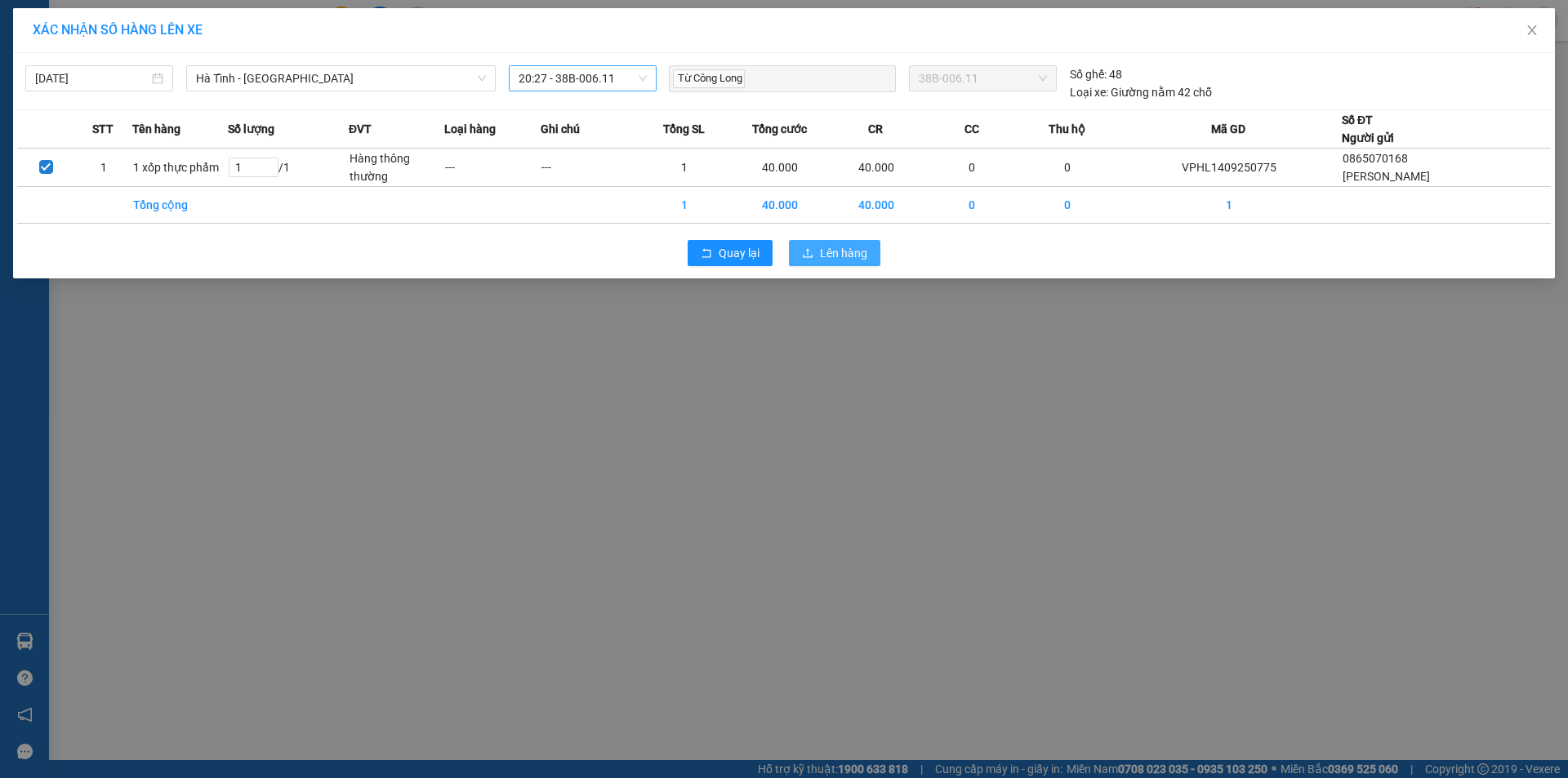
click at [829, 252] on span "Lên hàng" at bounding box center [844, 253] width 47 height 18
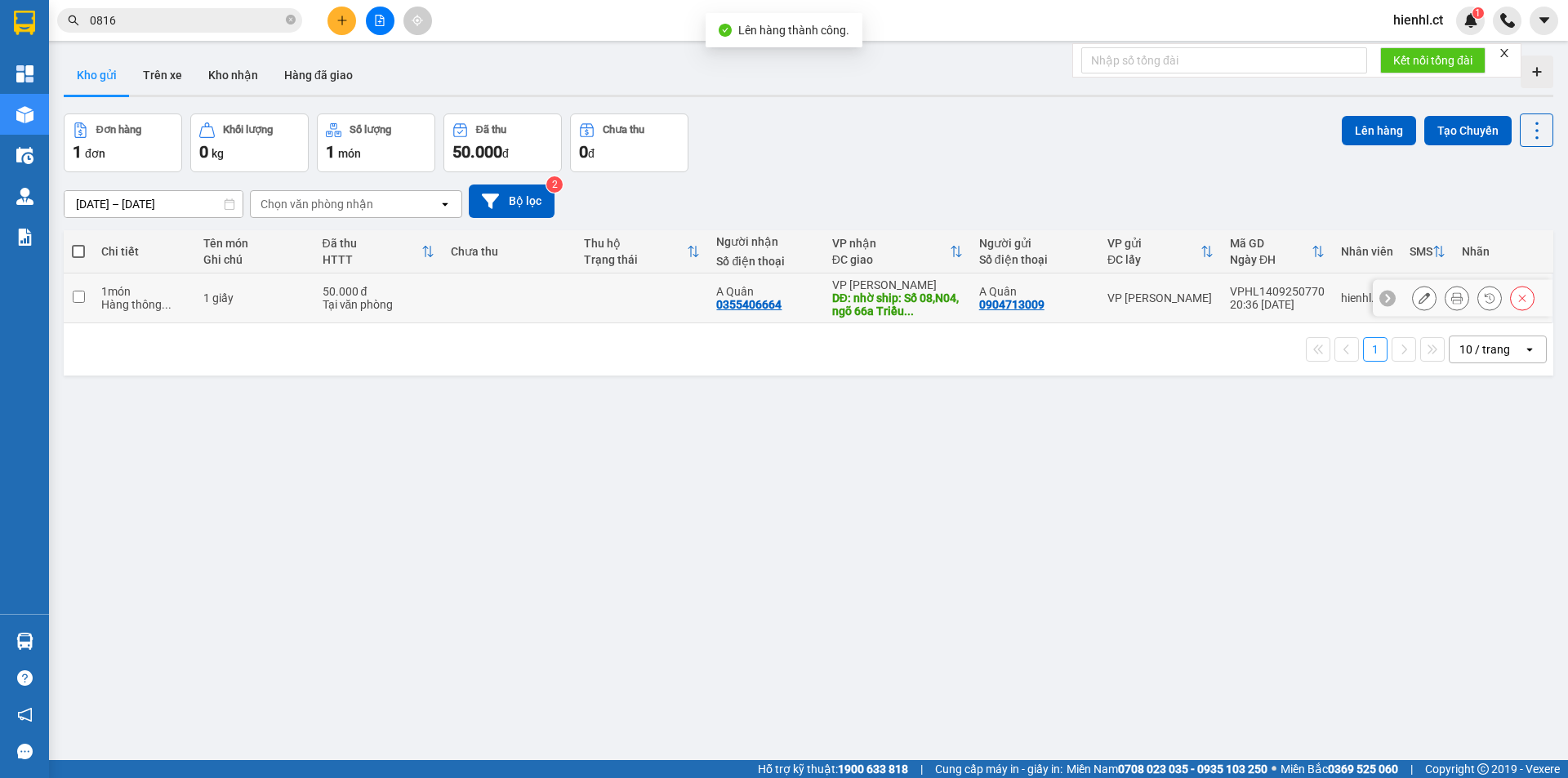
click at [77, 297] on input "checkbox" at bounding box center [79, 297] width 13 height 13
checkbox input "true"
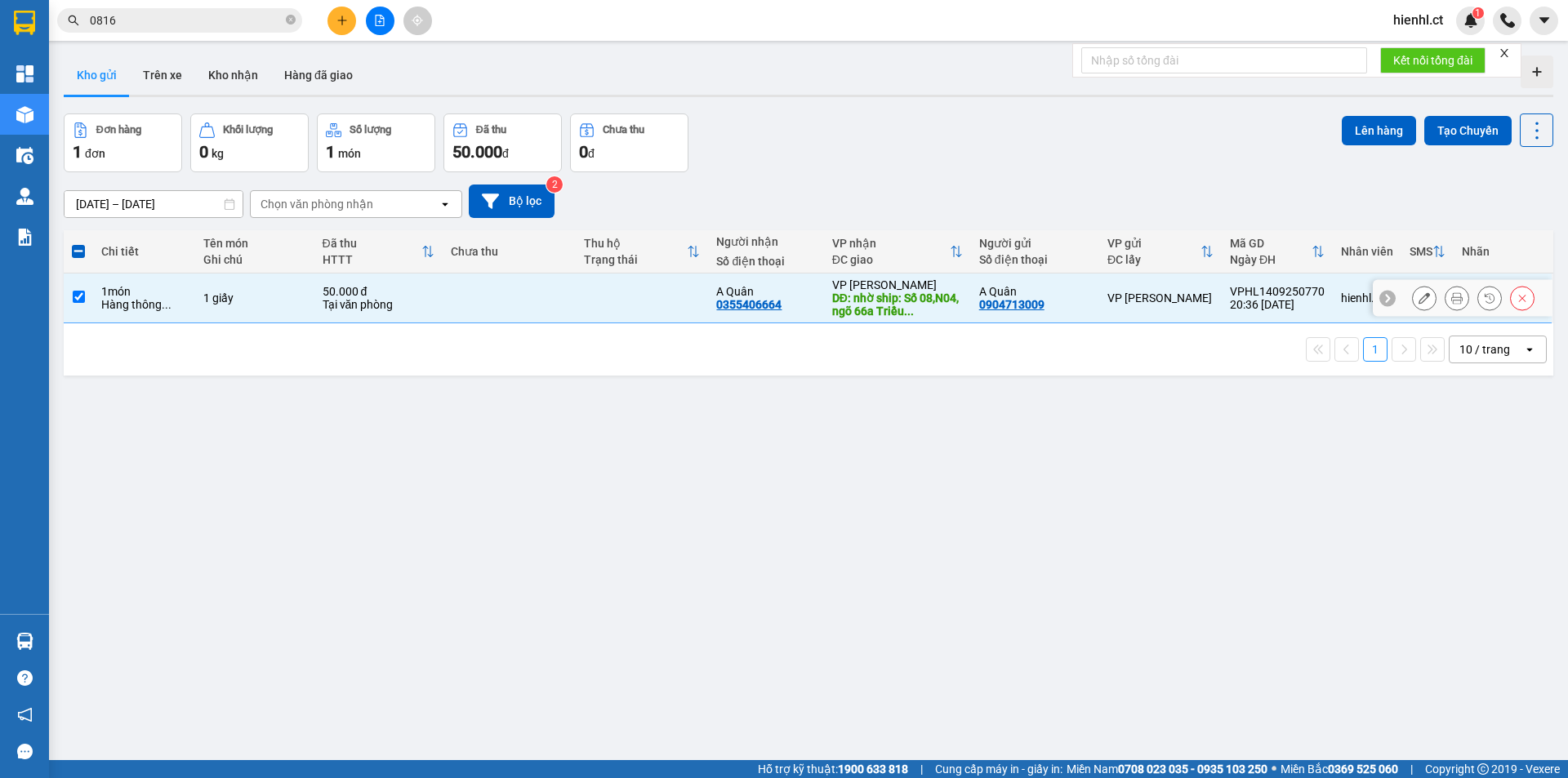
click at [1418, 297] on icon at bounding box center [1424, 298] width 12 height 12
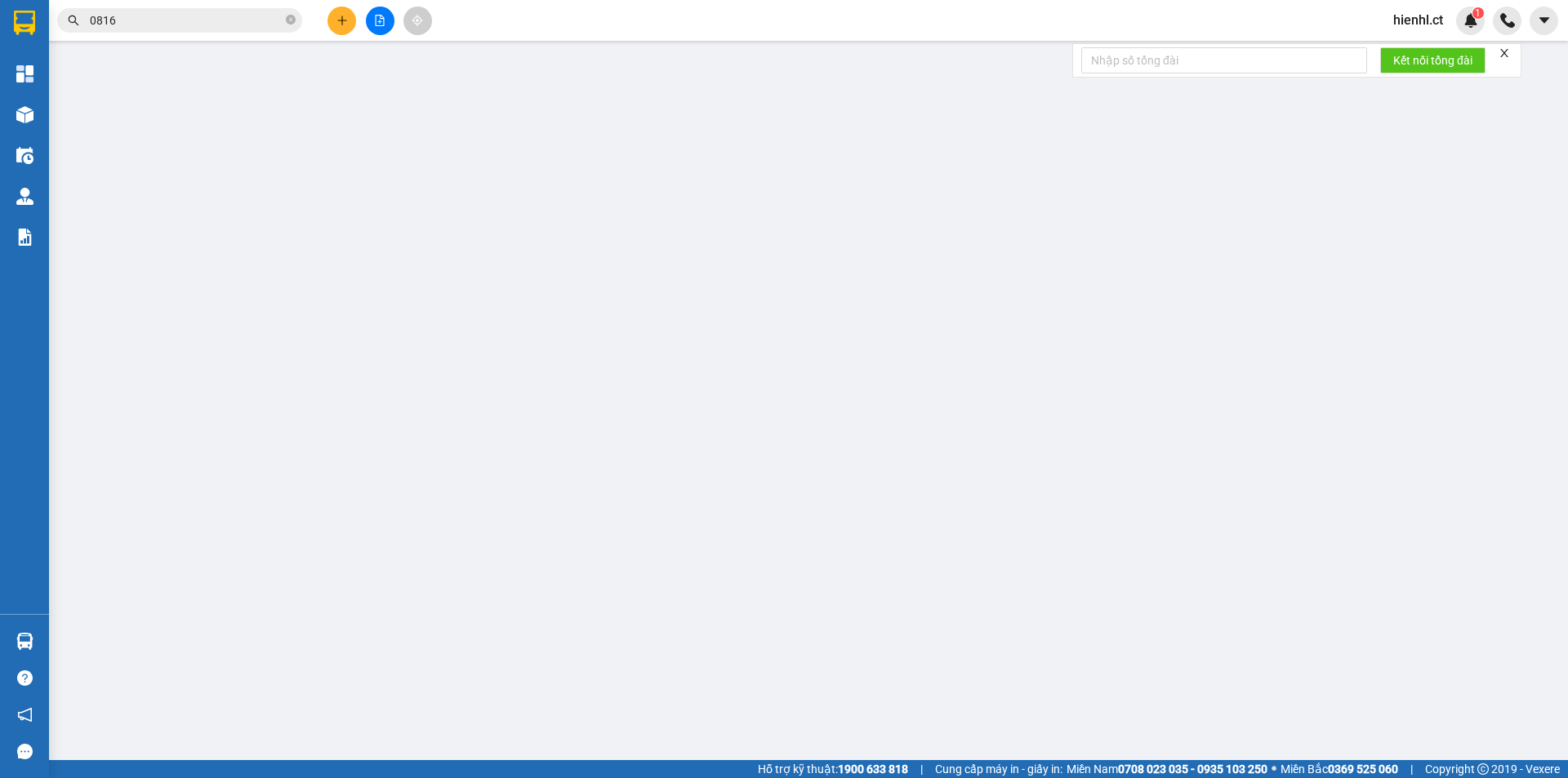
type input "0904713009"
type input "A Quân"
type input "0355406664"
type input "A Quân"
type input "nhờ ship: Số 08,N04, ngõ 66a Triều Khúc, khu tái định cư,xã [GEOGRAPHIC_DATA], …"
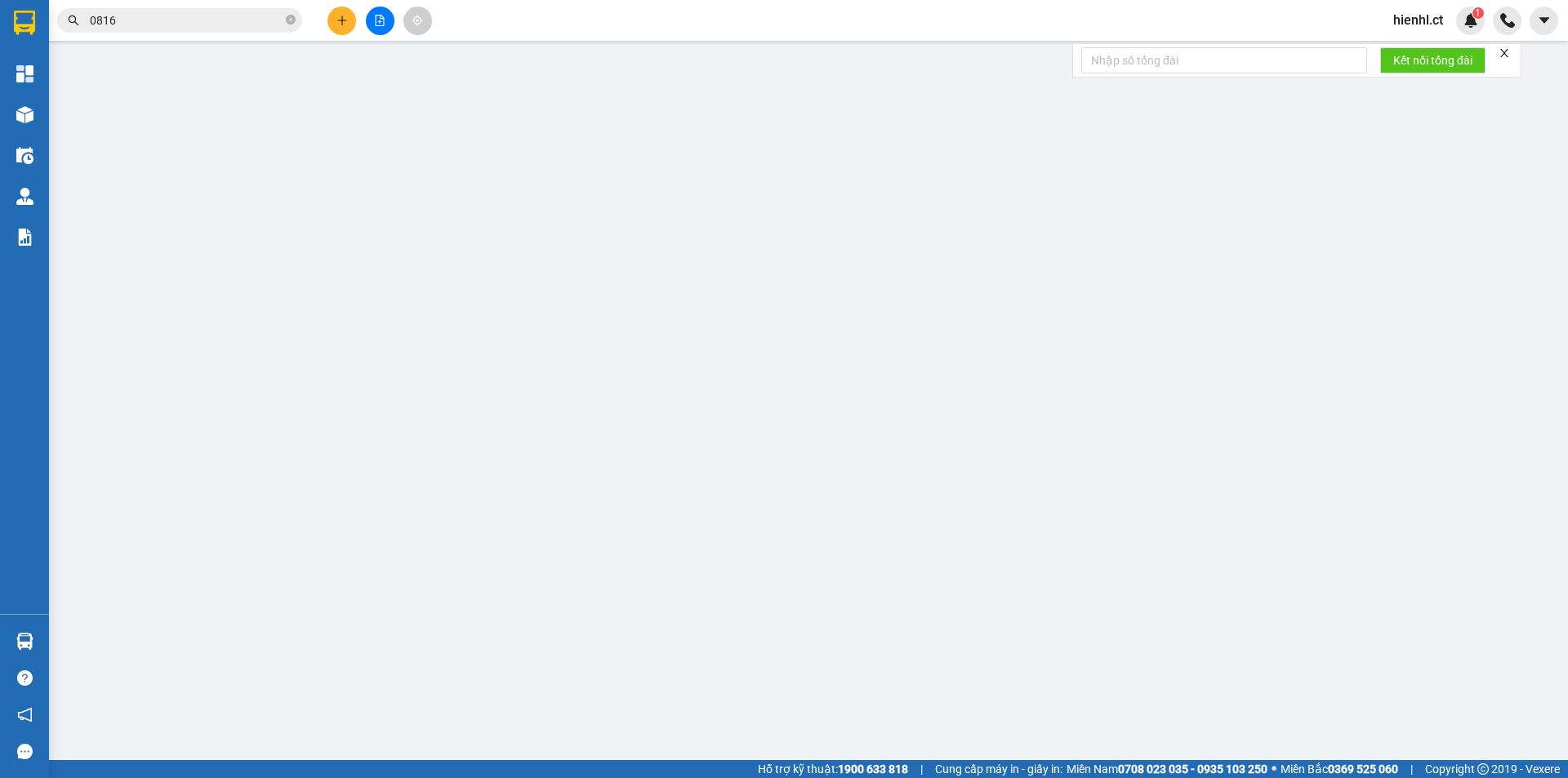
type input "50.000"
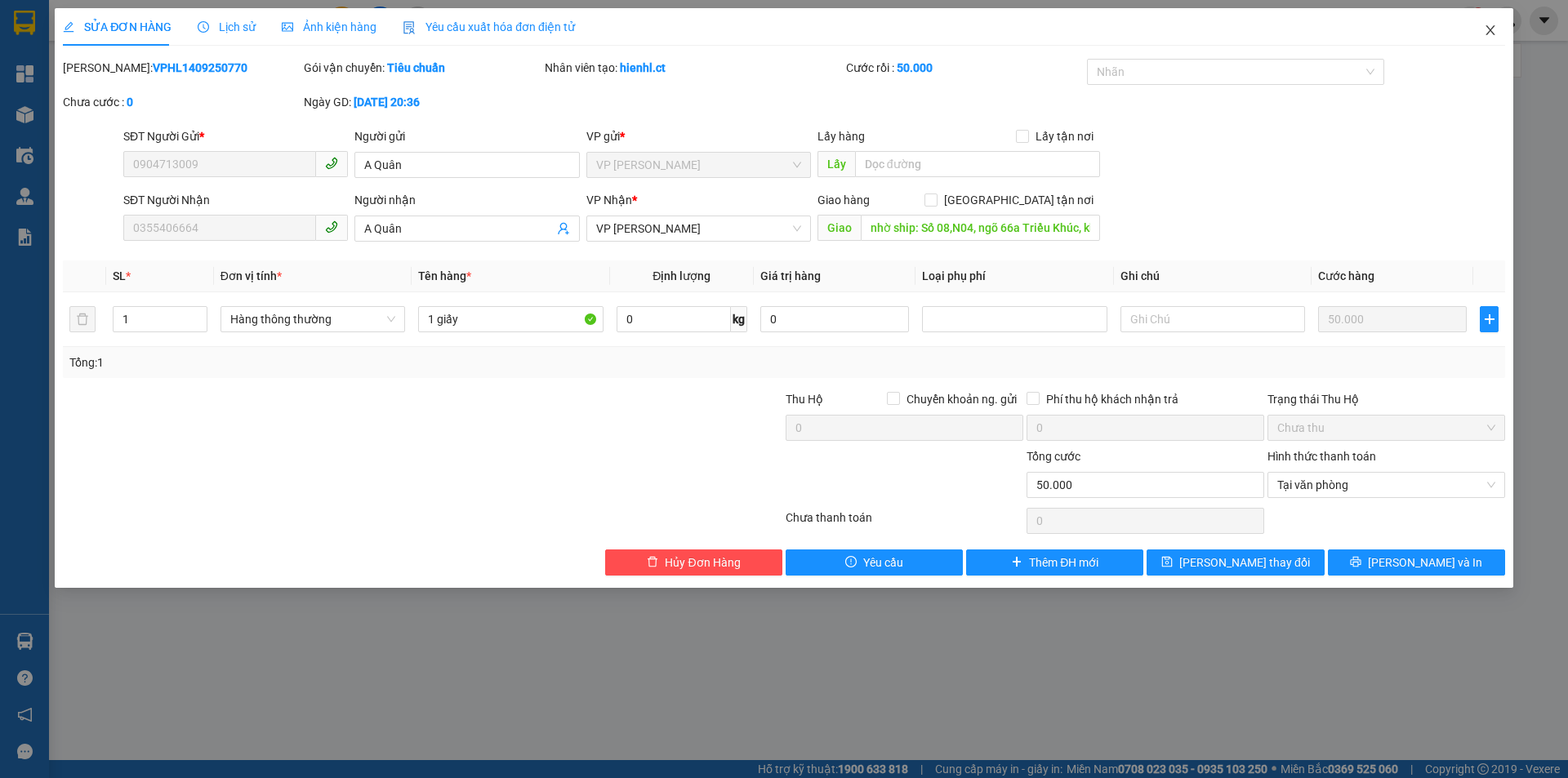
click at [1487, 27] on icon "close" at bounding box center [1490, 30] width 9 height 10
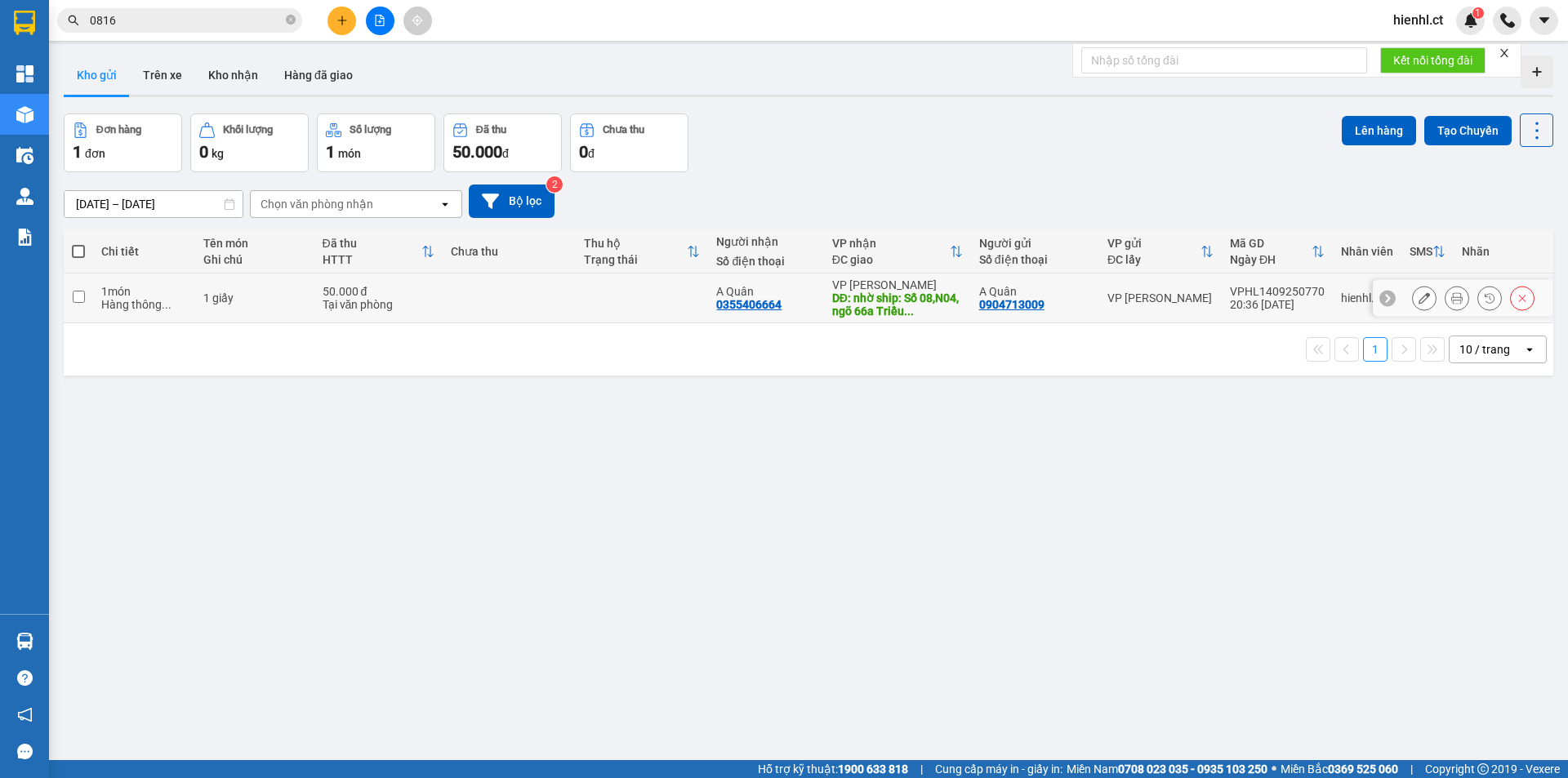
click at [73, 293] on input "checkbox" at bounding box center [79, 297] width 13 height 13
checkbox input "true"
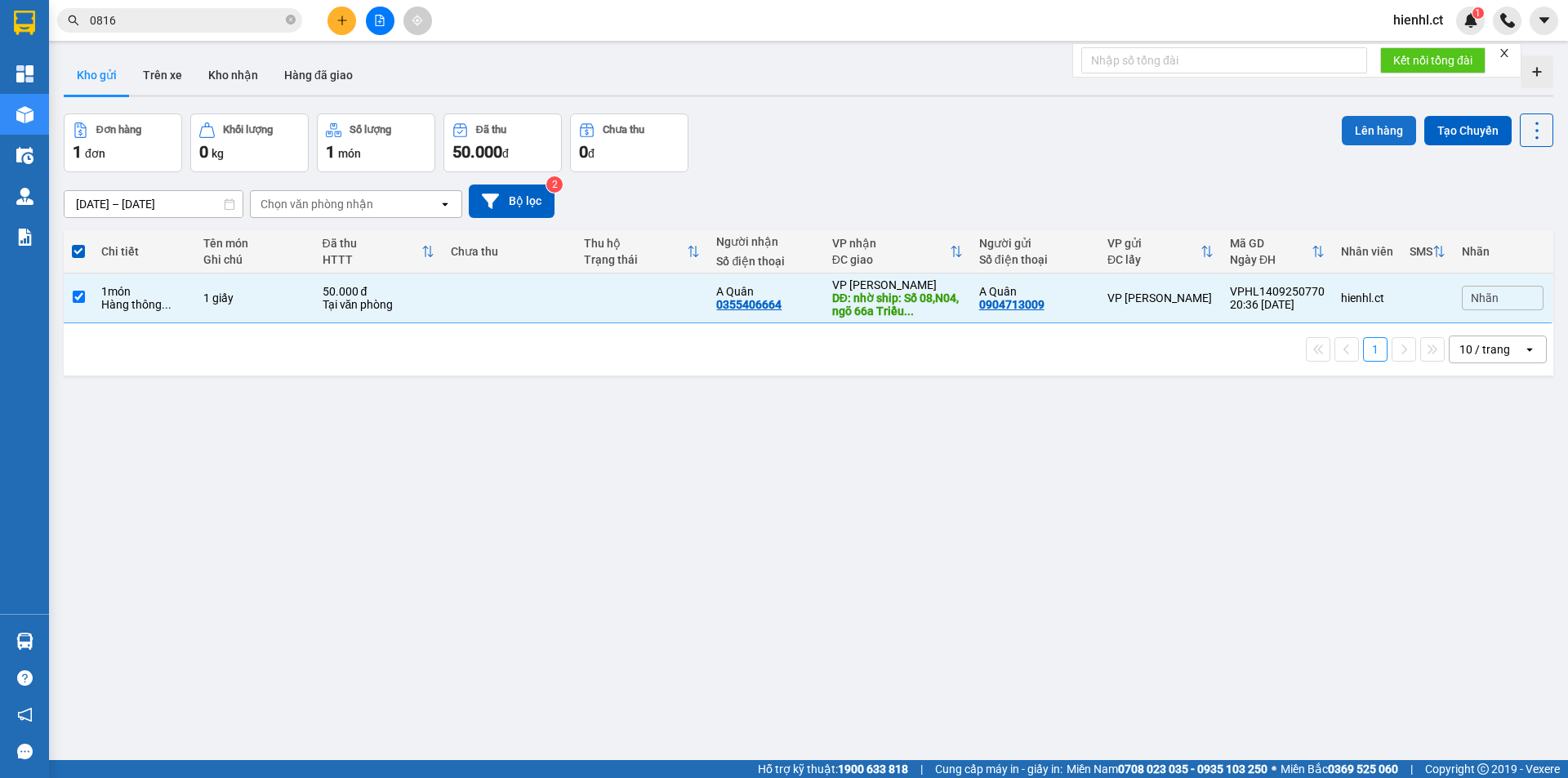
click at [1365, 127] on button "Lên hàng" at bounding box center [1379, 130] width 74 height 29
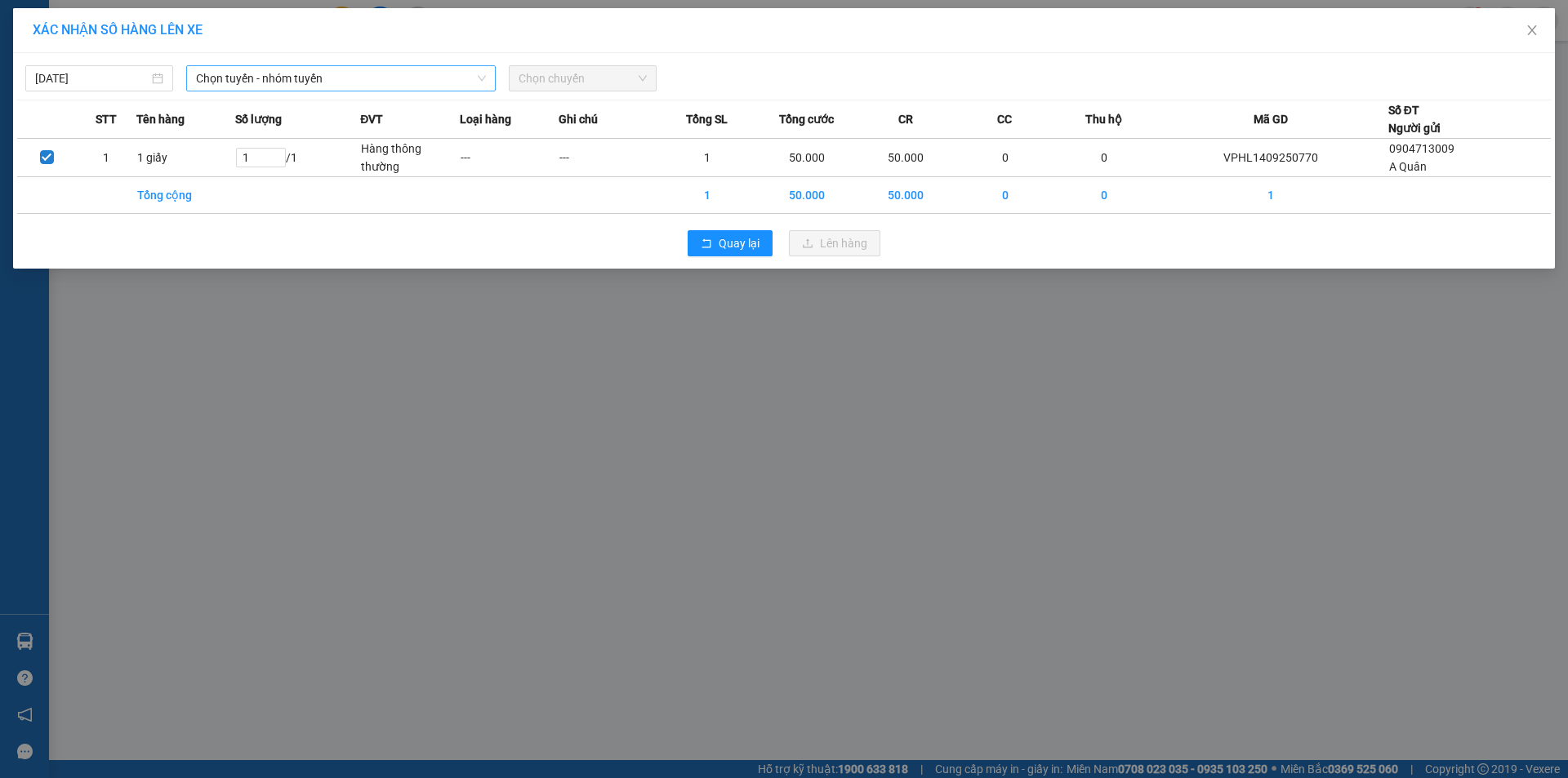
click at [352, 76] on span "Chọn tuyến - nhóm tuyến" at bounding box center [340, 78] width 290 height 24
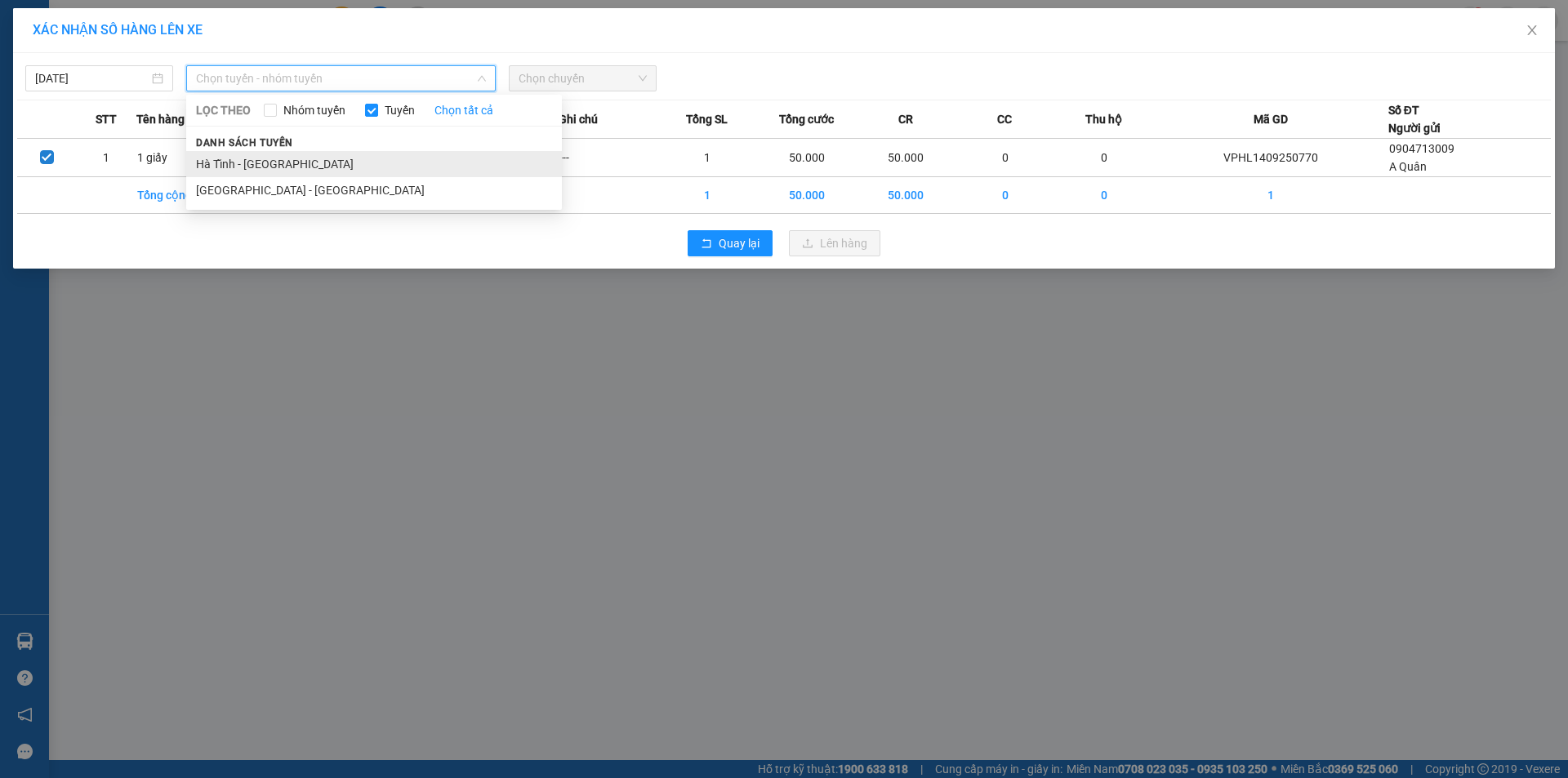
click at [292, 166] on li "Hà Tĩnh - [GEOGRAPHIC_DATA]" at bounding box center [374, 164] width 376 height 26
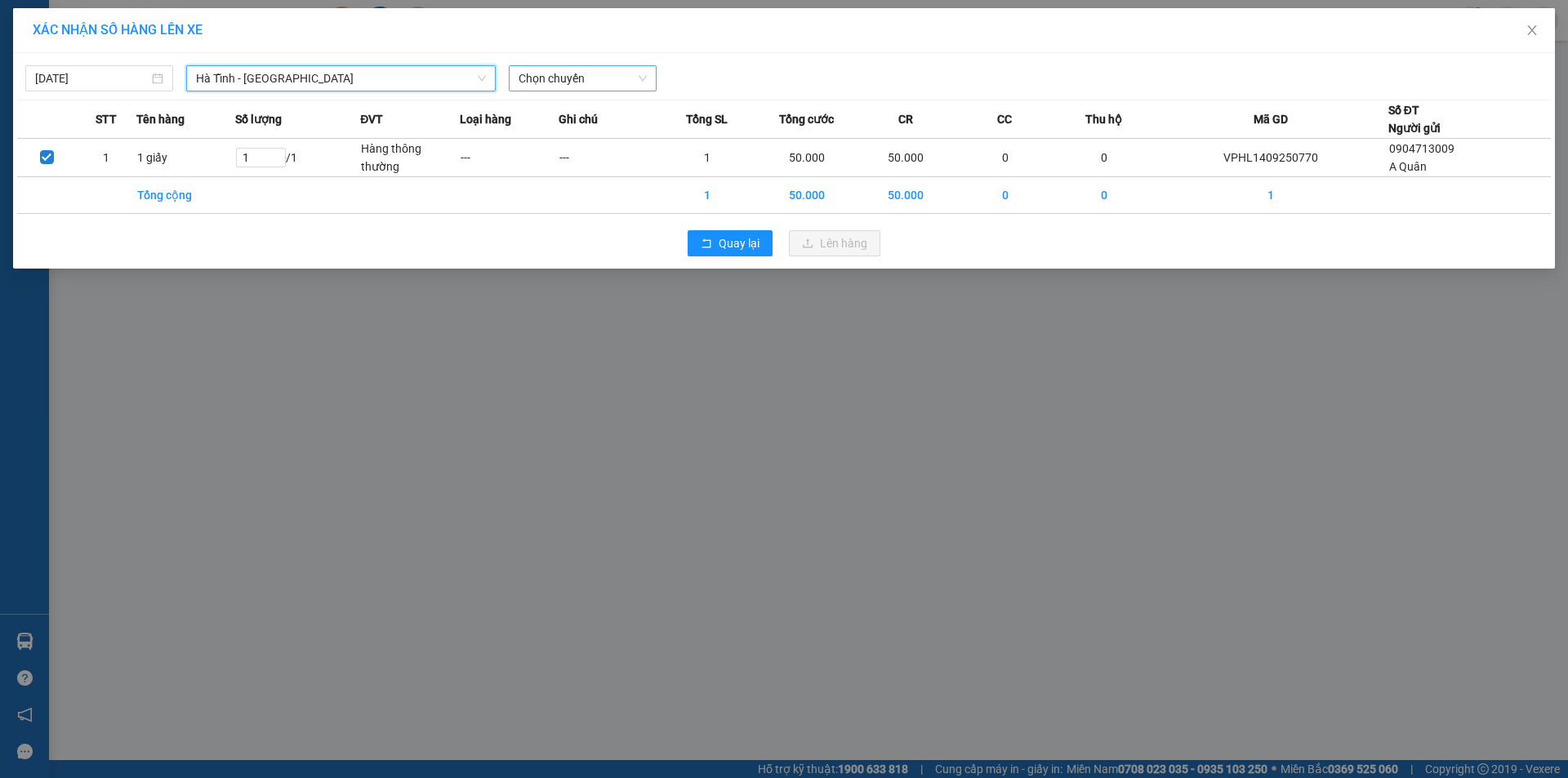
click at [566, 78] on span "Chọn chuyến" at bounding box center [582, 78] width 129 height 24
type input "811"
click at [598, 106] on div "20:23 - 38B-018.11" at bounding box center [582, 110] width 128 height 18
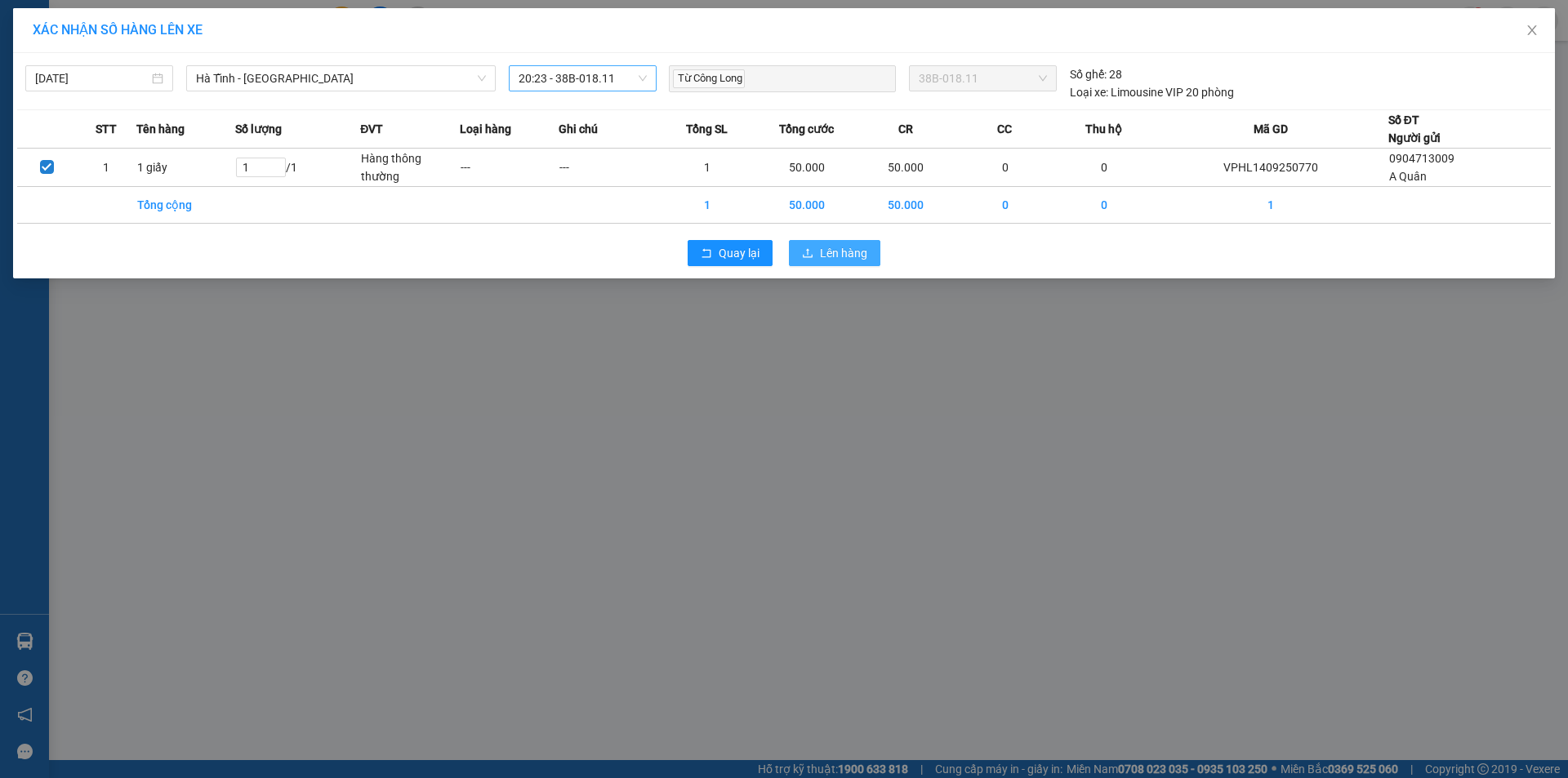
click at [834, 250] on span "Lên hàng" at bounding box center [844, 253] width 47 height 18
